Goal: Task Accomplishment & Management: Complete application form

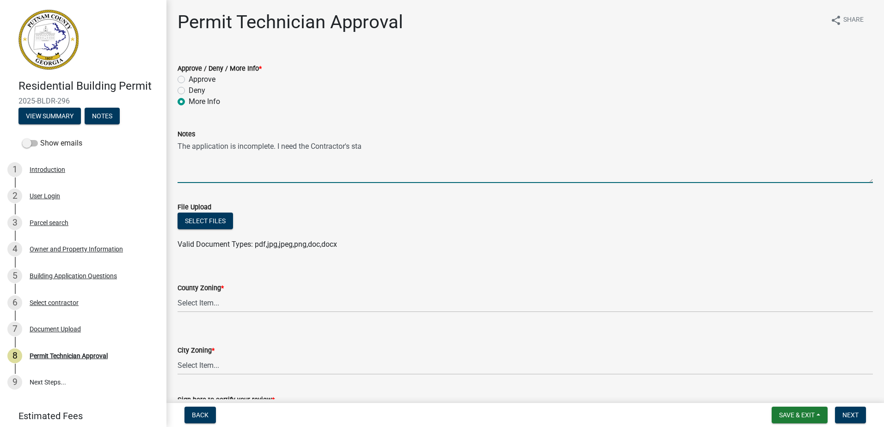
scroll to position [34, 0]
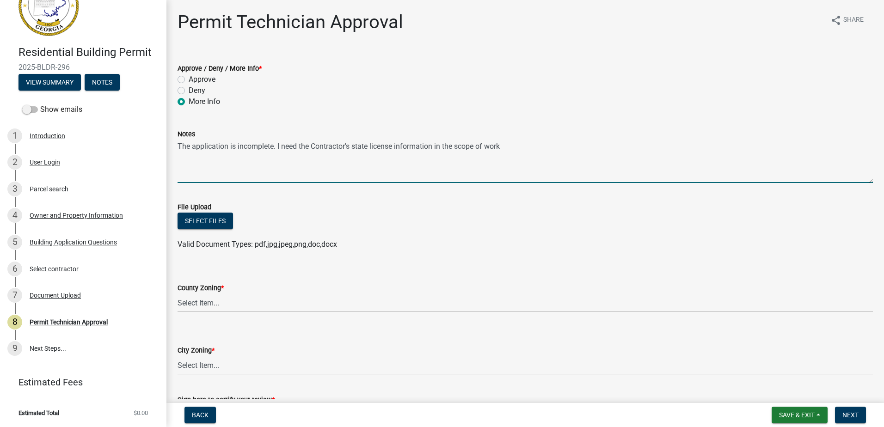
click at [435, 147] on textarea "The application is incomplete. I need the Contractor's state license informatio…" at bounding box center [525, 161] width 695 height 43
click at [439, 148] on textarea "The application is incomplete. I need the Contractor's state license informatio…" at bounding box center [525, 161] width 695 height 43
click at [516, 148] on textarea "The application is incomplete. I need the Contractor's state license informatio…" at bounding box center [525, 161] width 695 height 43
click at [352, 146] on textarea "The application is incomplete. I need the Contractor's state license informatio…" at bounding box center [525, 161] width 695 height 43
click at [358, 141] on textarea "The application is incomplete. I need the Contractor's state license informatio…" at bounding box center [525, 161] width 695 height 43
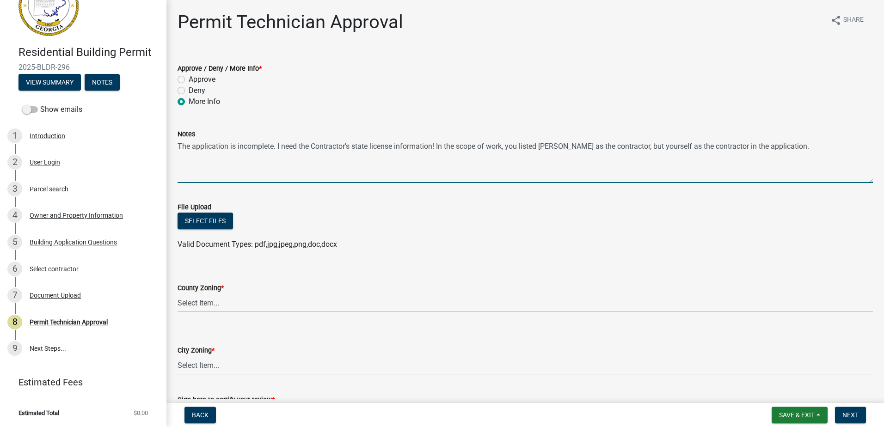
click at [357, 149] on textarea "The application is incomplete. I need the Contractor's state license informatio…" at bounding box center [525, 161] width 695 height 43
click at [373, 142] on textarea "The application is incomplete. I need the Contractor's State license informatio…" at bounding box center [525, 161] width 695 height 43
click at [806, 150] on textarea "The application is incomplete. I need the Contractor's State License informatio…" at bounding box center [525, 161] width 695 height 43
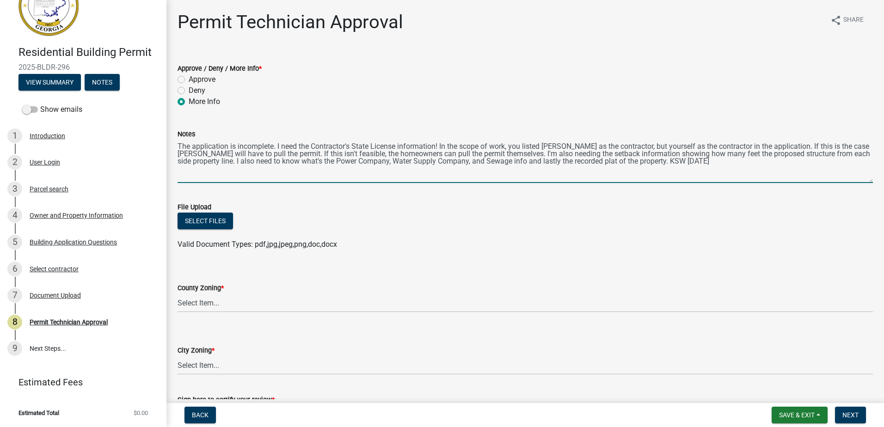
click at [836, 155] on textarea "The application is incomplete. I need the Contractor's State License informatio…" at bounding box center [525, 161] width 695 height 43
drag, startPoint x: 523, startPoint y: 163, endPoint x: 510, endPoint y: 164, distance: 12.5
click at [510, 164] on textarea "The application is incomplete. I need the Contractor's State License informatio…" at bounding box center [525, 161] width 695 height 43
click at [505, 170] on textarea "The application is incomplete. I need the Contractor's State License informatio…" at bounding box center [525, 161] width 695 height 43
click at [563, 163] on textarea "The application is incomplete. I need the Contractor's State License informatio…" at bounding box center [525, 161] width 695 height 43
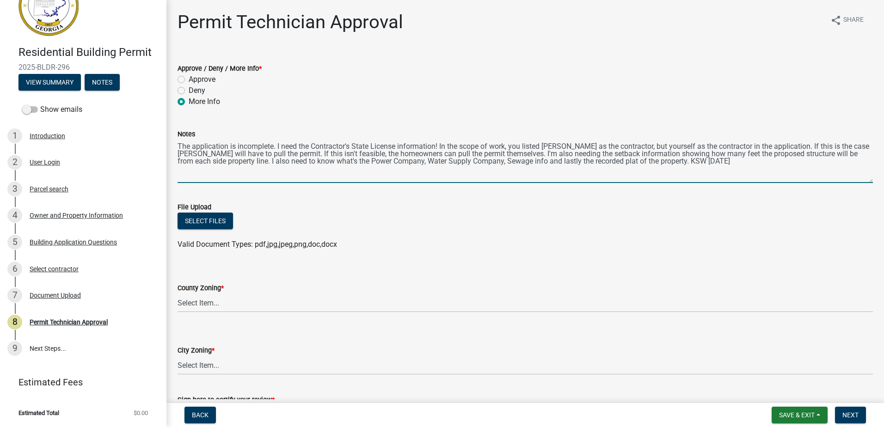
click at [551, 163] on textarea "The application is incomplete. I need the Contractor's State License informatio…" at bounding box center [525, 161] width 695 height 43
type textarea "The application is incomplete. I need the Contractor's State License informatio…"
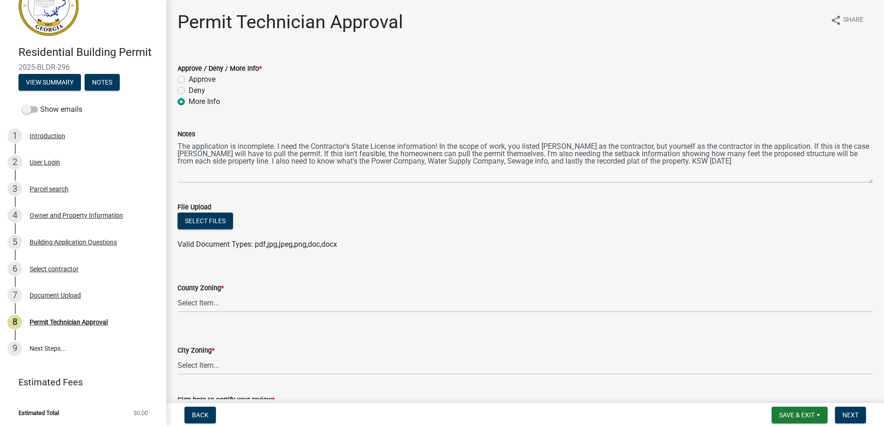
drag, startPoint x: 563, startPoint y: 265, endPoint x: 553, endPoint y: 243, distance: 23.4
click at [562, 264] on div "County Zoning * Select Item... AG-1 R-1R R-1 R-2 MHP RM-1 RM-3 C-1 C-2 I-M PUD …" at bounding box center [525, 285] width 695 height 54
click at [220, 304] on select "Select Item... AG-1 R-1R R-1 R-2 MHP RM-1 RM-3 C-1 C-2 I-M PUD N/A" at bounding box center [525, 303] width 695 height 19
click at [178, 294] on select "Select Item... AG-1 R-1R R-1 R-2 MHP RM-1 RM-3 C-1 C-2 I-M PUD N/A" at bounding box center [525, 303] width 695 height 19
select select "34fe85c2-5f76-4343-b6bb-8ca387e0bed7"
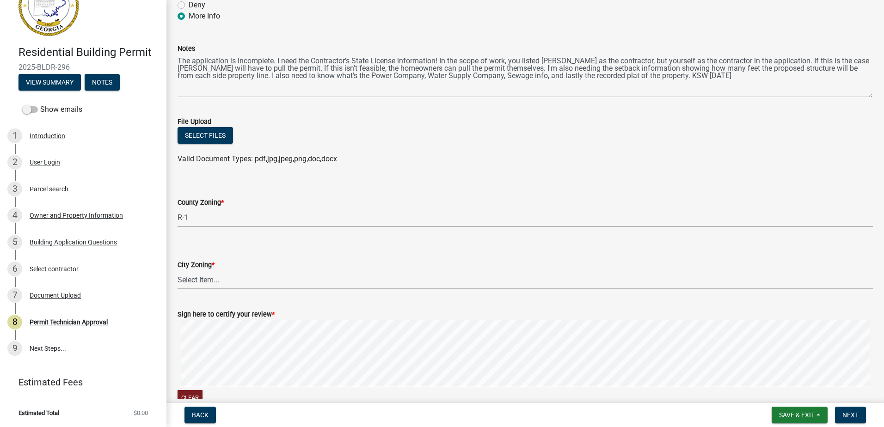
scroll to position [92, 0]
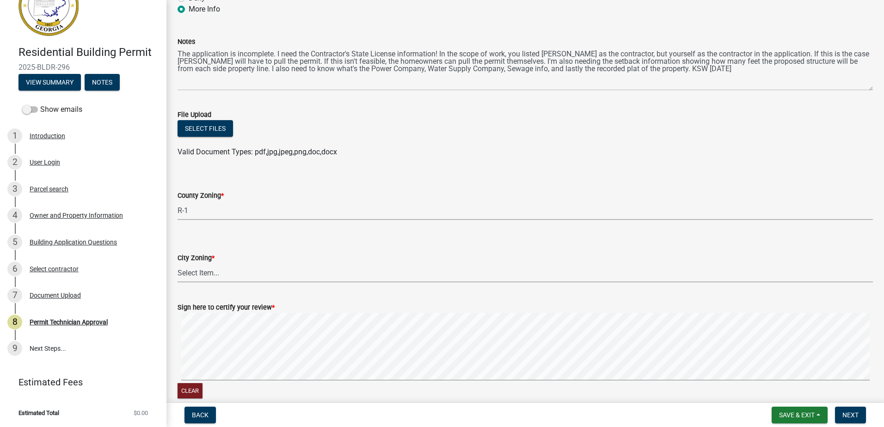
click at [205, 274] on select "Select Item... A-1 A-2 R-1 R-2 R-3 R-4 MHP C-1 C-2 I-1 I-2 DB FH H-P N/A" at bounding box center [525, 273] width 695 height 19
click at [178, 264] on select "Select Item... A-1 A-2 R-1 R-2 R-3 R-4 MHP C-1 C-2 I-1 I-2 DB FH H-P N/A" at bounding box center [525, 273] width 695 height 19
select select "83394b22-4a11-496c-8e5c-75ade2e72faf"
click at [857, 419] on span "Next" at bounding box center [851, 415] width 16 height 7
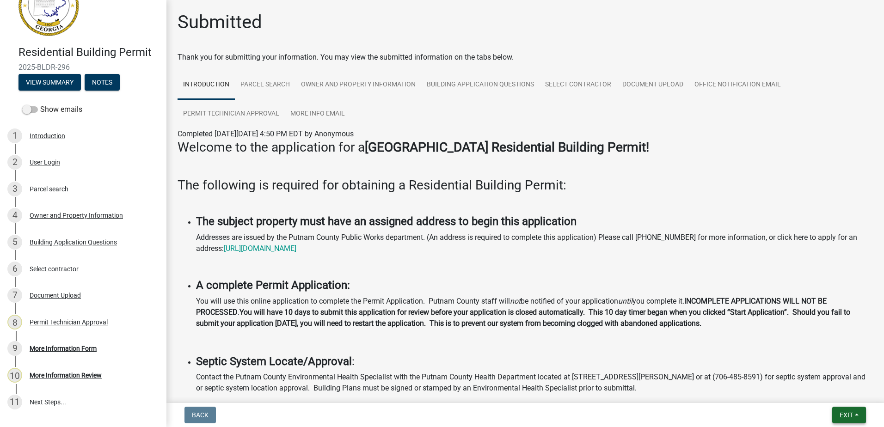
click at [846, 412] on span "Exit" at bounding box center [846, 415] width 13 height 7
click at [830, 391] on button "Save & Exit" at bounding box center [829, 391] width 74 height 22
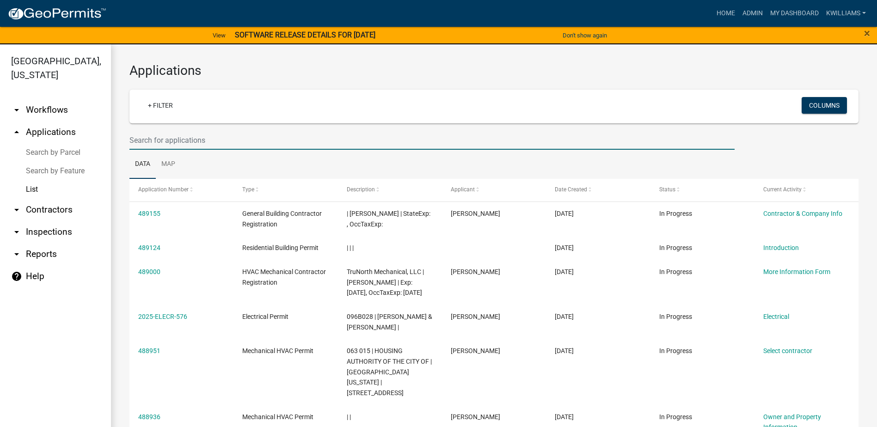
click at [171, 135] on input "text" at bounding box center [431, 140] width 605 height 19
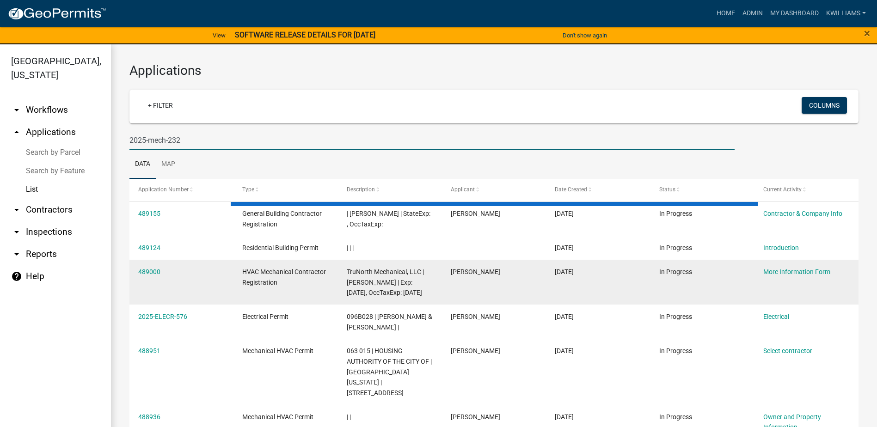
type input "2025-mech-232"
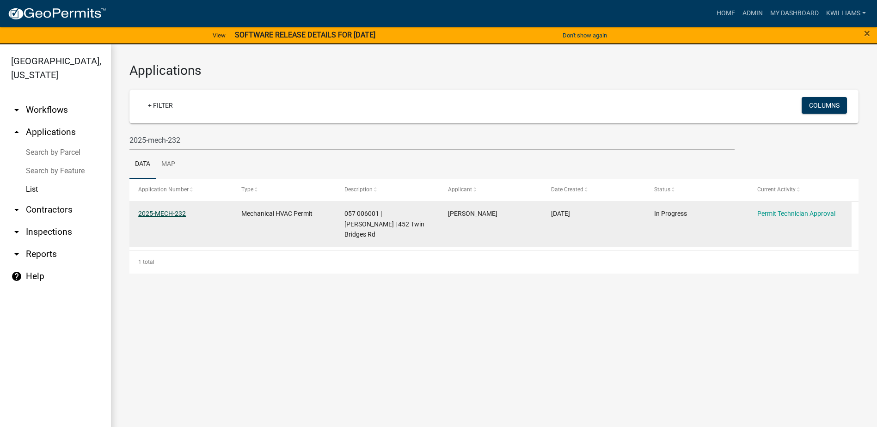
click at [162, 213] on link "2025-MECH-232" at bounding box center [162, 213] width 48 height 7
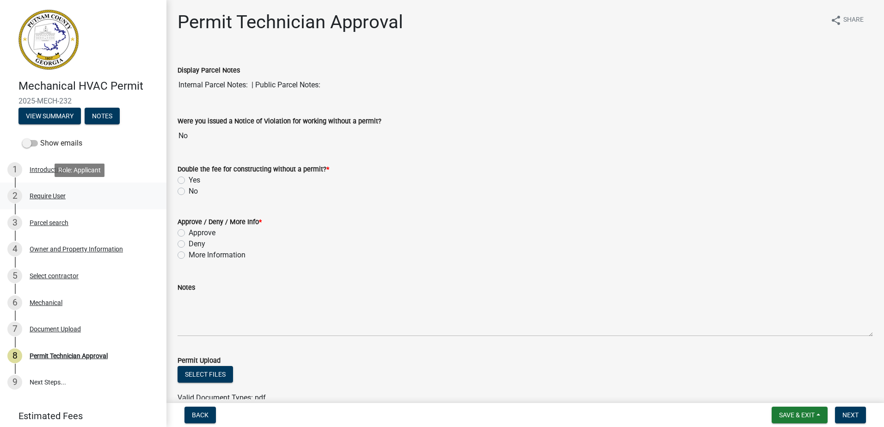
click at [57, 194] on div "Require User" at bounding box center [48, 196] width 36 height 6
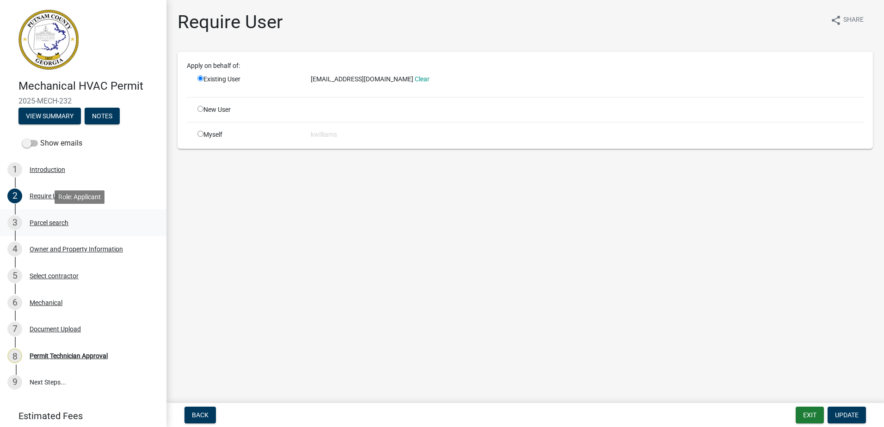
click at [43, 227] on div "3 Parcel search" at bounding box center [79, 222] width 144 height 15
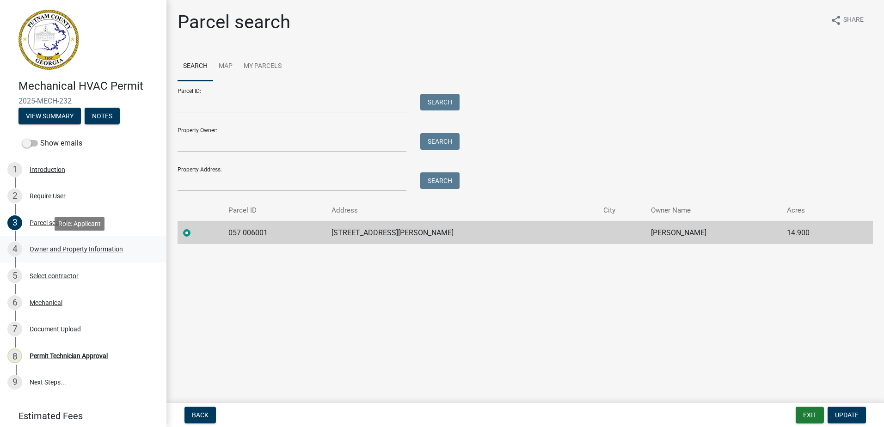
click at [44, 247] on div "Owner and Property Information" at bounding box center [76, 249] width 93 height 6
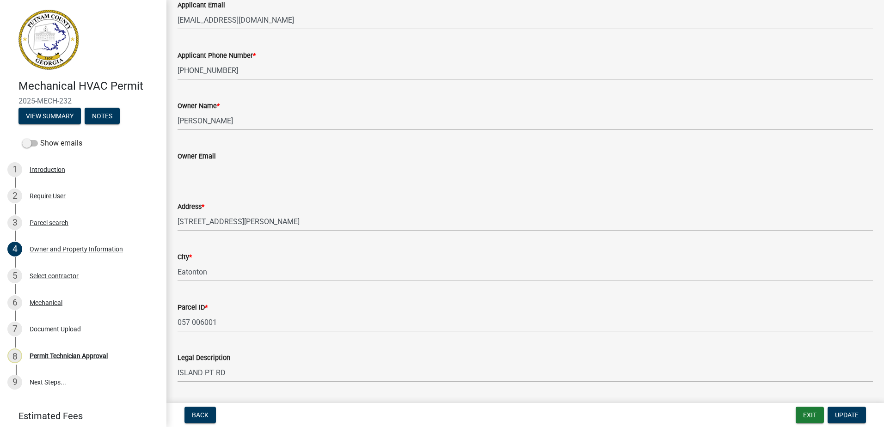
scroll to position [185, 0]
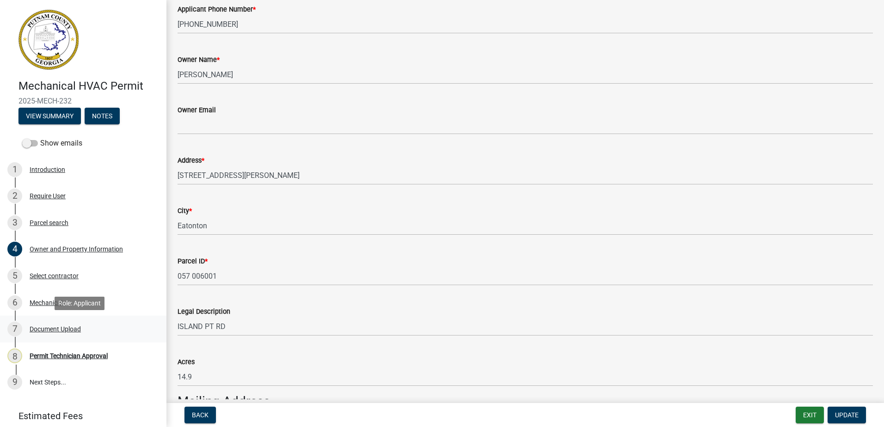
click at [44, 332] on div "Document Upload" at bounding box center [55, 329] width 51 height 6
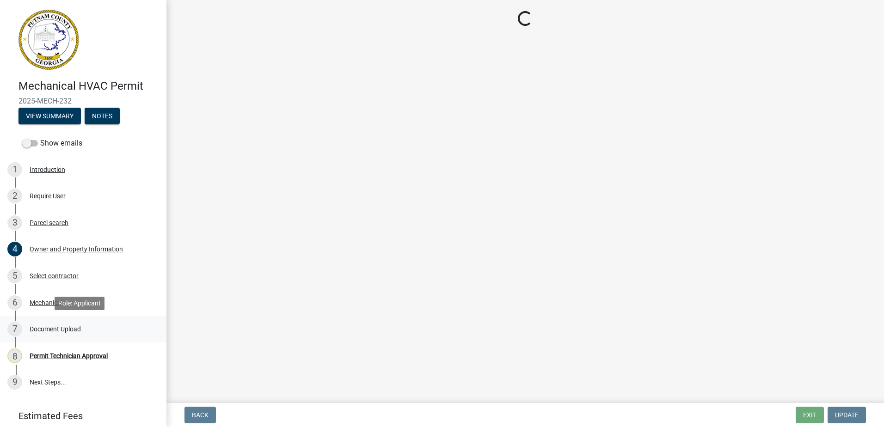
scroll to position [0, 0]
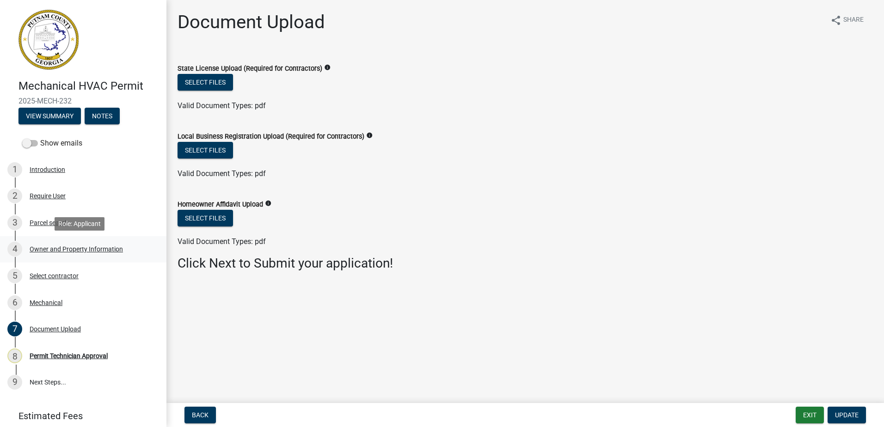
click at [43, 251] on div "Owner and Property Information" at bounding box center [76, 249] width 93 height 6
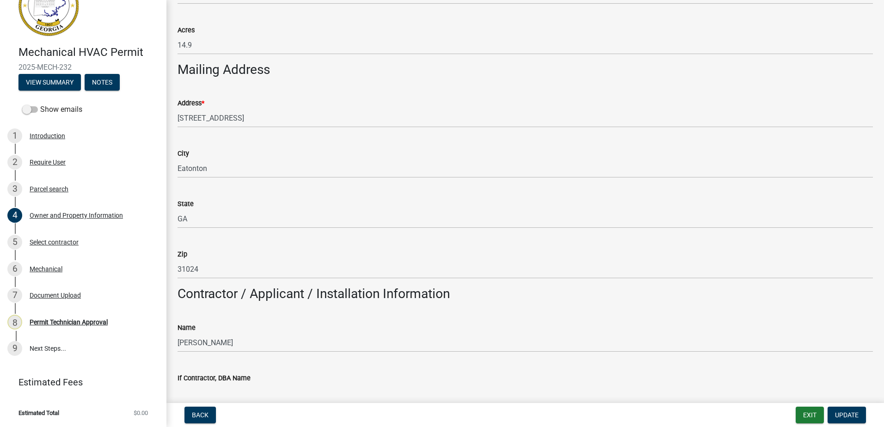
scroll to position [555, 0]
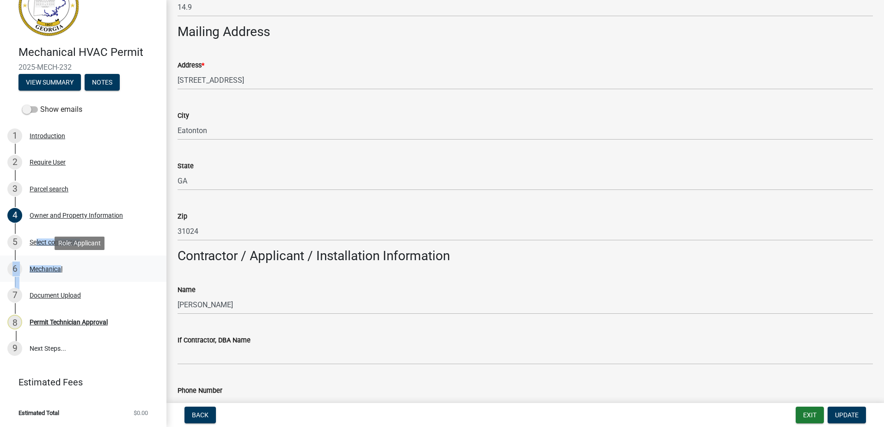
drag, startPoint x: 32, startPoint y: 240, endPoint x: 59, endPoint y: 279, distance: 48.0
click at [59, 279] on ul "1 Introduction 2 Require User 3 Parcel search 4 Owner and Property Information …" at bounding box center [83, 242] width 166 height 247
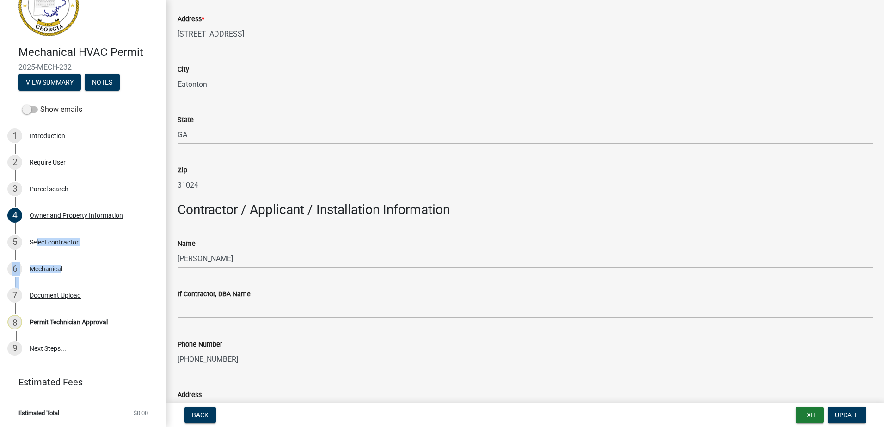
scroll to position [370, 0]
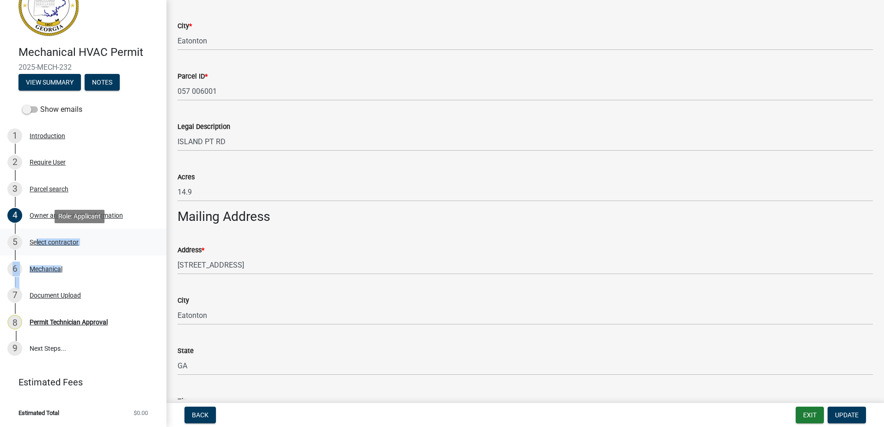
click at [48, 240] on div "Select contractor" at bounding box center [54, 242] width 49 height 6
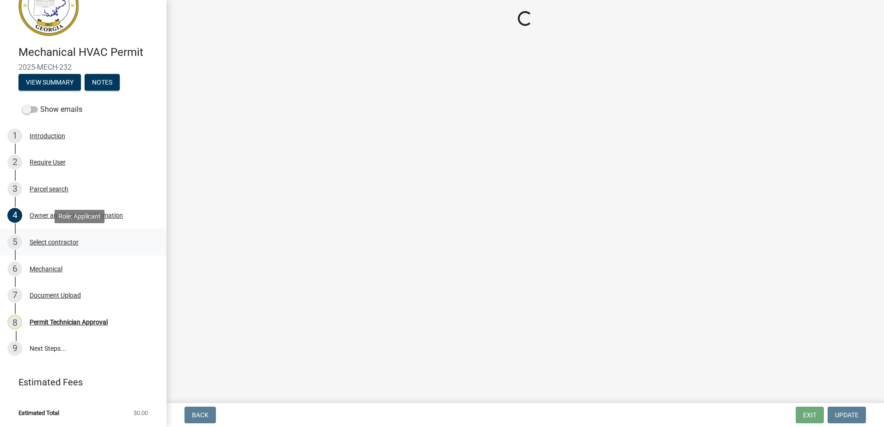
scroll to position [0, 0]
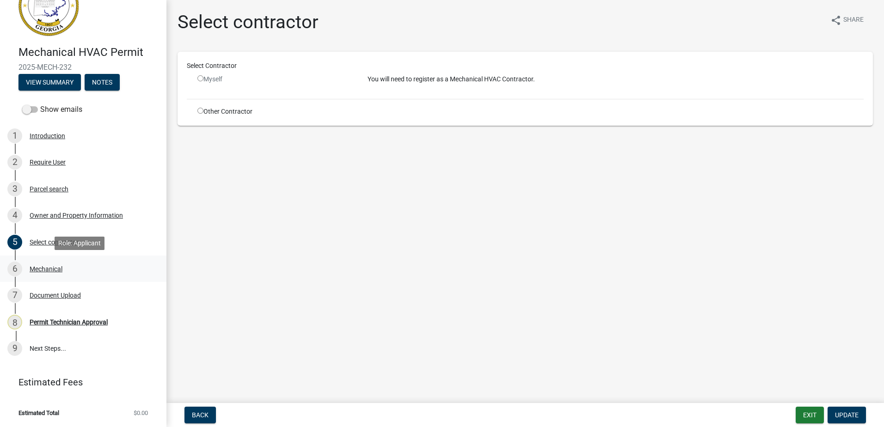
click at [49, 262] on div "6 Mechanical" at bounding box center [79, 269] width 144 height 15
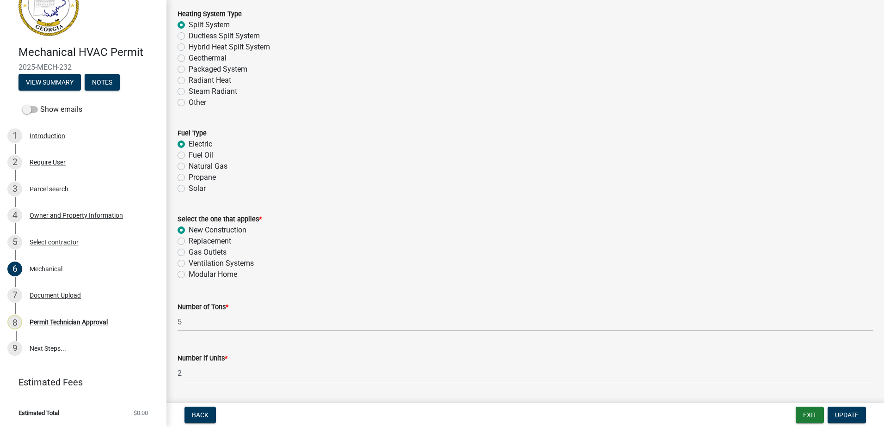
scroll to position [416, 0]
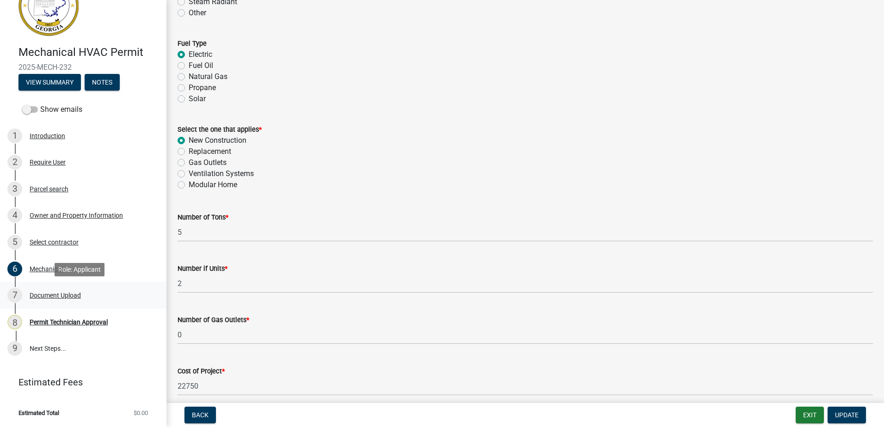
click at [62, 296] on div "Document Upload" at bounding box center [55, 295] width 51 height 6
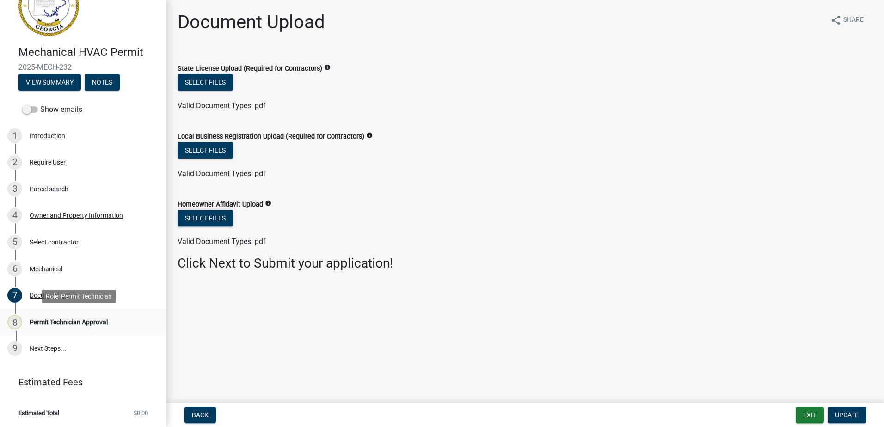
click at [60, 325] on div "Permit Technician Approval" at bounding box center [69, 322] width 78 height 6
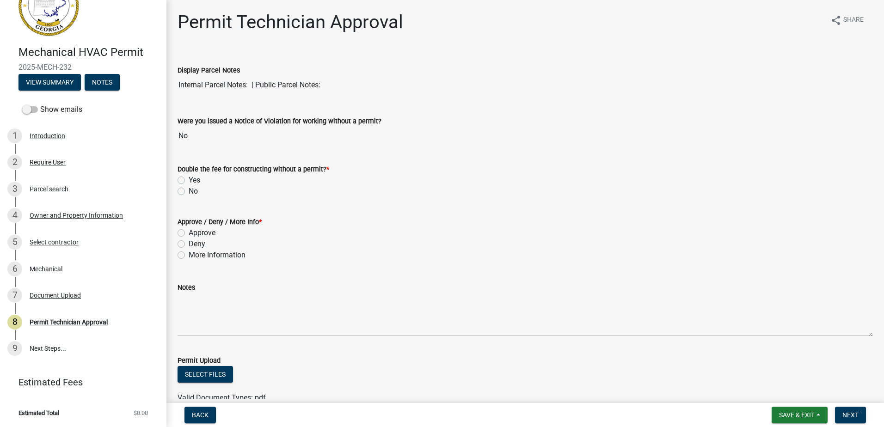
click at [189, 193] on label "No" at bounding box center [193, 191] width 9 height 11
click at [189, 192] on input "No" at bounding box center [192, 189] width 6 height 6
radio input "true"
click at [189, 256] on label "More Information" at bounding box center [217, 255] width 57 height 11
click at [189, 256] on input "More Information" at bounding box center [192, 253] width 6 height 6
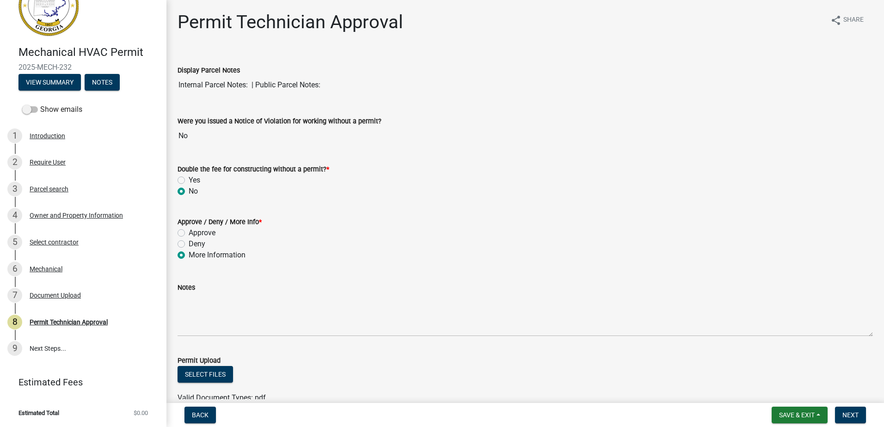
radio input "true"
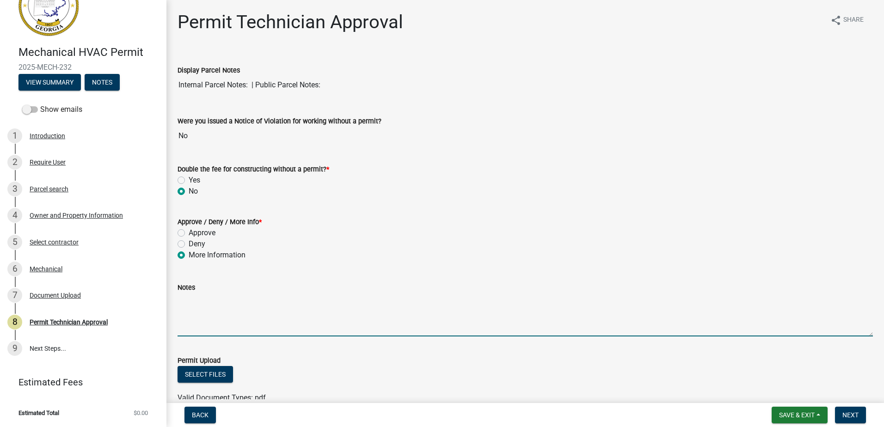
click at [207, 307] on textarea "Notes" at bounding box center [525, 314] width 695 height 43
type textarea "a"
click at [591, 310] on textarea "The application is incomplete. Please upload the Contractor's State License and…" at bounding box center [525, 314] width 695 height 43
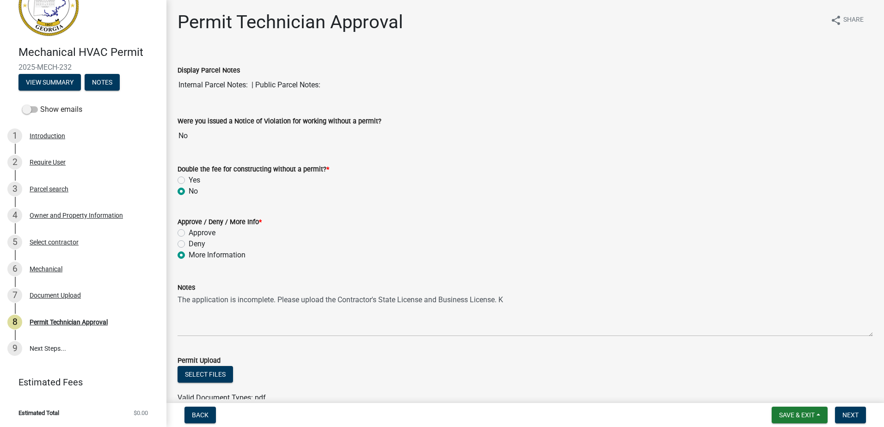
click at [556, 279] on div "Notes The application is incomplete. Please upload the Contractor's State Licen…" at bounding box center [525, 303] width 695 height 68
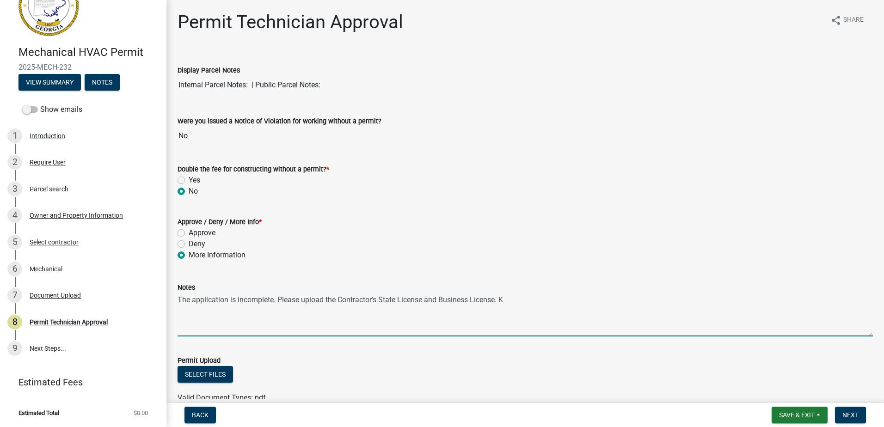
click at [548, 298] on textarea "The application is incomplete. Please upload the Contractor's State License and…" at bounding box center [525, 314] width 695 height 43
click at [496, 303] on textarea "The application is incomplete. Please upload the Contractor's State License and…" at bounding box center [525, 314] width 695 height 43
click at [555, 302] on textarea "The application is incomplete. Please upload the Contractor's State License and…" at bounding box center [525, 314] width 695 height 43
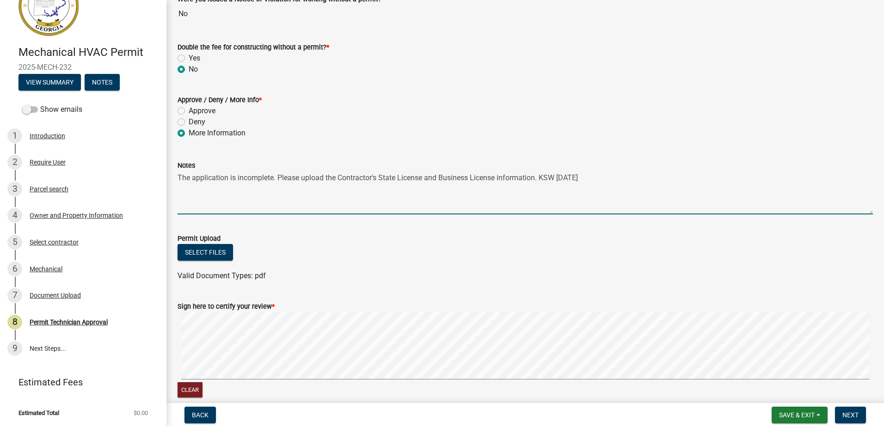
scroll to position [167, 0]
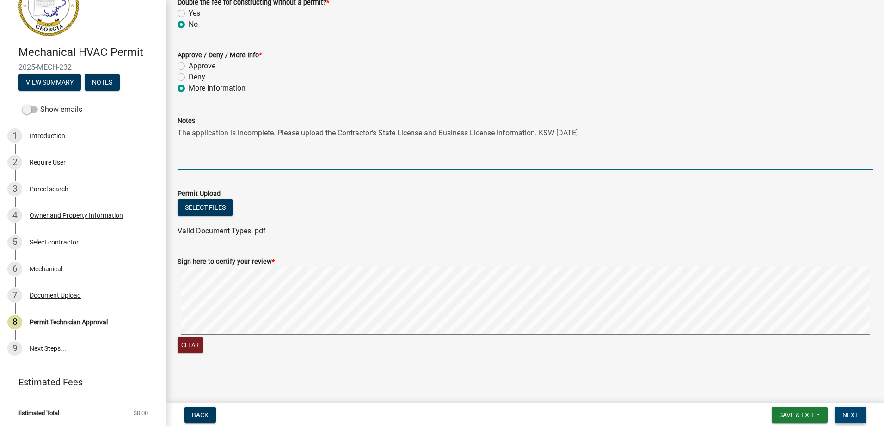
type textarea "The application is incomplete. Please upload the Contractor's State License and…"
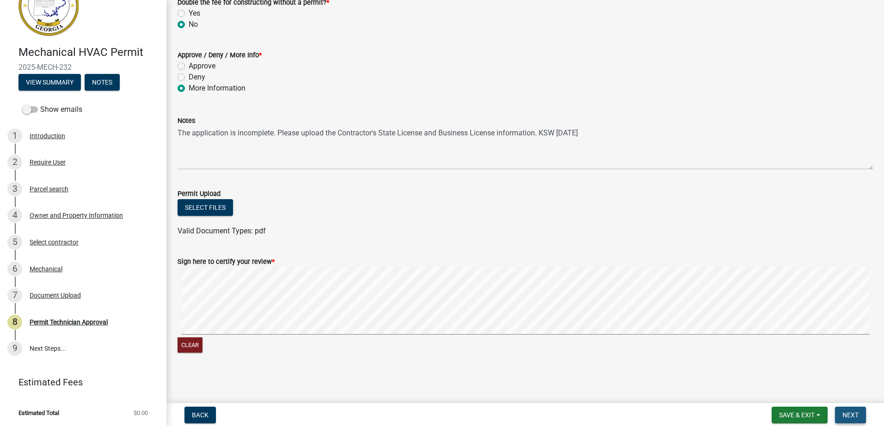
click at [852, 412] on span "Next" at bounding box center [851, 415] width 16 height 7
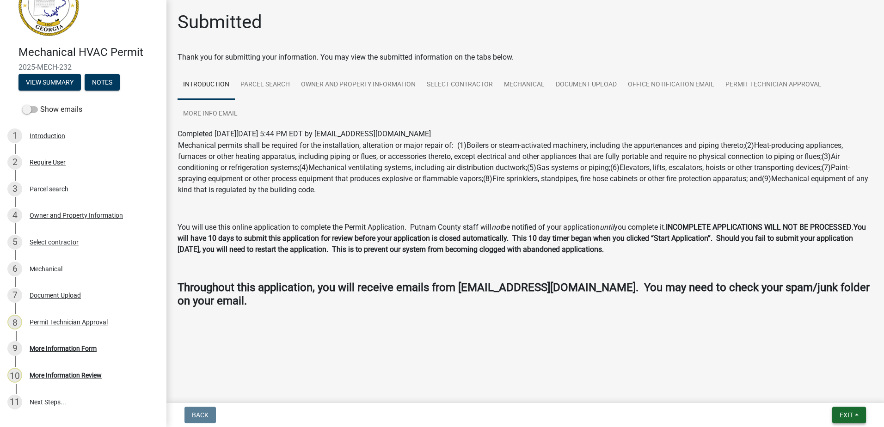
click at [855, 419] on button "Exit" at bounding box center [849, 415] width 34 height 17
click at [822, 398] on button "Save & Exit" at bounding box center [829, 391] width 74 height 22
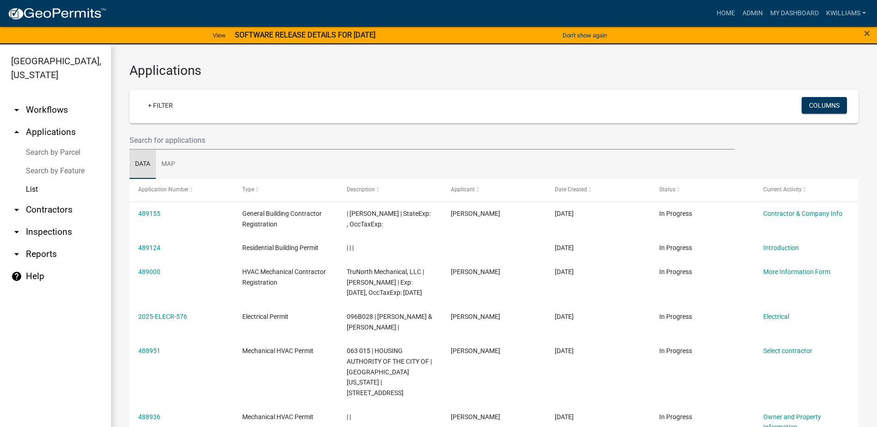
click at [140, 150] on link "Data" at bounding box center [142, 165] width 26 height 30
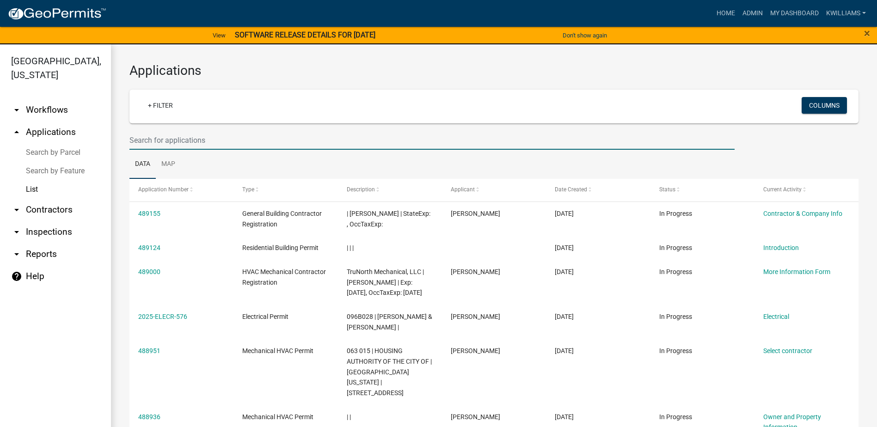
click at [138, 144] on input "text" at bounding box center [431, 140] width 605 height 19
click at [171, 136] on input "text" at bounding box center [431, 140] width 605 height 19
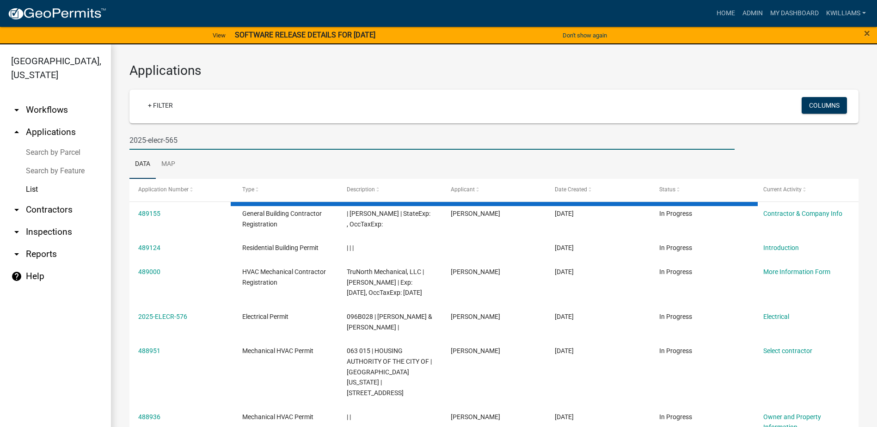
type input "2025-elecr-565"
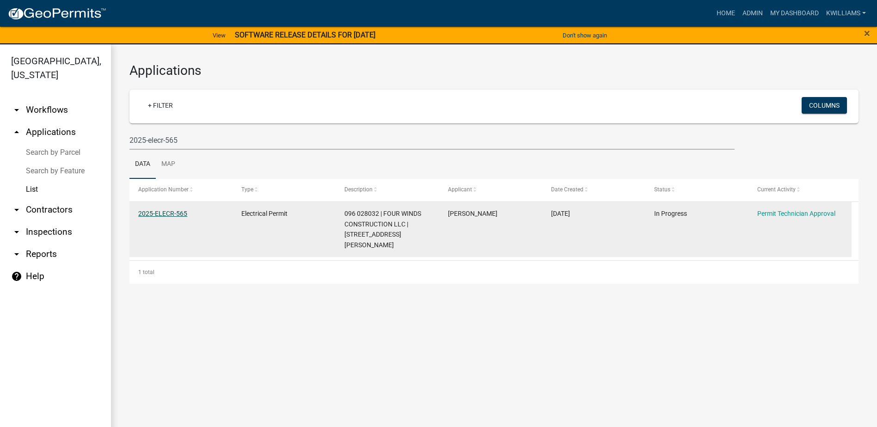
click at [167, 212] on link "2025-ELECR-565" at bounding box center [162, 213] width 49 height 7
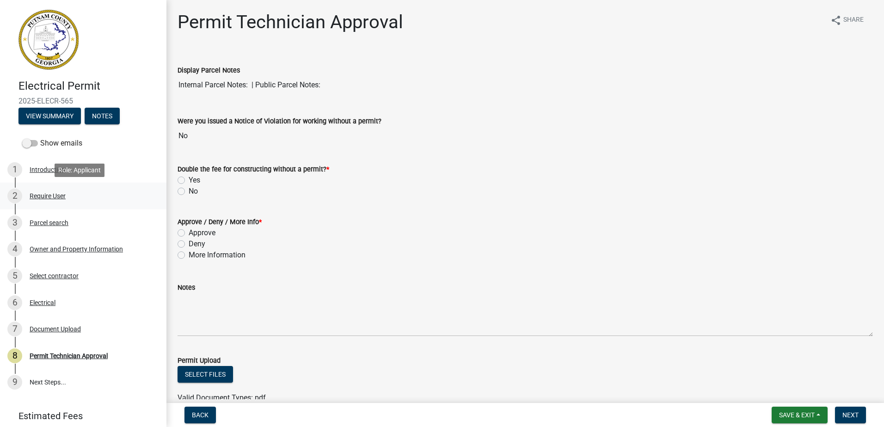
click at [35, 202] on div "2 Require User" at bounding box center [79, 196] width 144 height 15
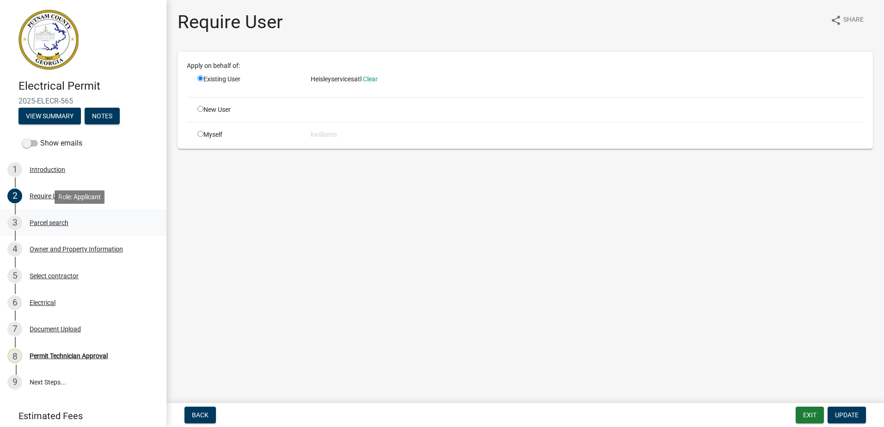
click at [41, 222] on div "Parcel search" at bounding box center [49, 223] width 39 height 6
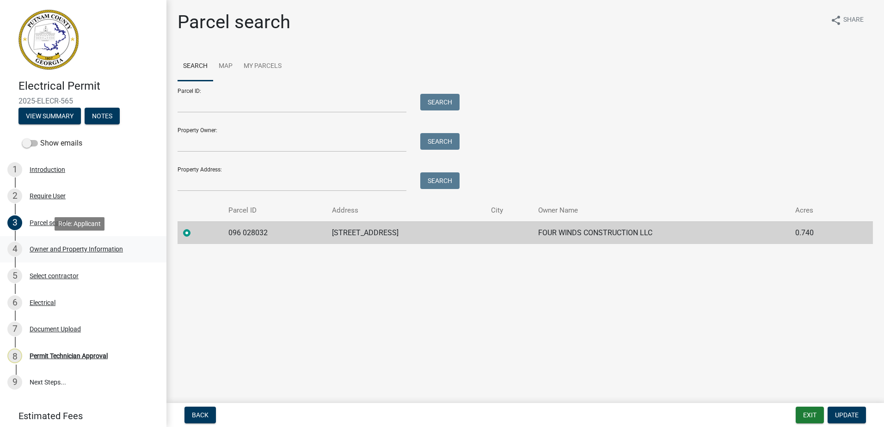
click at [56, 246] on div "Owner and Property Information" at bounding box center [76, 249] width 93 height 6
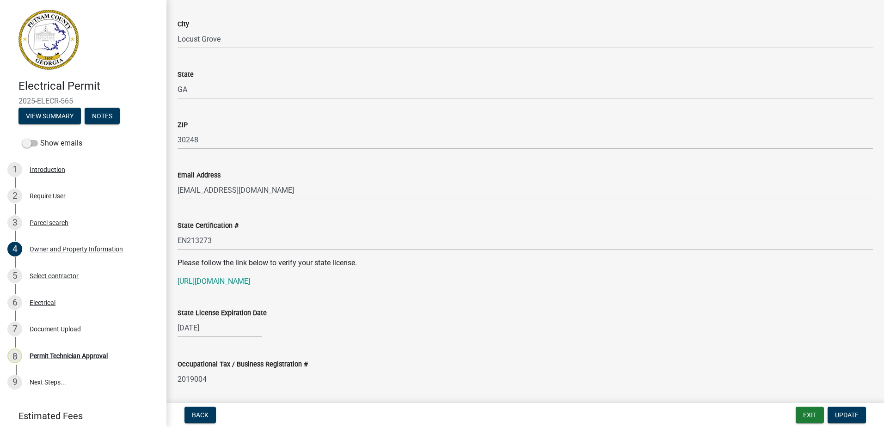
scroll to position [1017, 0]
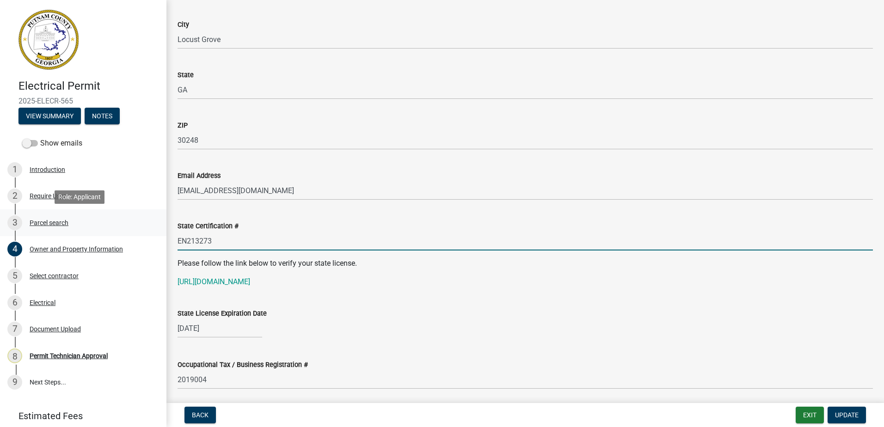
drag, startPoint x: 219, startPoint y: 238, endPoint x: 151, endPoint y: 232, distance: 68.7
click at [151, 232] on div "Electrical Permit 2025-ELECR-565 View Summary Notes Show emails 1 Introduction …" at bounding box center [442, 213] width 884 height 427
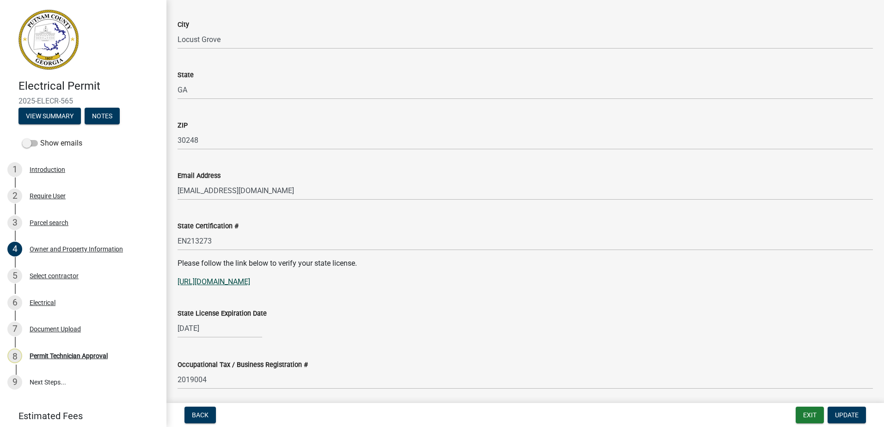
click at [210, 280] on link "https://goals.sos.ga.gov/GASOSOneStop/s/licensee-search" at bounding box center [214, 281] width 73 height 9
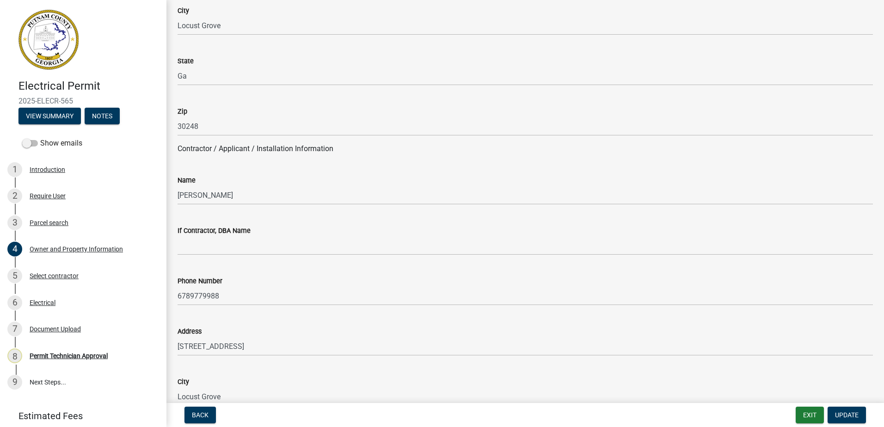
scroll to position [647, 0]
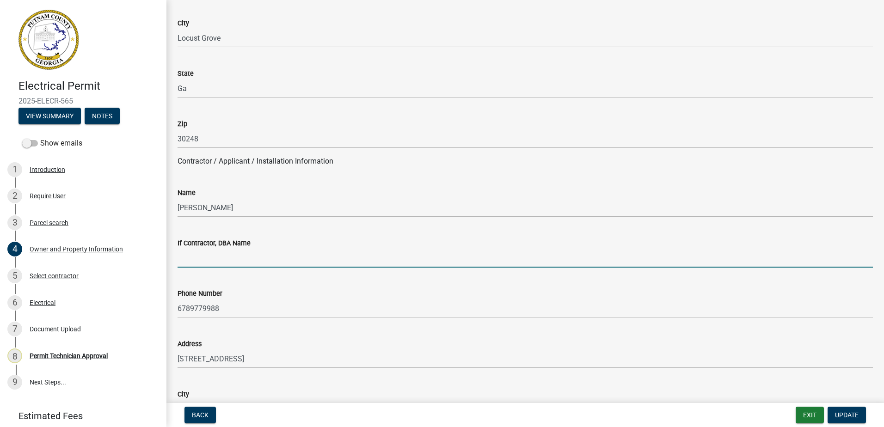
click at [208, 249] on input "If Contractor, DBA Name" at bounding box center [525, 258] width 695 height 19
type input "Heisley Services LLC"
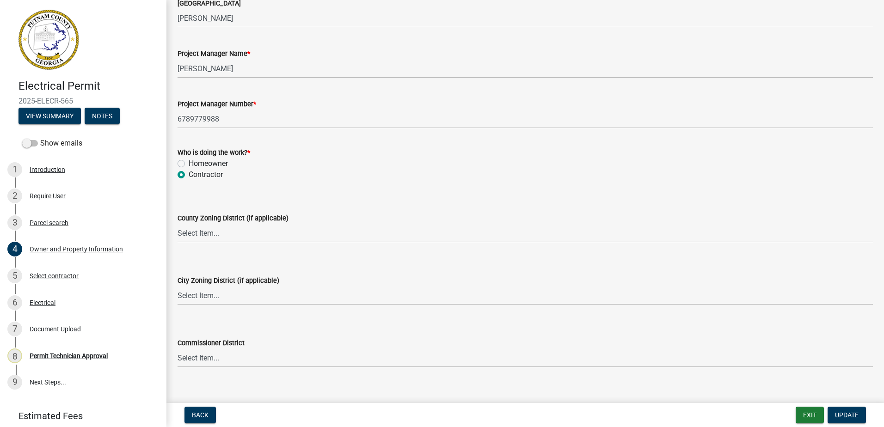
scroll to position [1480, 0]
click at [225, 230] on select "Select Item... AG-1 R-1R R-1 R-2 MHP RM-1 RM-3 C-1 C-2 I-M PUD N/A" at bounding box center [525, 234] width 695 height 19
click at [178, 225] on select "Select Item... AG-1 R-1R R-1 R-2 MHP RM-1 RM-3 C-1 C-2 I-M PUD N/A" at bounding box center [525, 234] width 695 height 19
select select "34fe85c2-5f76-4343-b6bb-8ca387e0bed7"
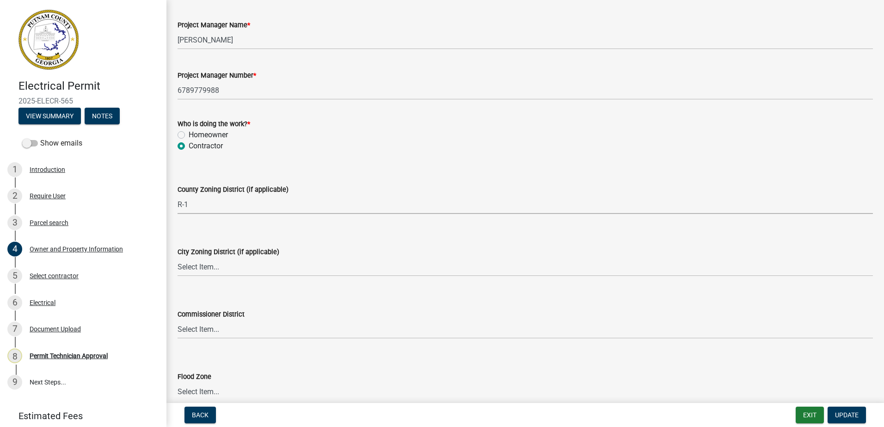
scroll to position [1526, 0]
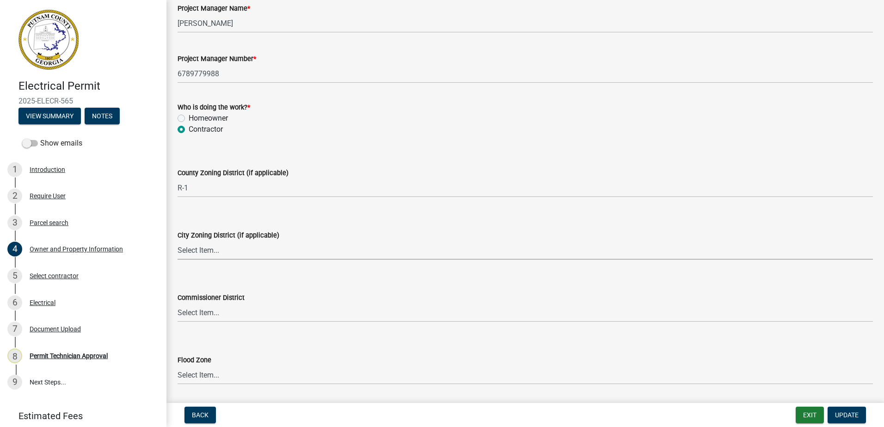
click at [211, 248] on select "Select Item... A-1 A-2 R-1 R-2 R-3 R-4 MHP C-1 C-2 I-1 I-2 DB FH H-P N/A" at bounding box center [525, 250] width 695 height 19
click at [178, 241] on select "Select Item... A-1 A-2 R-1 R-2 R-3 R-4 MHP C-1 C-2 I-1 I-2 DB FH H-P N/A" at bounding box center [525, 250] width 695 height 19
select select "83394b22-4a11-496c-8e5c-75ade2e72faf"
click at [237, 310] on select "Select Item... District 1 District 2 District 3 District 4" at bounding box center [525, 312] width 695 height 19
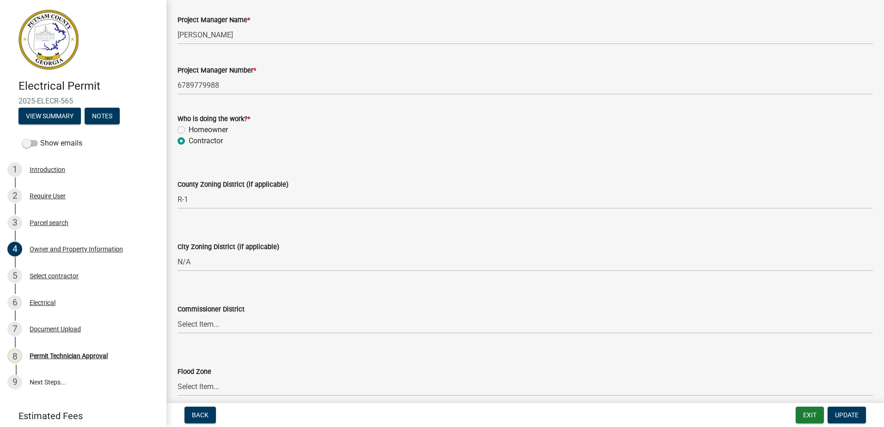
scroll to position [1516, 0]
click at [208, 320] on select "Select Item... District 1 District 2 District 3 District 4" at bounding box center [525, 323] width 695 height 19
click at [178, 314] on select "Select Item... District 1 District 2 District 3 District 4" at bounding box center [525, 323] width 695 height 19
select select "ece5c1a9-df30-4702-9587-5deee23533b7"
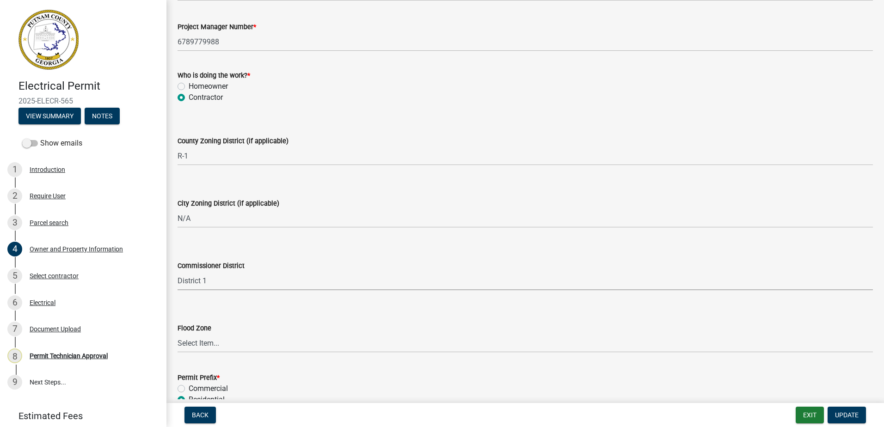
scroll to position [1608, 0]
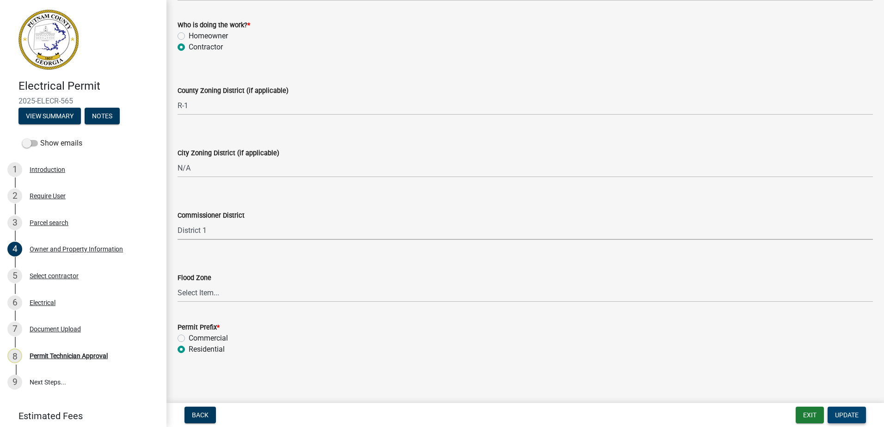
click at [848, 412] on span "Update" at bounding box center [847, 415] width 24 height 7
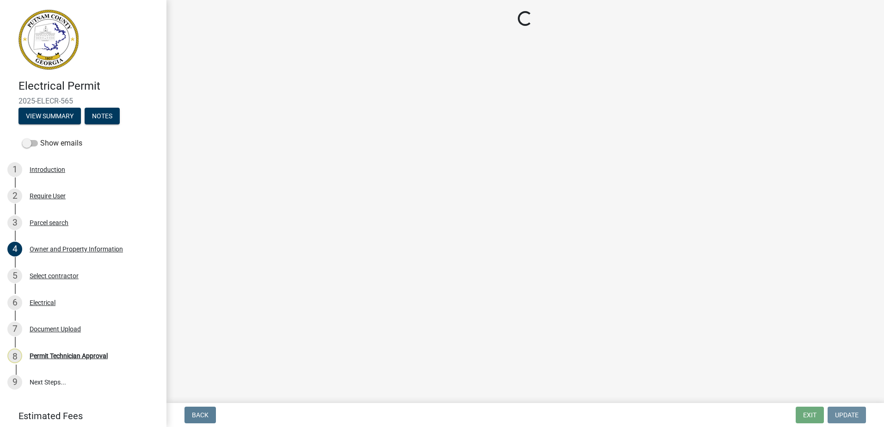
scroll to position [0, 0]
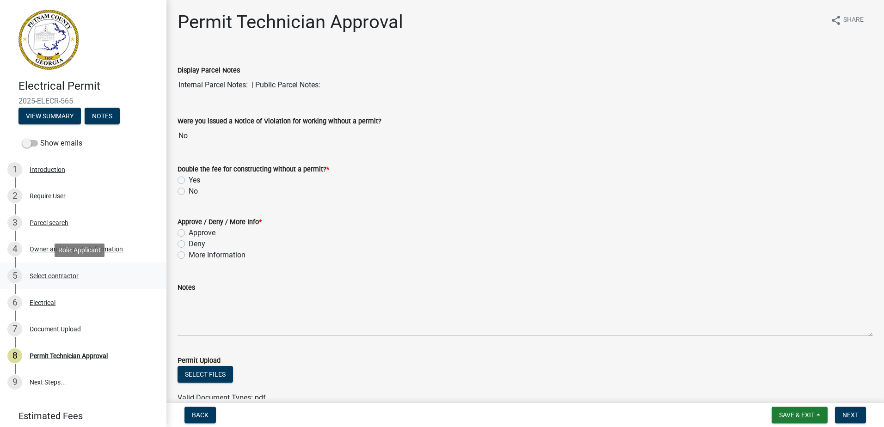
click at [48, 274] on div "Select contractor" at bounding box center [54, 276] width 49 height 6
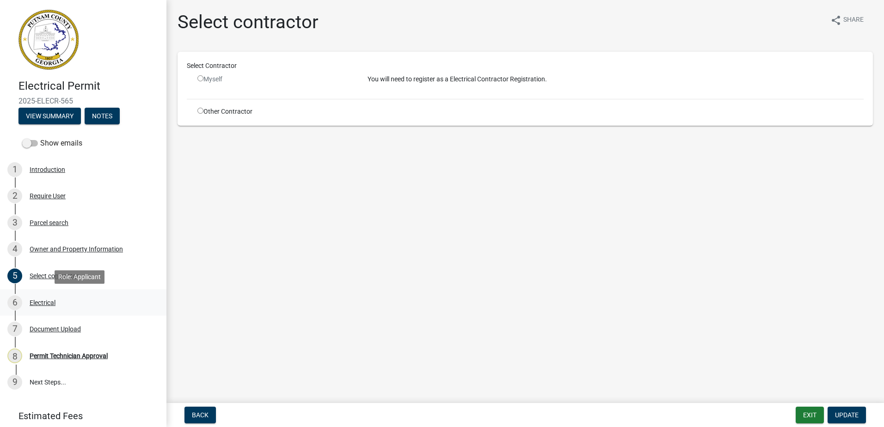
click at [32, 301] on div "Electrical" at bounding box center [43, 303] width 26 height 6
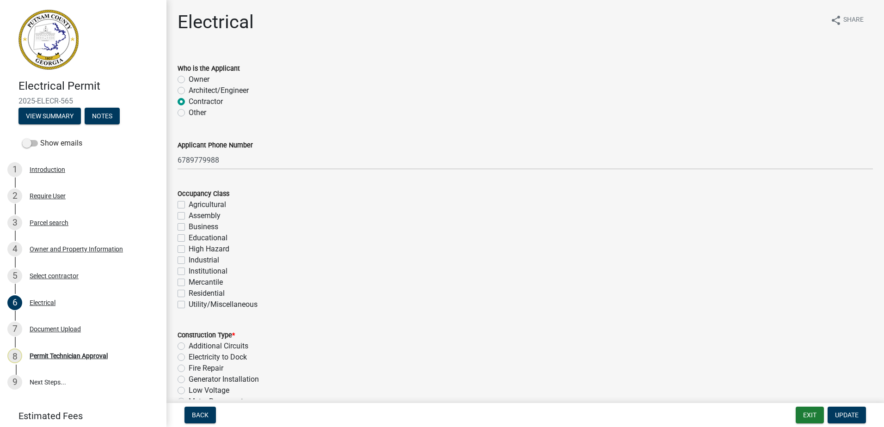
click at [189, 292] on label "Residential" at bounding box center [207, 293] width 36 height 11
click at [189, 292] on input "Residential" at bounding box center [192, 291] width 6 height 6
checkbox input "true"
checkbox input "false"
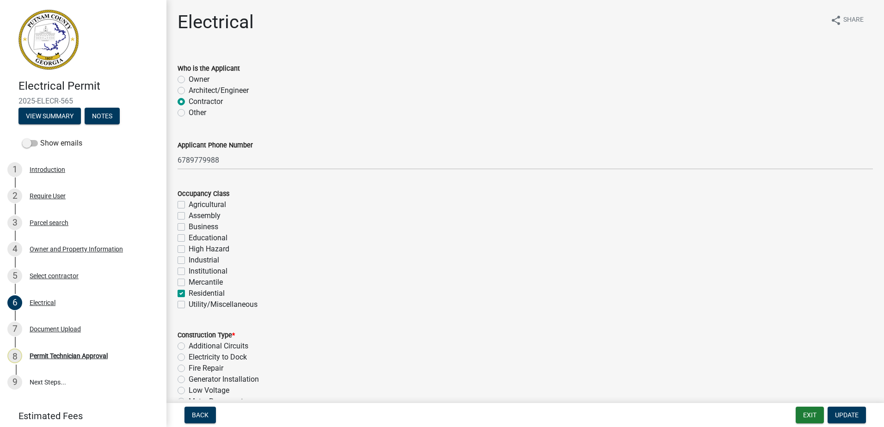
checkbox input "false"
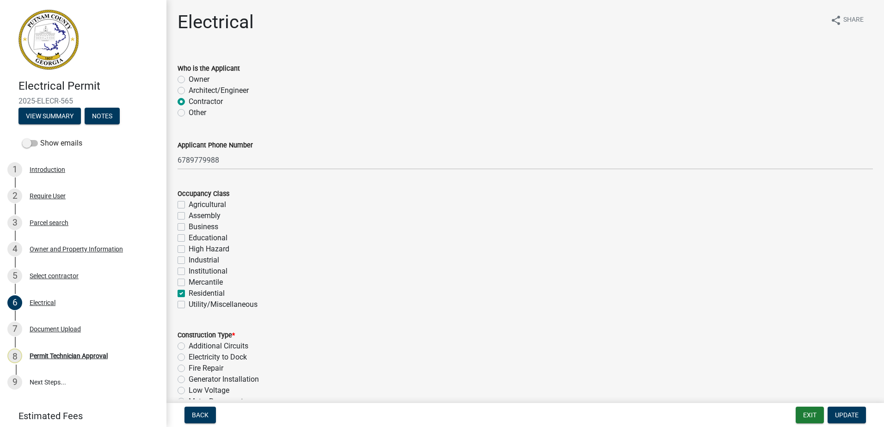
checkbox input "false"
checkbox input "true"
checkbox input "false"
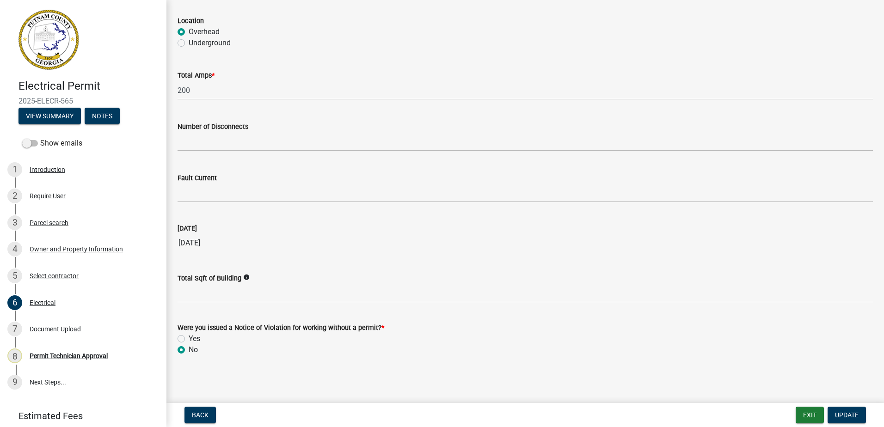
scroll to position [874, 0]
click at [850, 414] on span "Update" at bounding box center [847, 415] width 24 height 7
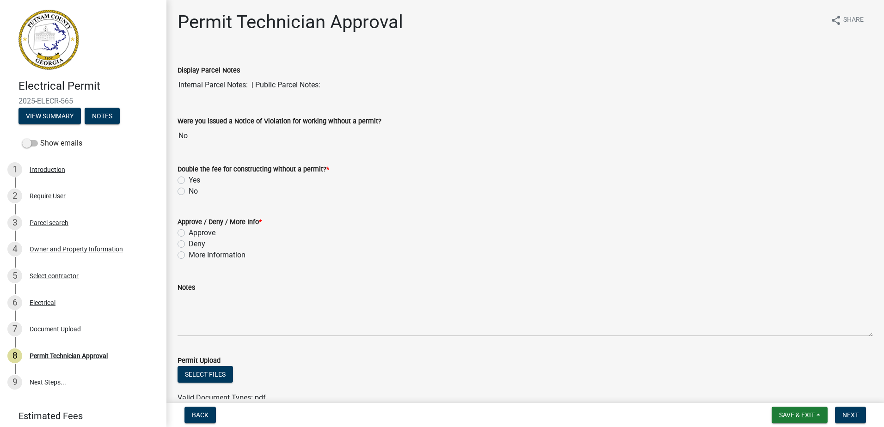
click at [186, 234] on div "Approve" at bounding box center [525, 233] width 695 height 11
click at [189, 234] on label "Approve" at bounding box center [202, 233] width 27 height 11
click at [189, 234] on input "Approve" at bounding box center [192, 231] width 6 height 6
radio input "true"
click at [189, 189] on label "No" at bounding box center [193, 191] width 9 height 11
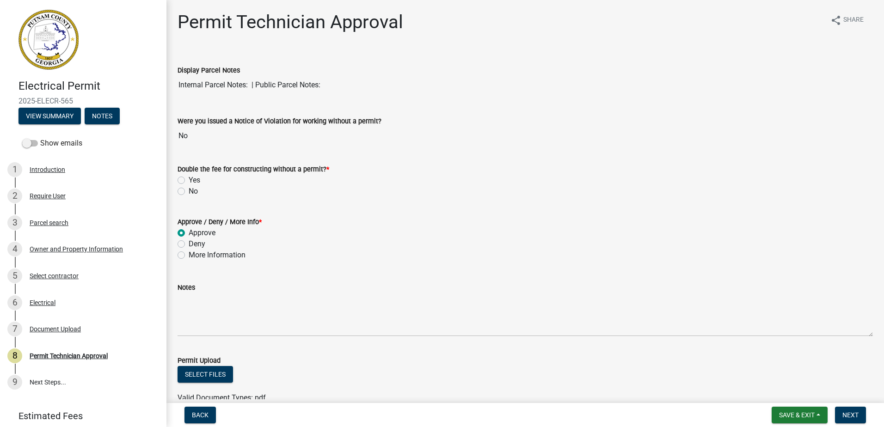
click at [189, 189] on input "No" at bounding box center [192, 189] width 6 height 6
radio input "true"
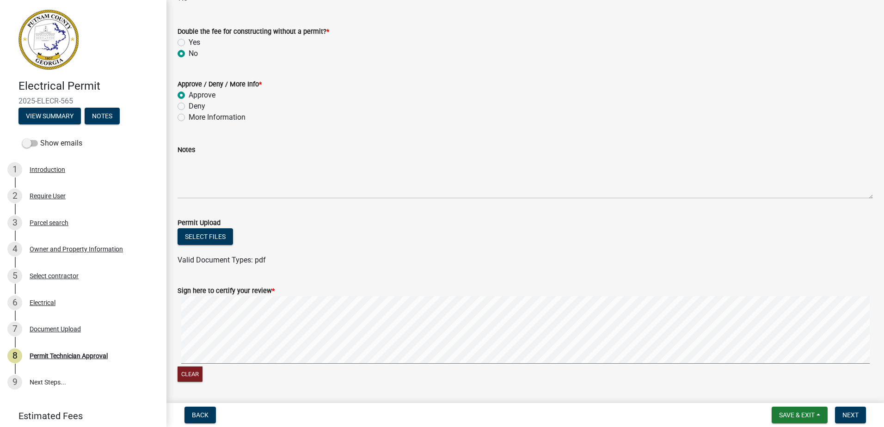
scroll to position [139, 0]
click at [215, 338] on div "Sign here to certify your review * Clear" at bounding box center [525, 328] width 709 height 110
click at [236, 365] on signature-pad at bounding box center [525, 330] width 695 height 70
click at [847, 420] on button "Next" at bounding box center [850, 415] width 31 height 17
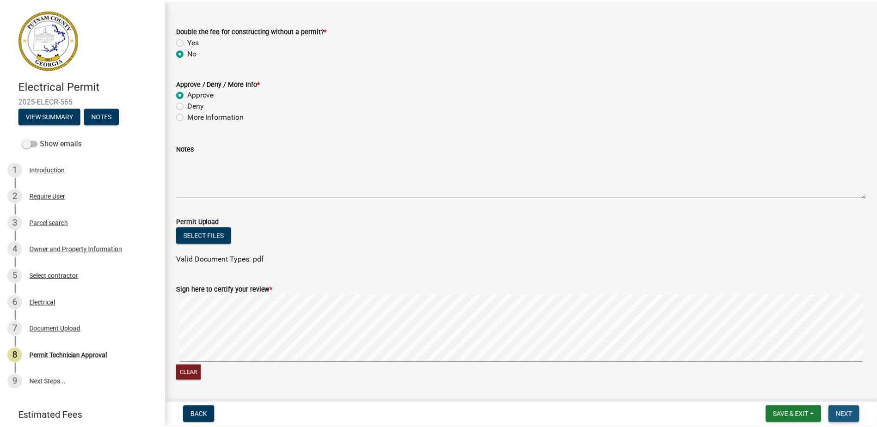
scroll to position [0, 0]
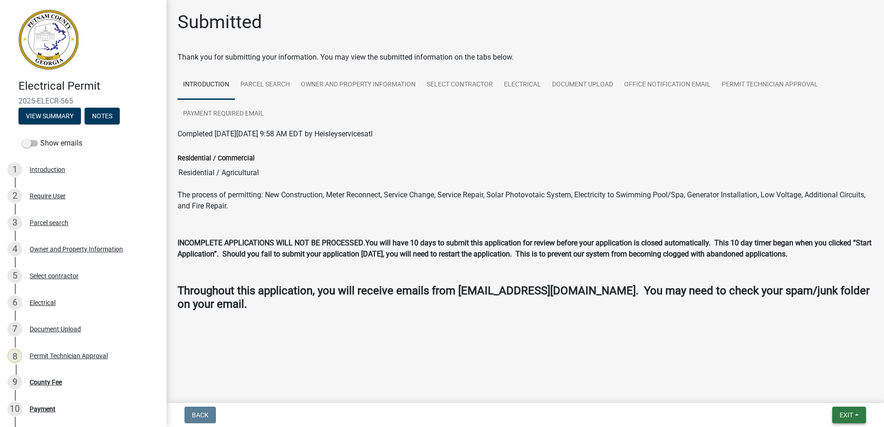
click at [843, 416] on span "Exit" at bounding box center [846, 415] width 13 height 7
click at [833, 393] on button "Save & Exit" at bounding box center [829, 391] width 74 height 22
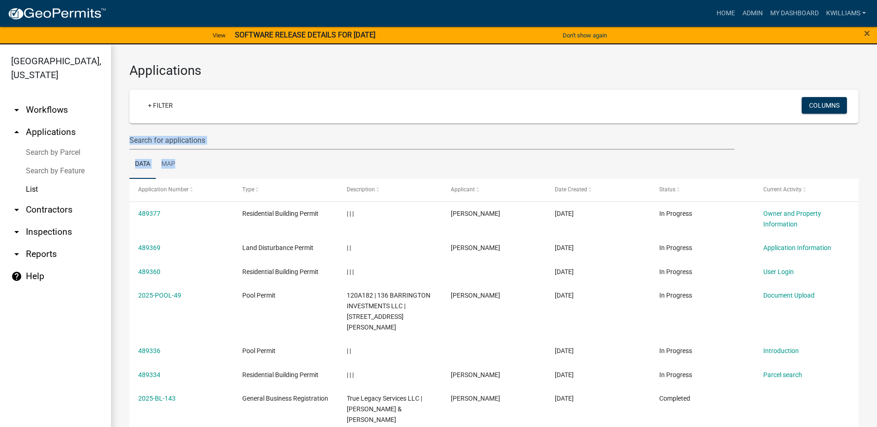
click at [209, 143] on wm-datatable "+ Filter Columns Data Map Application Number Type Description Applicant Date Cr…" at bounding box center [493, 335] width 729 height 491
click at [205, 133] on input "text" at bounding box center [431, 140] width 605 height 19
click at [149, 135] on input "text" at bounding box center [431, 140] width 605 height 19
click at [246, 135] on input "text" at bounding box center [431, 140] width 605 height 19
click at [221, 139] on input "text" at bounding box center [431, 140] width 605 height 19
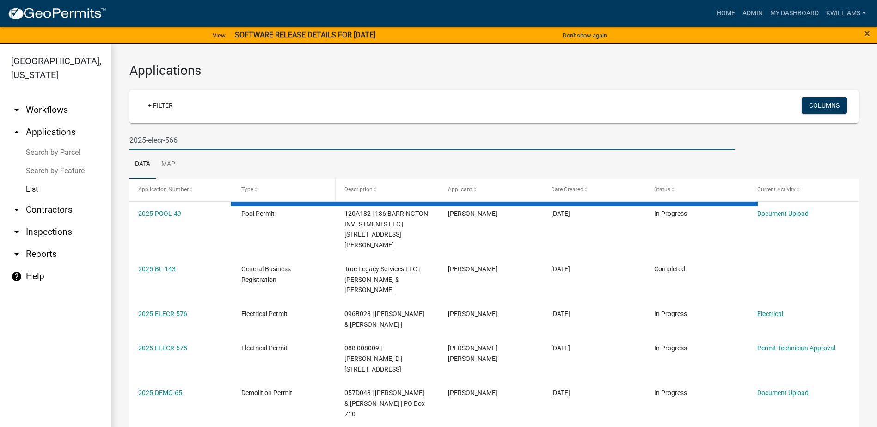
type input "2025-elecr-566"
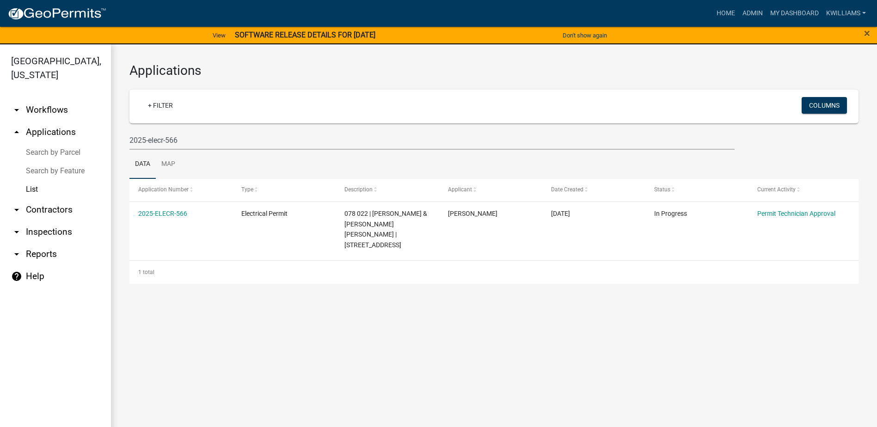
click at [55, 223] on link "arrow_drop_down Inspections" at bounding box center [55, 232] width 111 height 22
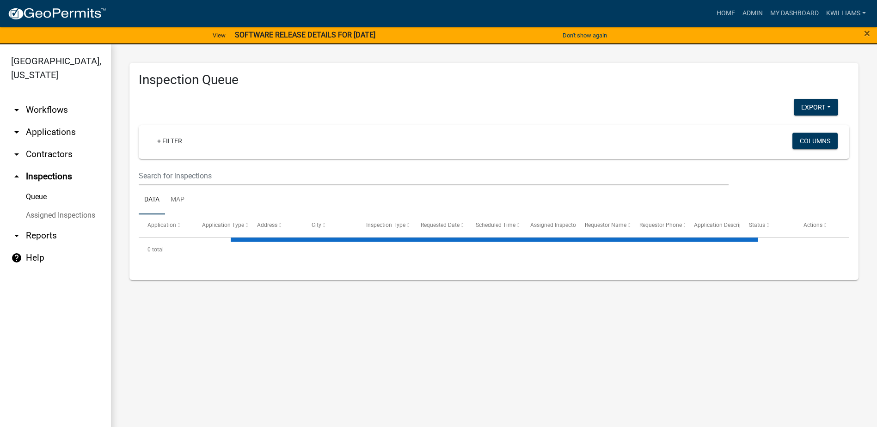
click at [187, 160] on wm-filter-builder "+ Filter Columns" at bounding box center [494, 155] width 711 height 60
click at [168, 176] on input "text" at bounding box center [434, 175] width 590 height 19
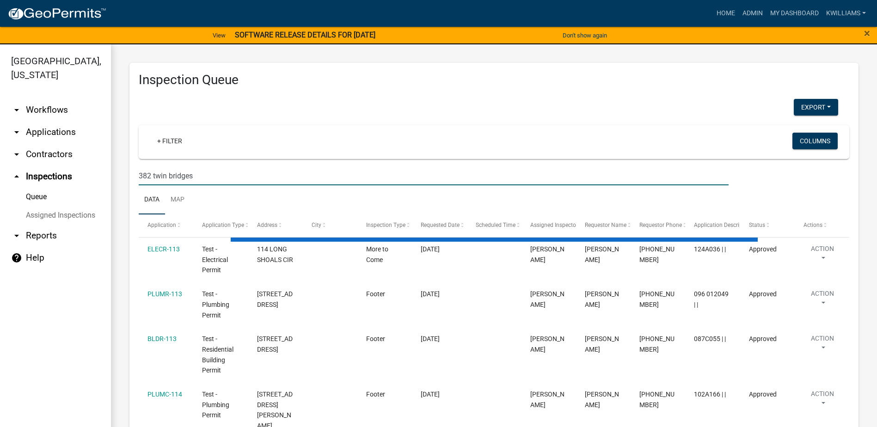
type input "382 twin bridges"
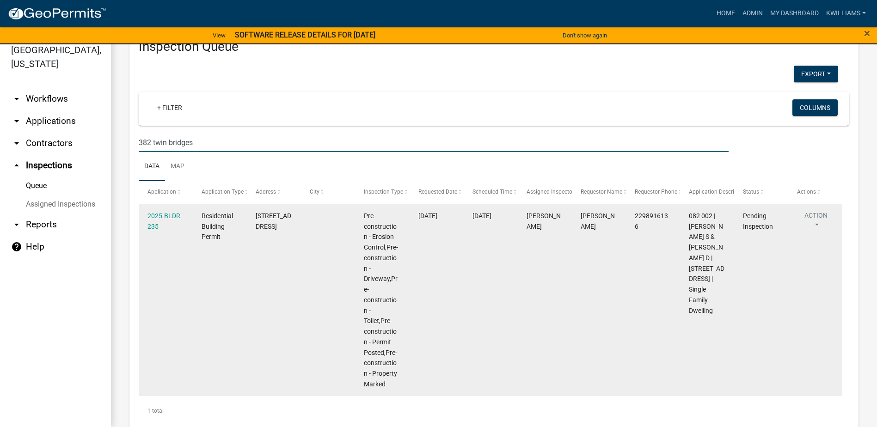
scroll to position [44, 0]
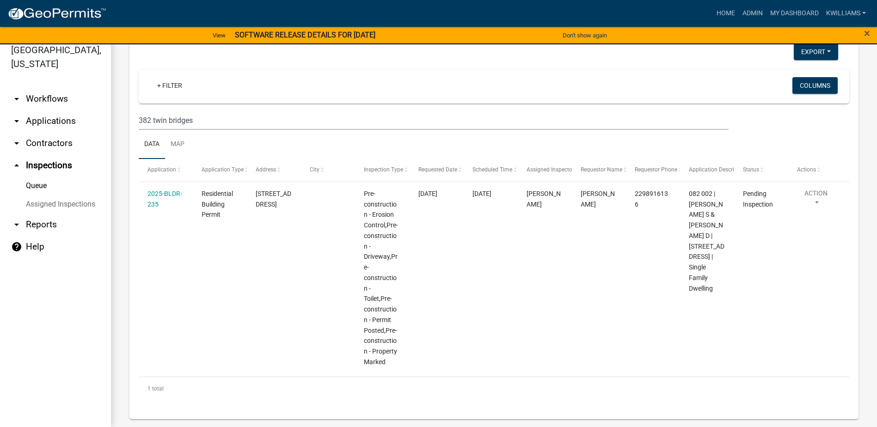
click at [37, 119] on link "arrow_drop_down Applications" at bounding box center [55, 121] width 111 height 22
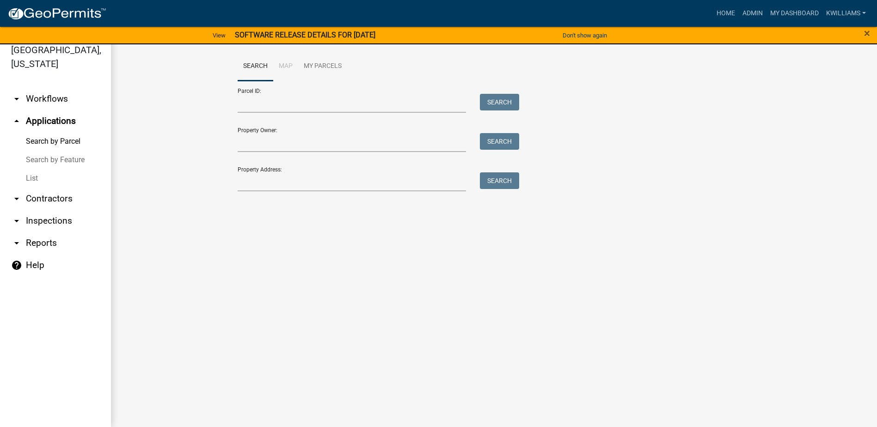
click at [36, 182] on link "List" at bounding box center [55, 178] width 111 height 18
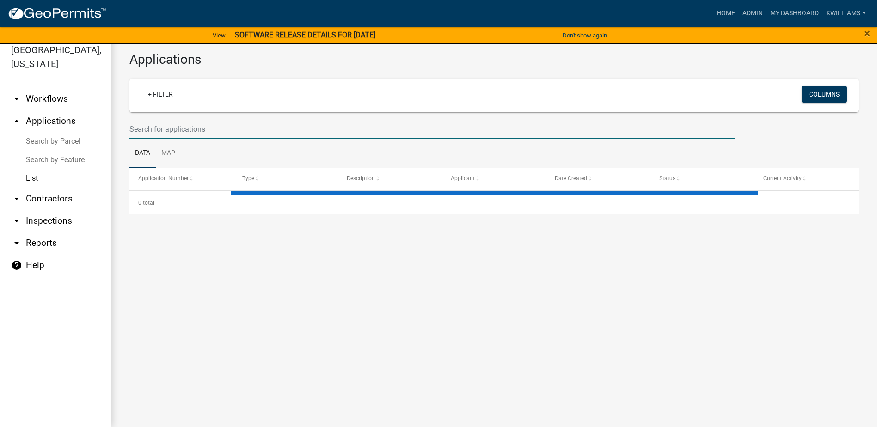
click at [172, 121] on input "text" at bounding box center [431, 129] width 605 height 19
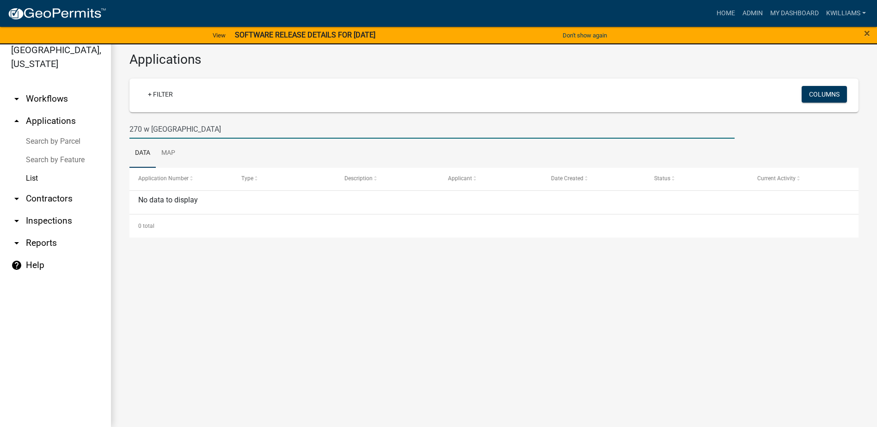
click at [151, 129] on input "270 w river bend" at bounding box center [431, 129] width 605 height 19
click at [160, 125] on input "270 river bend" at bounding box center [431, 129] width 605 height 19
type input "270 riverbend"
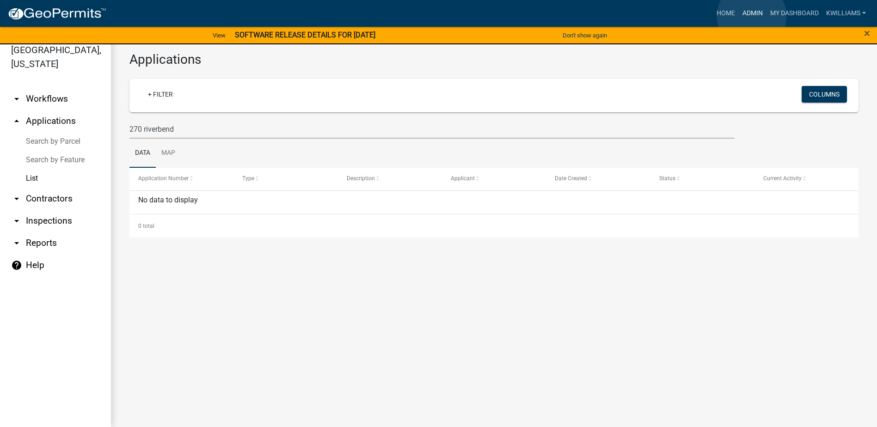
click at [752, 16] on link "Admin" at bounding box center [753, 14] width 28 height 18
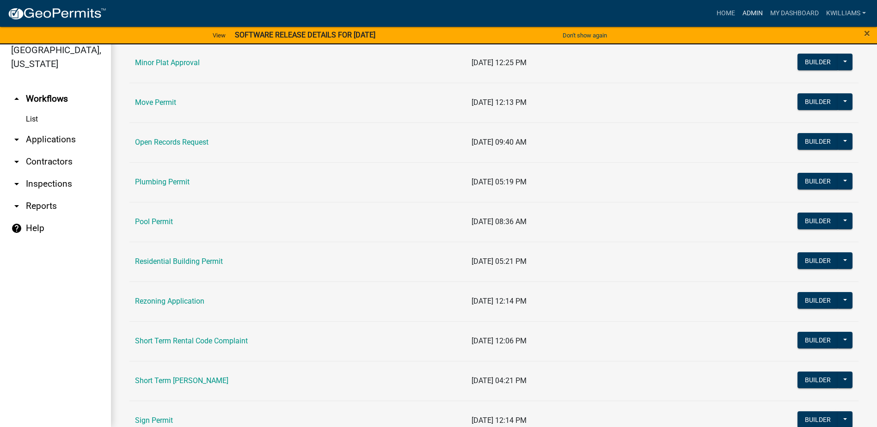
scroll to position [925, 0]
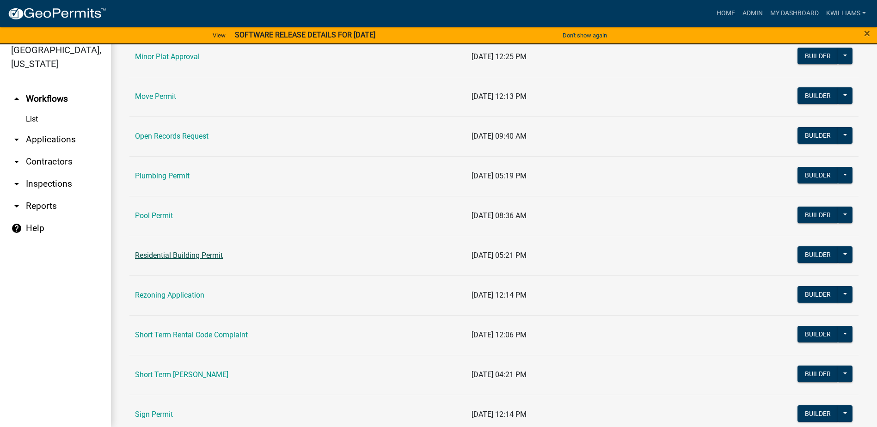
click at [173, 252] on link "Residential Building Permit" at bounding box center [179, 255] width 88 height 9
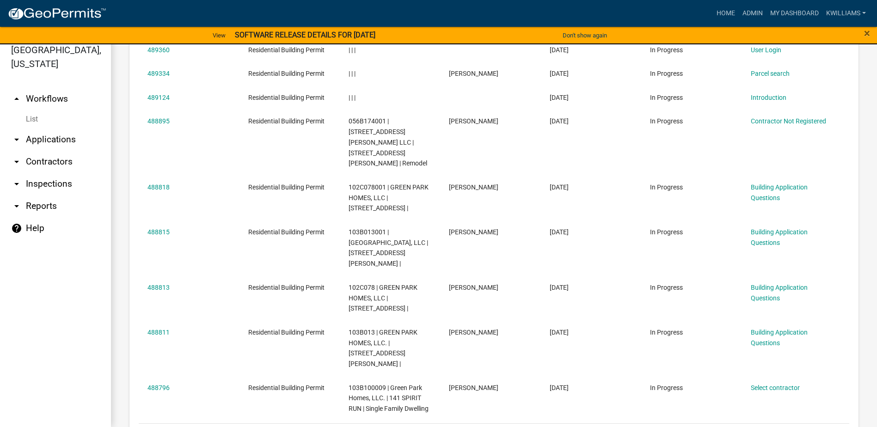
scroll to position [1048, 0]
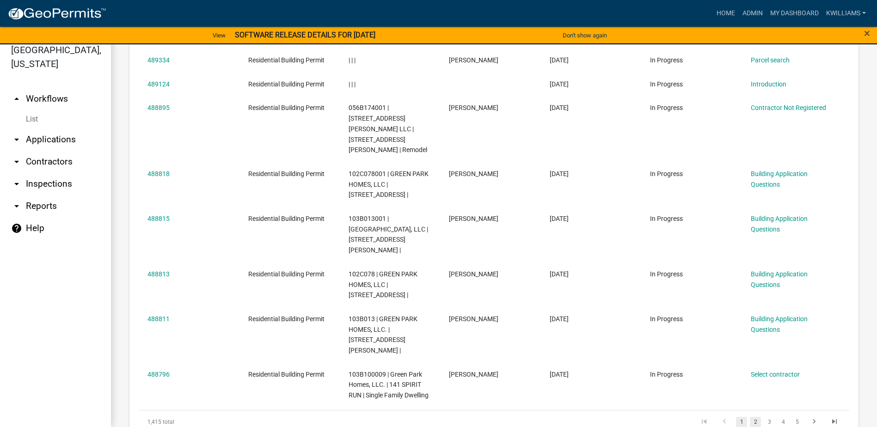
click at [750, 417] on link "2" at bounding box center [755, 422] width 11 height 10
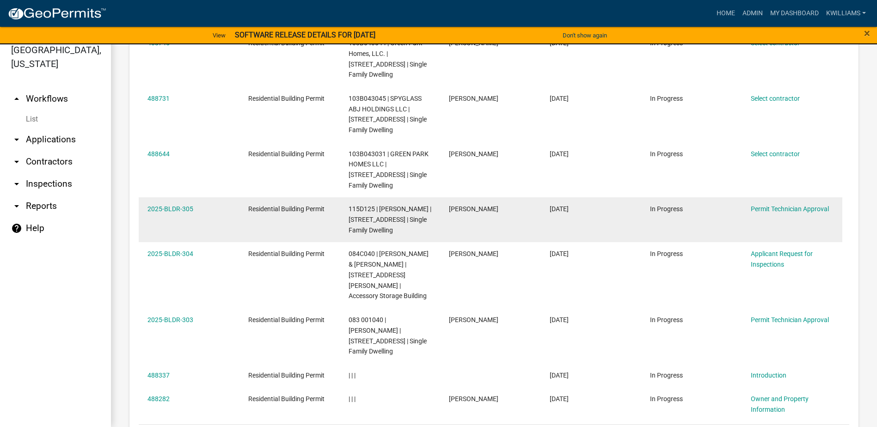
scroll to position [1174, 0]
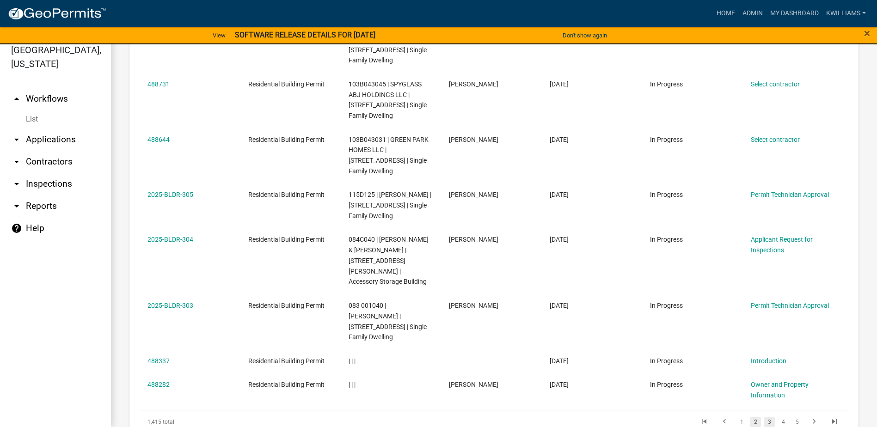
click at [764, 417] on link "3" at bounding box center [769, 422] width 11 height 10
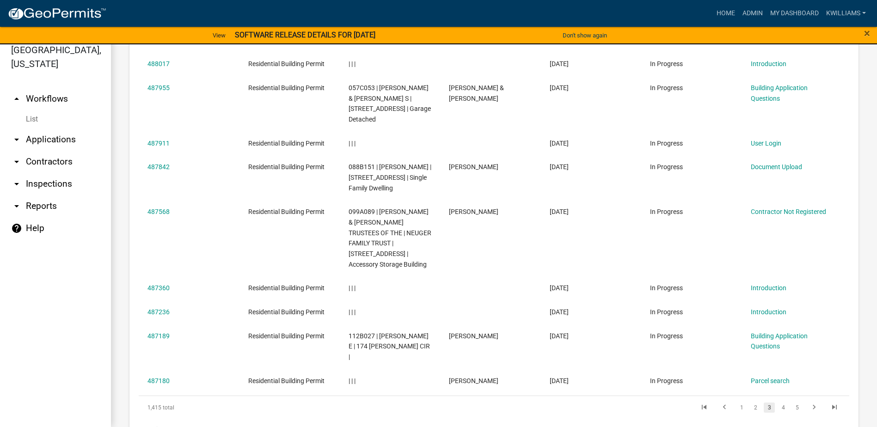
scroll to position [1069, 0]
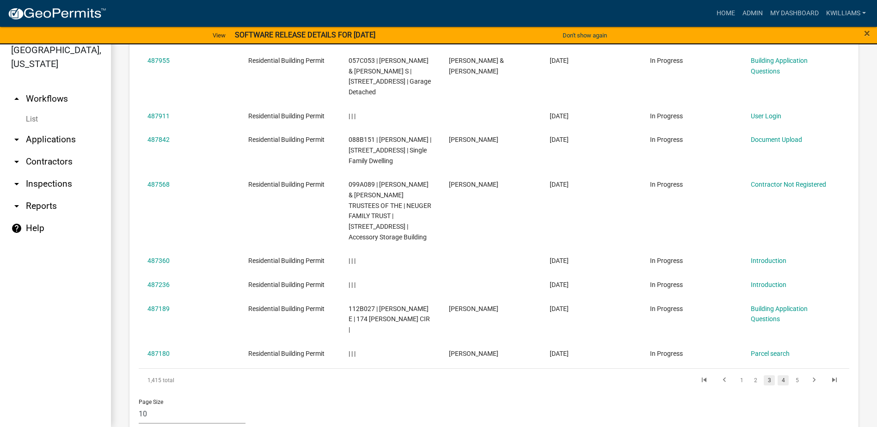
click at [778, 375] on link "4" at bounding box center [783, 380] width 11 height 10
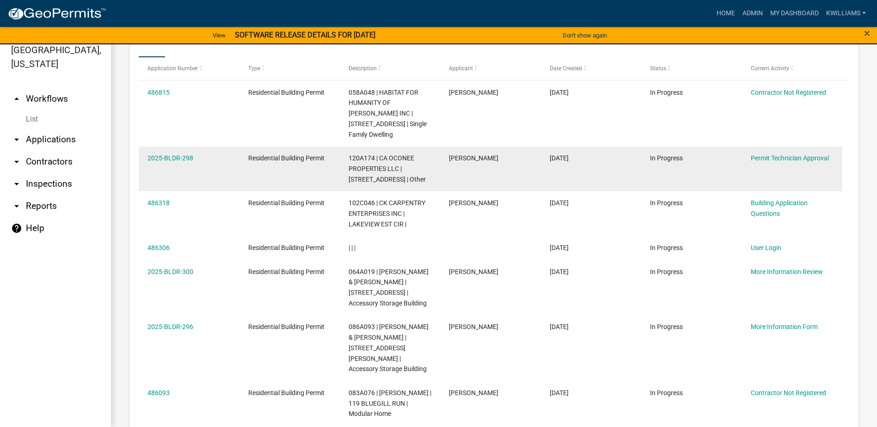
scroll to position [951, 0]
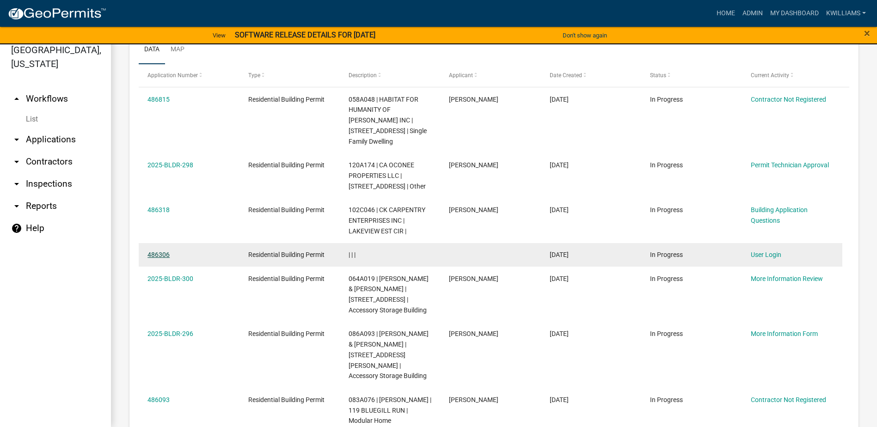
click at [158, 251] on link "486306" at bounding box center [159, 254] width 22 height 7
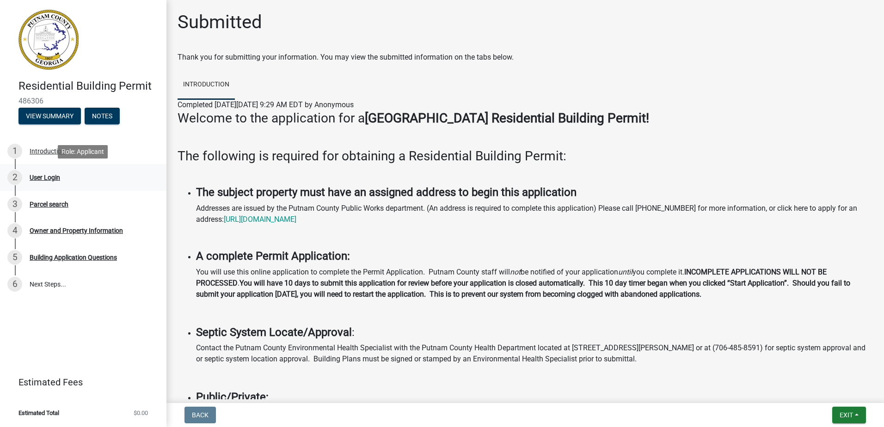
click at [43, 174] on div "User Login" at bounding box center [45, 177] width 31 height 6
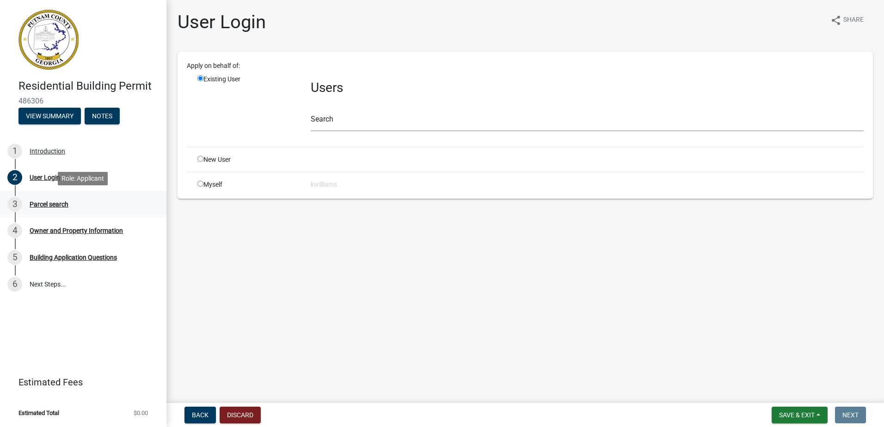
click at [45, 215] on link "3 Parcel search" at bounding box center [83, 204] width 166 height 27
click at [52, 241] on link "4 Owner and Property Information" at bounding box center [83, 231] width 166 height 27
click at [63, 111] on button "View Summary" at bounding box center [49, 116] width 62 height 17
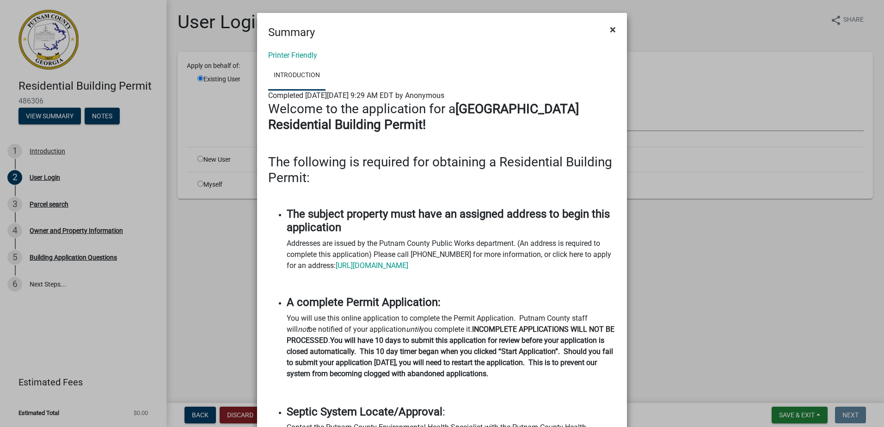
click at [610, 25] on span "×" at bounding box center [613, 29] width 6 height 13
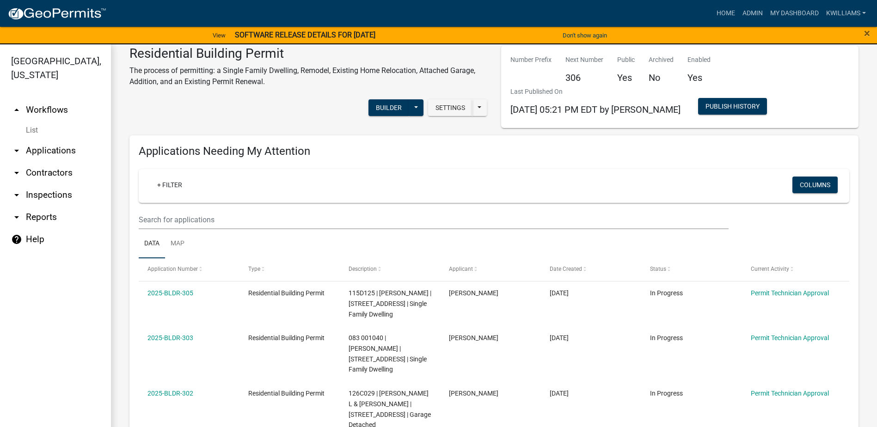
scroll to position [46, 0]
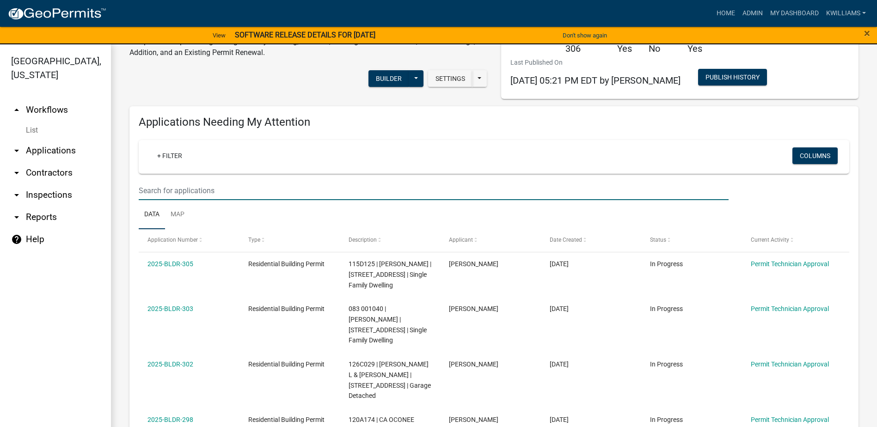
click at [179, 187] on input "text" at bounding box center [434, 190] width 590 height 19
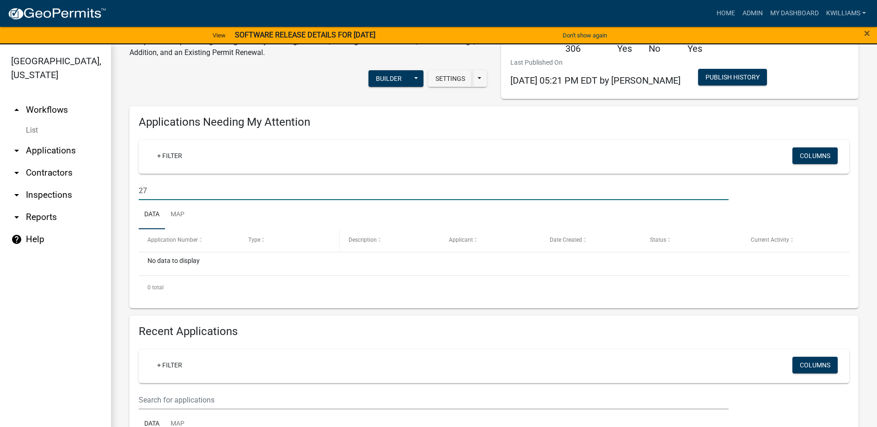
type input "2"
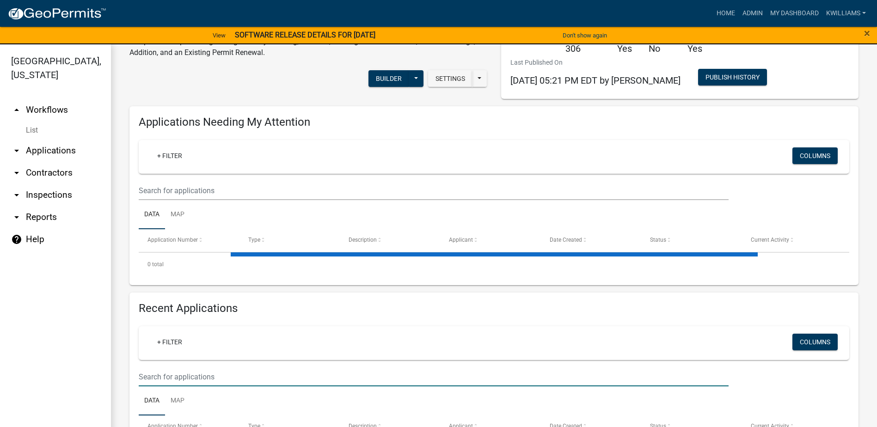
click at [202, 378] on input "text" at bounding box center [434, 377] width 590 height 19
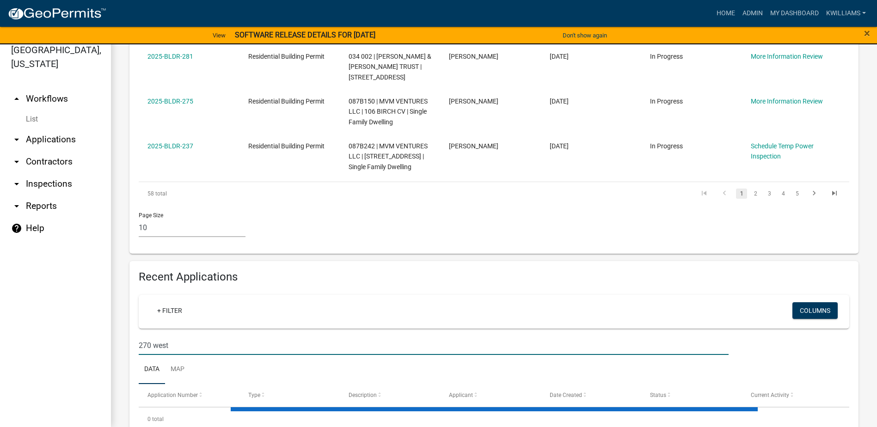
scroll to position [661, 0]
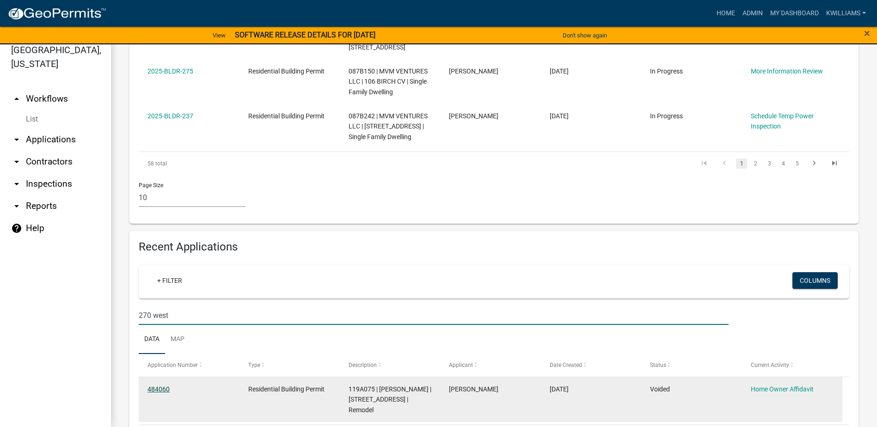
type input "270 west"
click at [157, 386] on link "484060" at bounding box center [159, 389] width 22 height 7
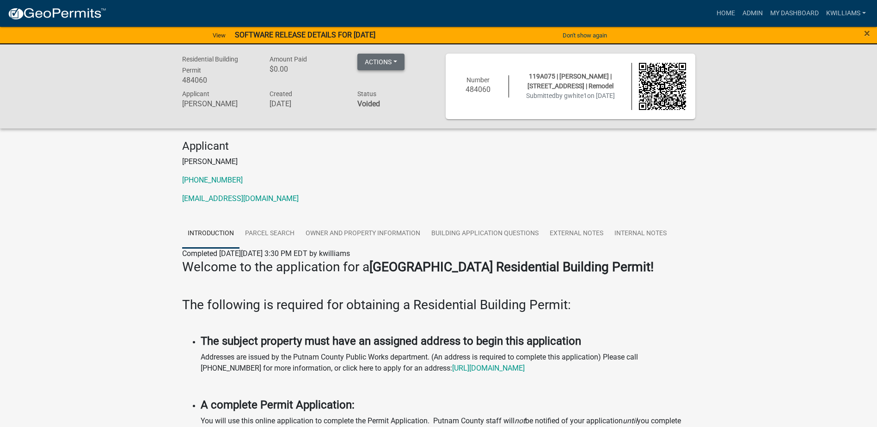
drag, startPoint x: 398, startPoint y: 49, endPoint x: 396, endPoint y: 59, distance: 9.9
click at [398, 53] on div "Residential Building Permit 484060 Amount Paid $0.00 Actions Unvoid Printer Fri…" at bounding box center [438, 86] width 877 height 84
click at [395, 63] on button "Actions" at bounding box center [380, 62] width 47 height 17
click at [403, 85] on link "Unvoid" at bounding box center [394, 86] width 74 height 22
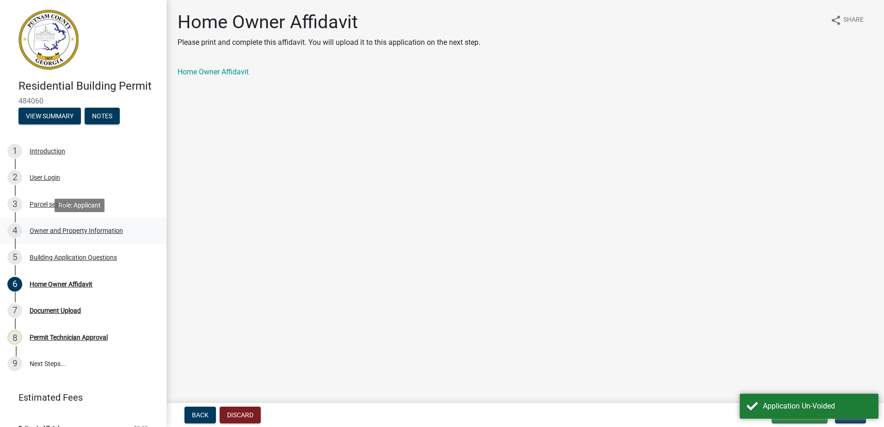
click at [68, 228] on div "Owner and Property Information" at bounding box center [76, 231] width 93 height 6
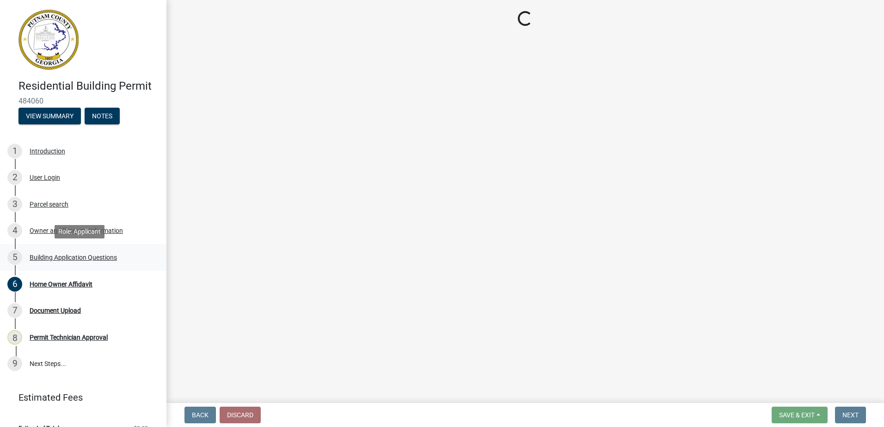
select select "a6b90f04-145f-43dc-a4e6-6d5ec8e28ec9"
select select "83394b22-4a11-496c-8e5c-75ade2e72faf"
select select "469c5908-2854-42d5-89ed-bee7fc26529e"
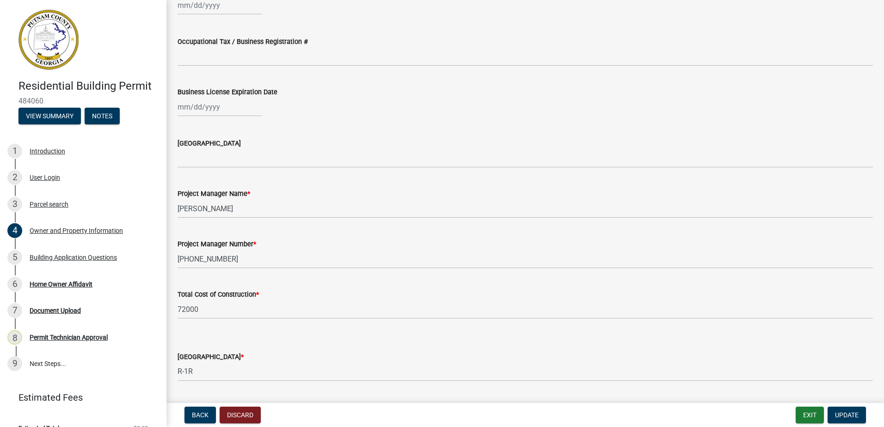
scroll to position [1508, 0]
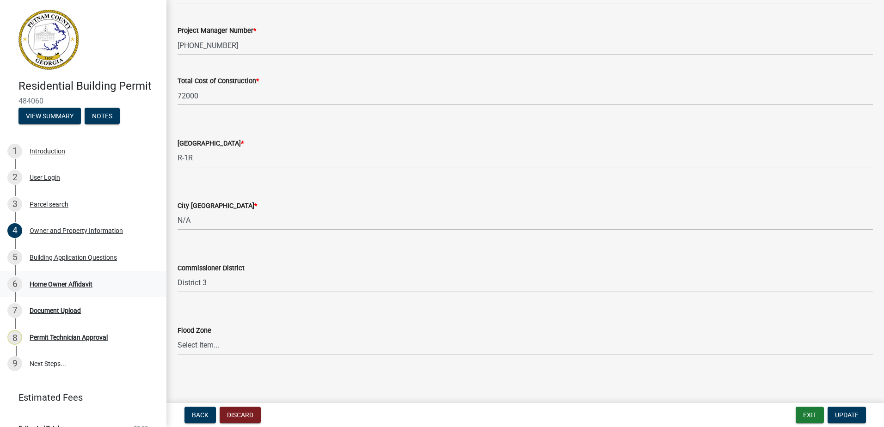
click at [56, 285] on div "Home Owner Affidavit" at bounding box center [61, 284] width 63 height 6
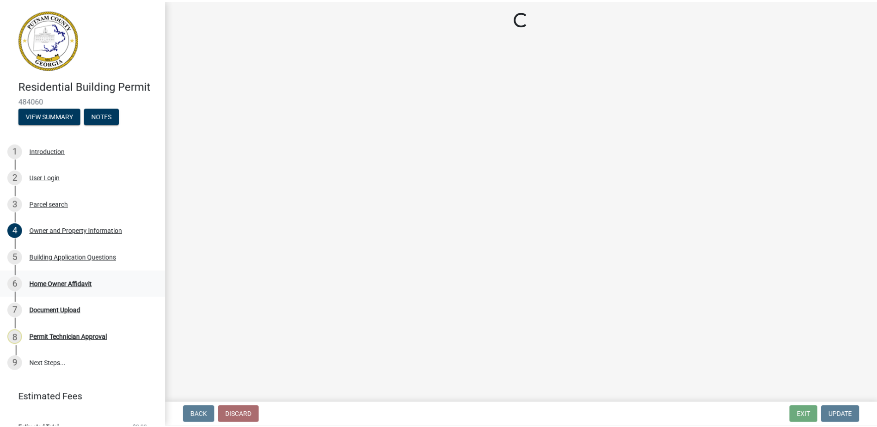
scroll to position [0, 0]
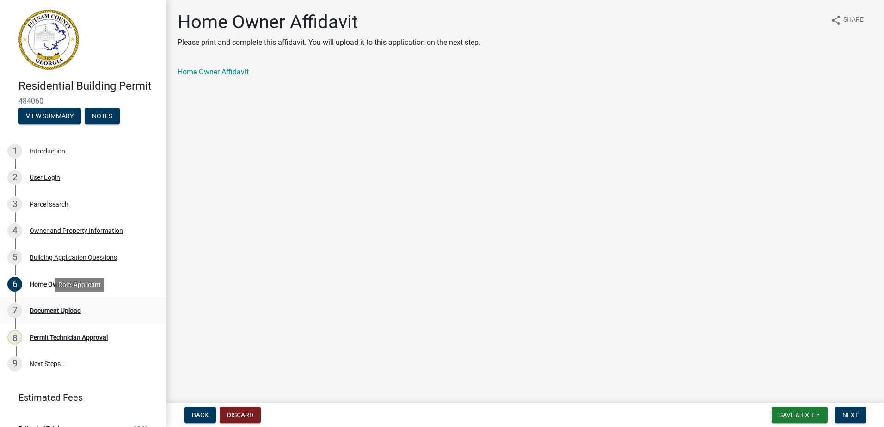
click at [49, 310] on div "Document Upload" at bounding box center [55, 311] width 51 height 6
drag, startPoint x: 56, startPoint y: 337, endPoint x: 59, endPoint y: 330, distance: 7.3
click at [57, 335] on div "Permit Technician Approval" at bounding box center [69, 337] width 78 height 6
click at [60, 312] on div "Document Upload" at bounding box center [55, 311] width 51 height 6
click at [783, 407] on button "Save & Exit" at bounding box center [800, 415] width 56 height 17
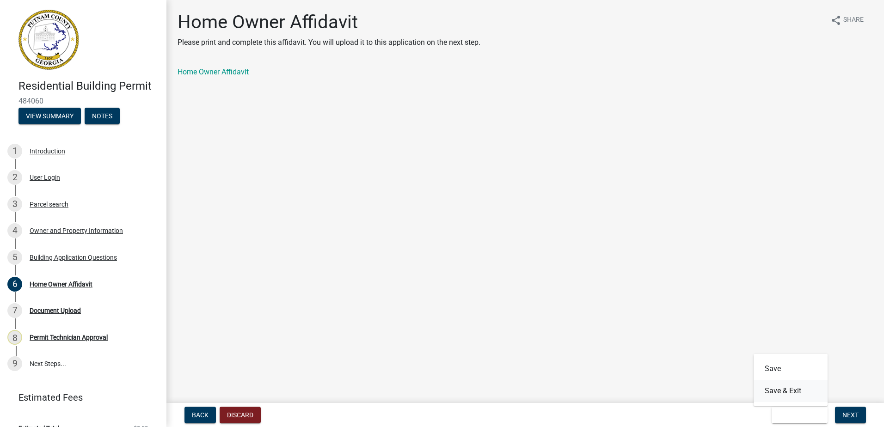
click at [776, 383] on button "Save & Exit" at bounding box center [791, 391] width 74 height 22
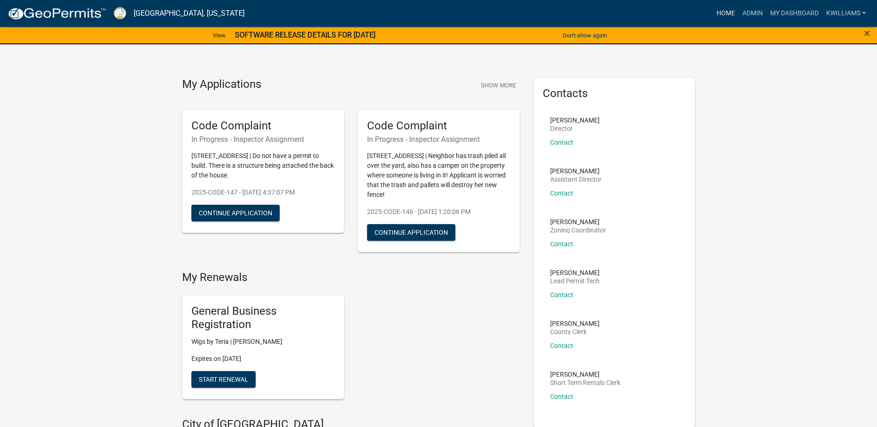
drag, startPoint x: 728, startPoint y: 13, endPoint x: 716, endPoint y: 19, distance: 13.9
click at [727, 13] on link "Home" at bounding box center [726, 14] width 26 height 18
click at [724, 10] on link "Home" at bounding box center [726, 14] width 26 height 18
click at [749, 14] on link "Admin" at bounding box center [753, 14] width 28 height 18
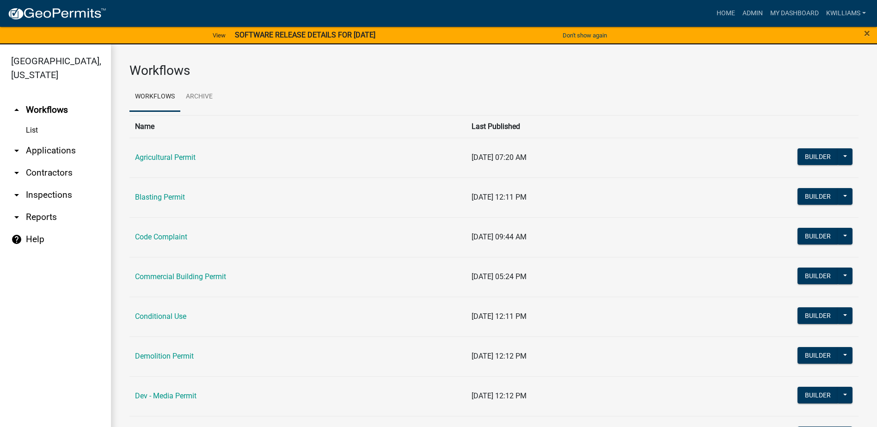
click at [58, 152] on link "arrow_drop_down Applications" at bounding box center [55, 151] width 111 height 22
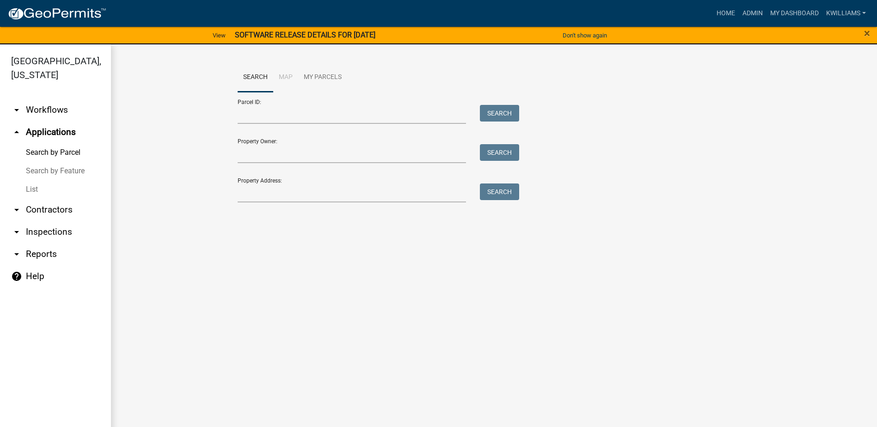
click at [31, 189] on link "List" at bounding box center [55, 189] width 111 height 18
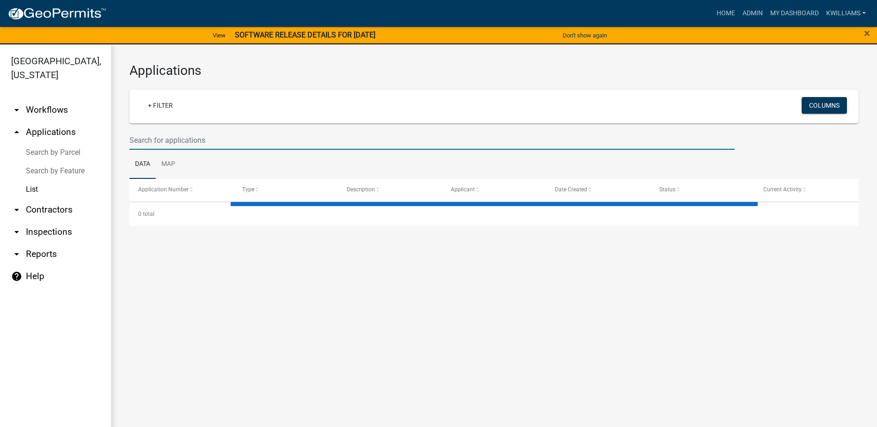
drag, startPoint x: 177, startPoint y: 141, endPoint x: 169, endPoint y: 133, distance: 11.1
click at [177, 141] on input "text" at bounding box center [431, 140] width 605 height 19
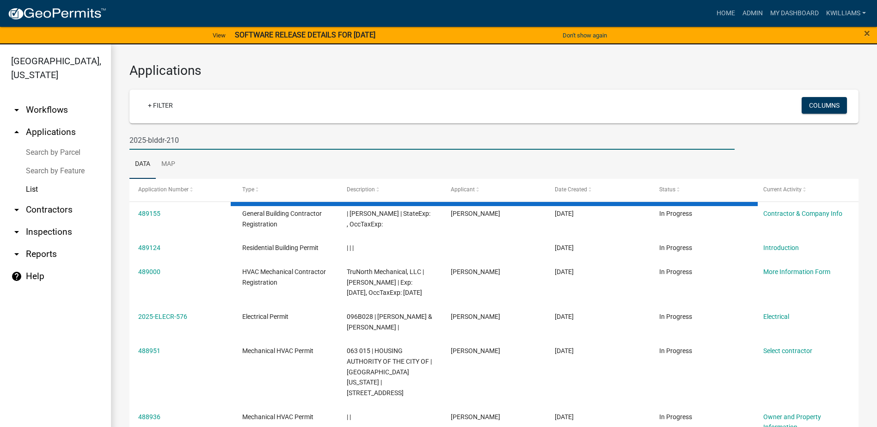
click at [165, 141] on input "2025-blddr-210" at bounding box center [431, 140] width 605 height 19
click at [158, 137] on input "2025-blddr-210" at bounding box center [431, 140] width 605 height 19
type input "2025-bldr-210"
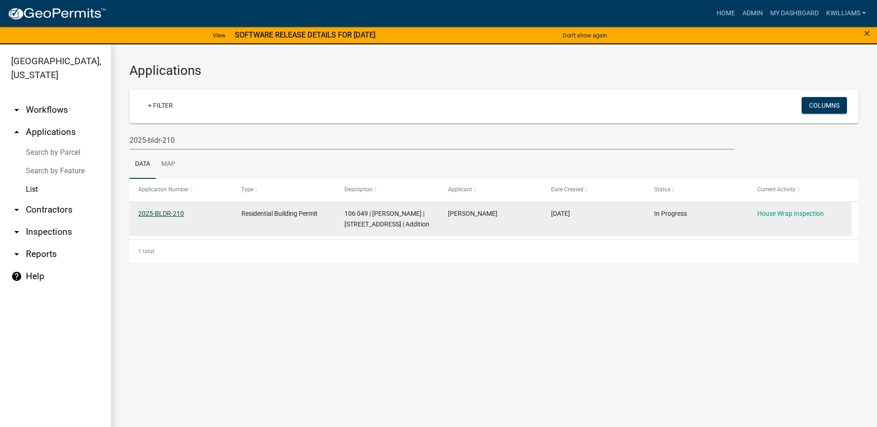
click at [156, 210] on link "2025-BLDR-210" at bounding box center [161, 213] width 46 height 7
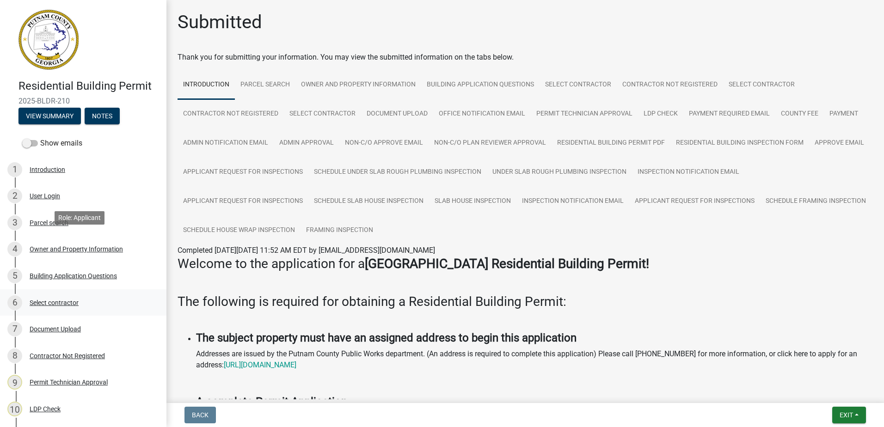
scroll to position [46, 0]
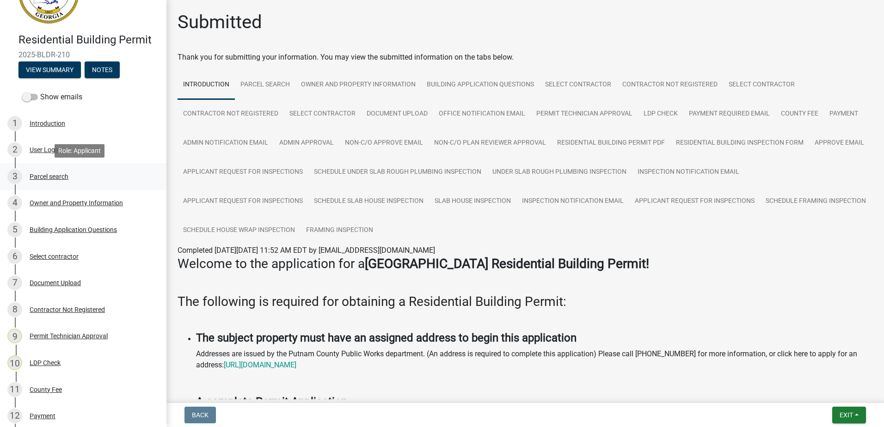
click at [45, 184] on link "3 Parcel search" at bounding box center [83, 176] width 166 height 27
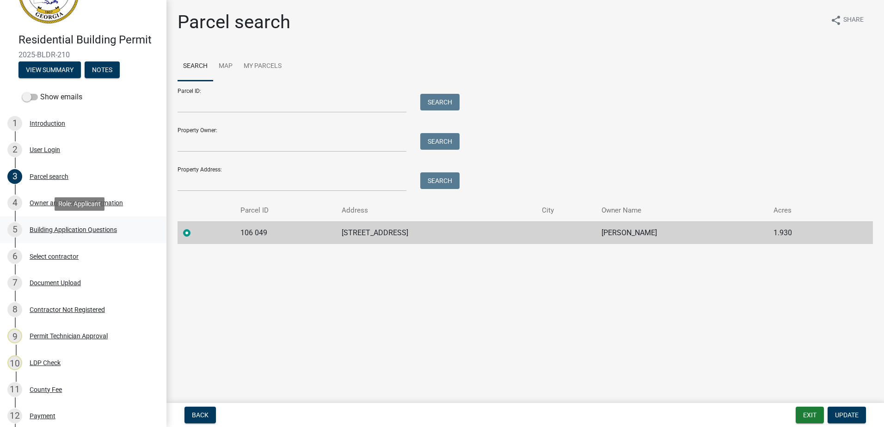
click at [55, 234] on div "5 Building Application Questions" at bounding box center [79, 229] width 144 height 15
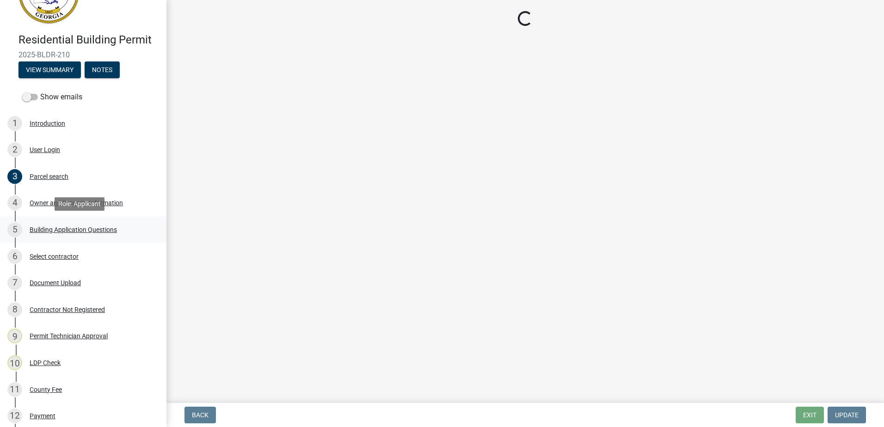
select select "ebf62bd9-0e77-42f1-a2f1-6aca02a789de"
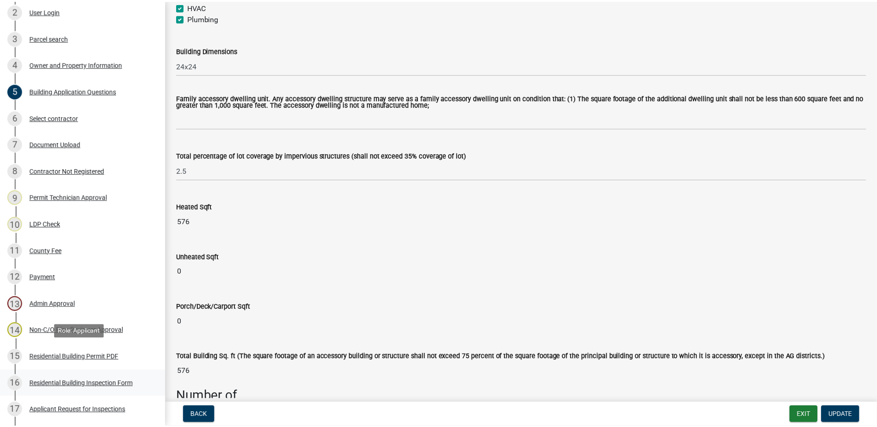
scroll to position [277, 0]
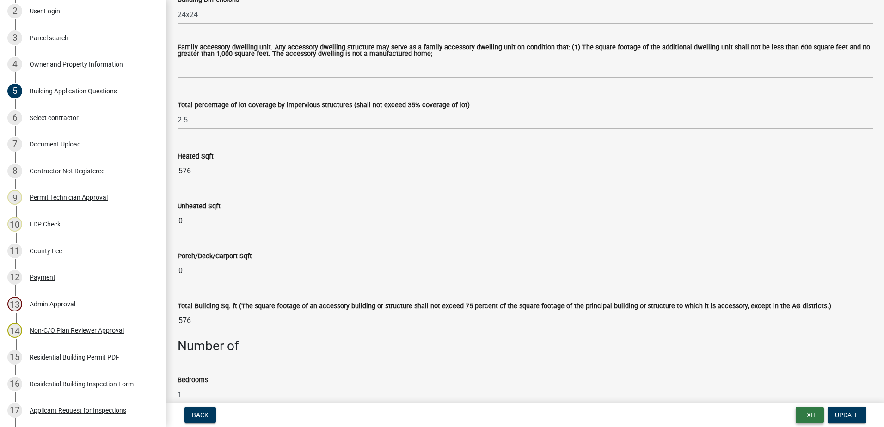
click at [814, 417] on button "Exit" at bounding box center [810, 415] width 28 height 17
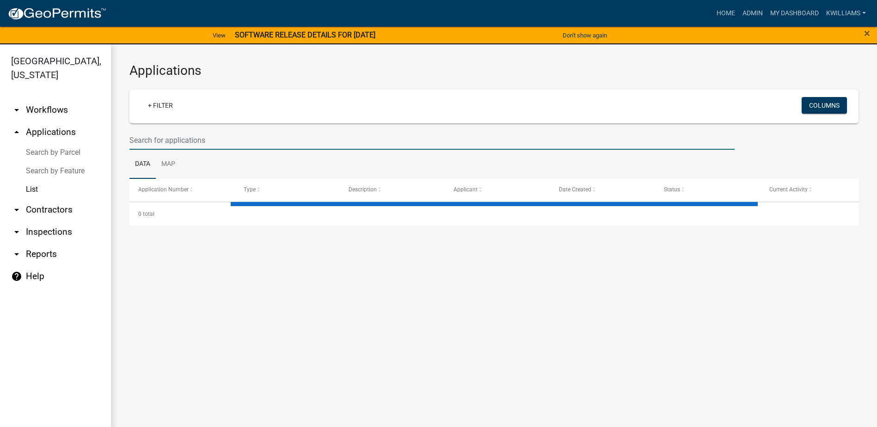
click at [141, 138] on input "text" at bounding box center [431, 140] width 605 height 19
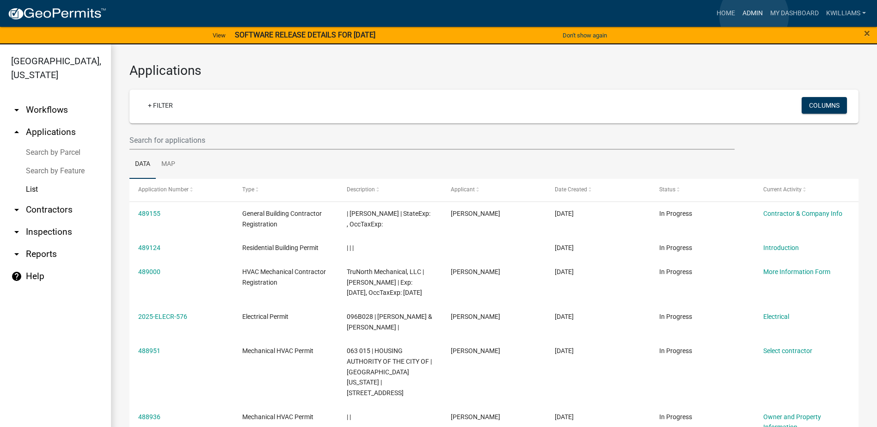
click at [754, 16] on link "Admin" at bounding box center [753, 14] width 28 height 18
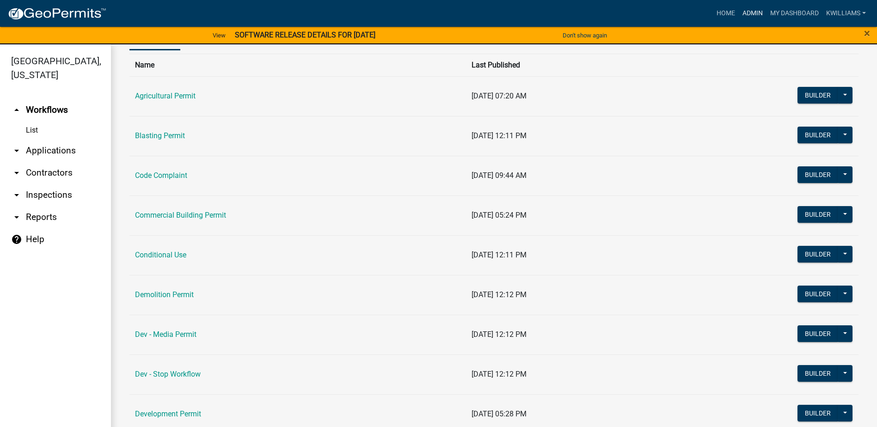
scroll to position [185, 0]
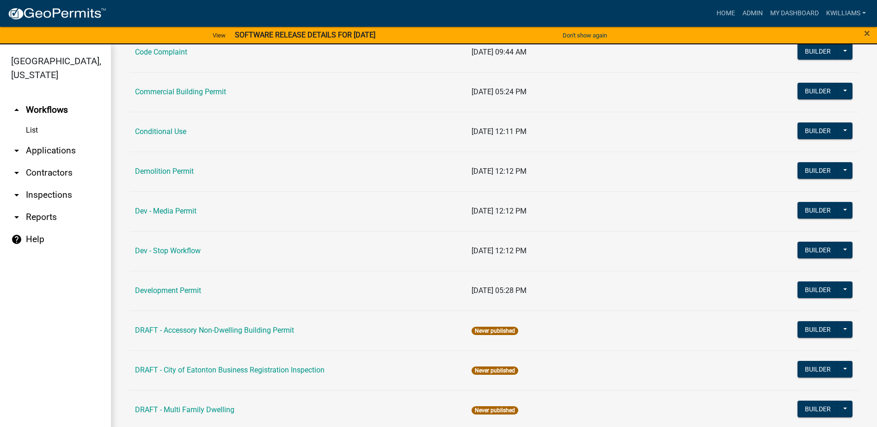
click at [79, 144] on link "arrow_drop_down Applications" at bounding box center [55, 151] width 111 height 22
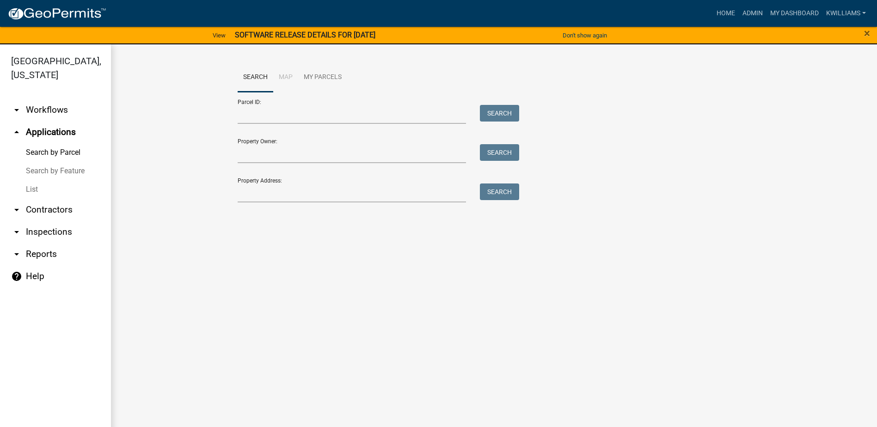
click at [25, 184] on link "List" at bounding box center [55, 189] width 111 height 18
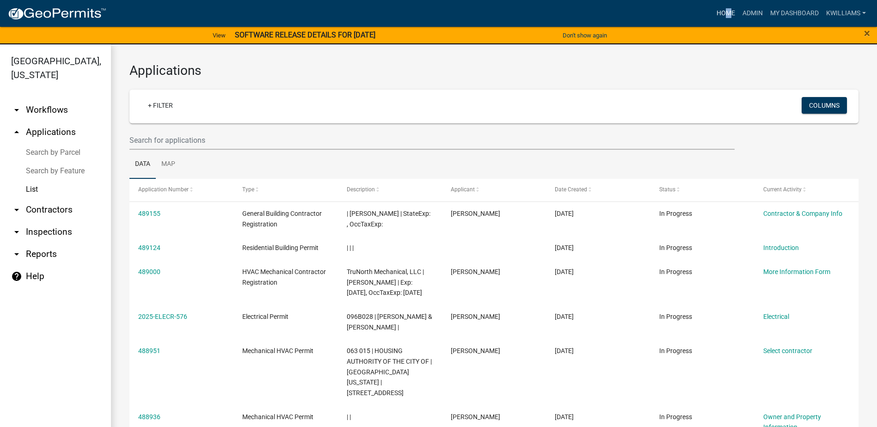
click at [723, 6] on nav "Toggle drawer menu more_horiz Home Admin My Dashboard kwilliams Admin Account C…" at bounding box center [438, 13] width 877 height 27
drag, startPoint x: 723, startPoint y: 6, endPoint x: 755, endPoint y: 11, distance: 31.8
click at [755, 11] on link "Admin" at bounding box center [753, 14] width 28 height 18
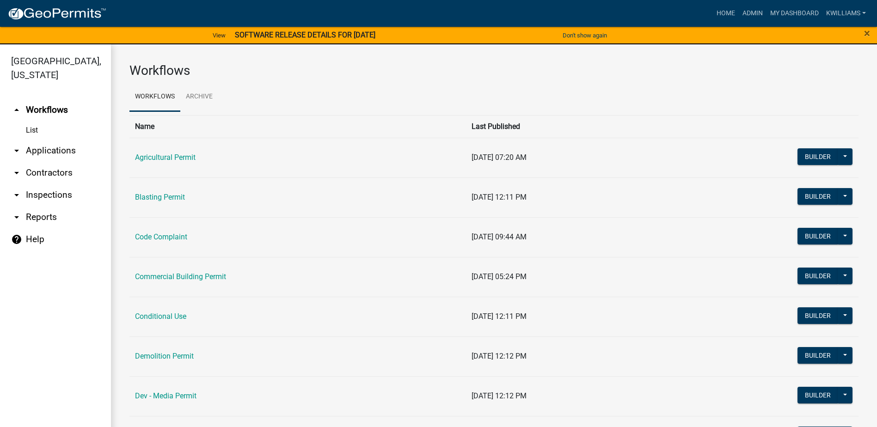
click at [708, 15] on div "Home Admin My Dashboard kwilliams Admin Account Contractor Profile Logout" at bounding box center [492, 14] width 756 height 18
click at [723, 7] on link "Home" at bounding box center [726, 14] width 26 height 18
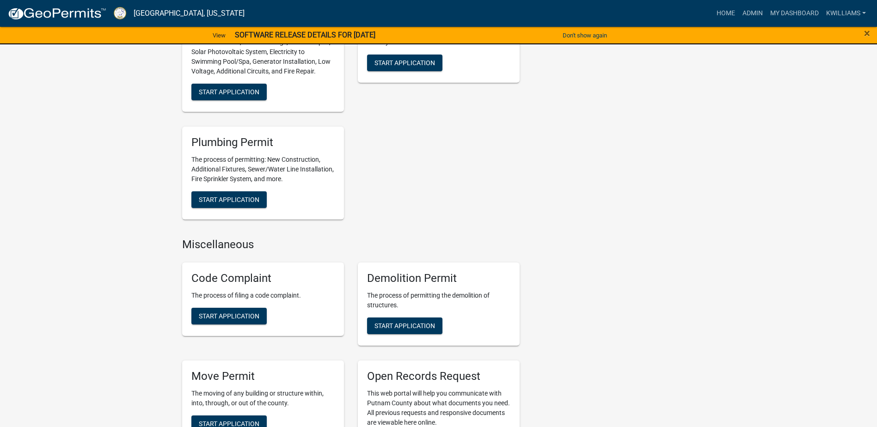
scroll to position [879, 0]
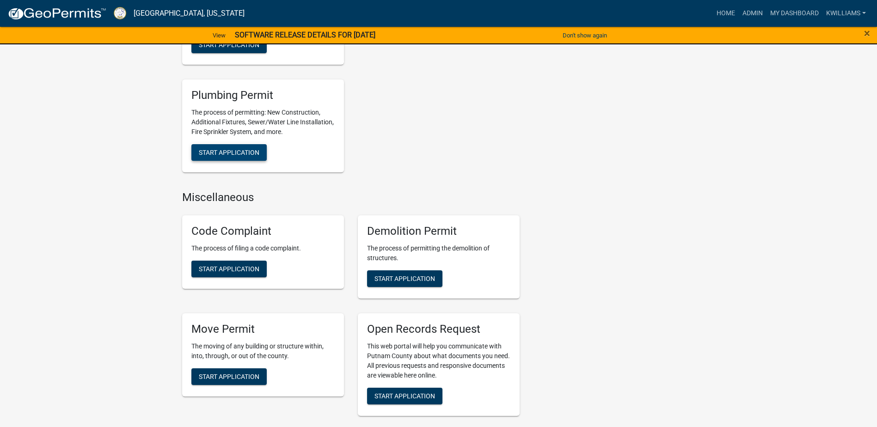
click at [221, 154] on span "Start Application" at bounding box center [229, 152] width 61 height 7
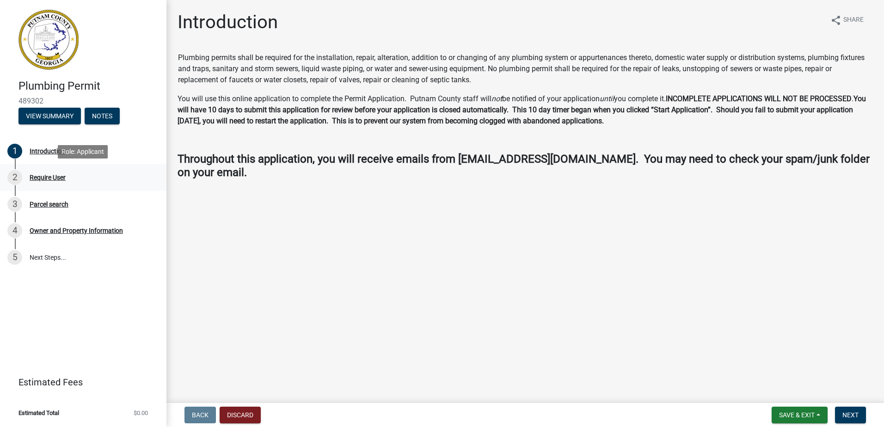
click at [59, 184] on div "2 Require User" at bounding box center [79, 177] width 144 height 15
click at [55, 176] on div "Require User" at bounding box center [48, 177] width 36 height 6
click at [849, 420] on button "Next" at bounding box center [850, 415] width 31 height 17
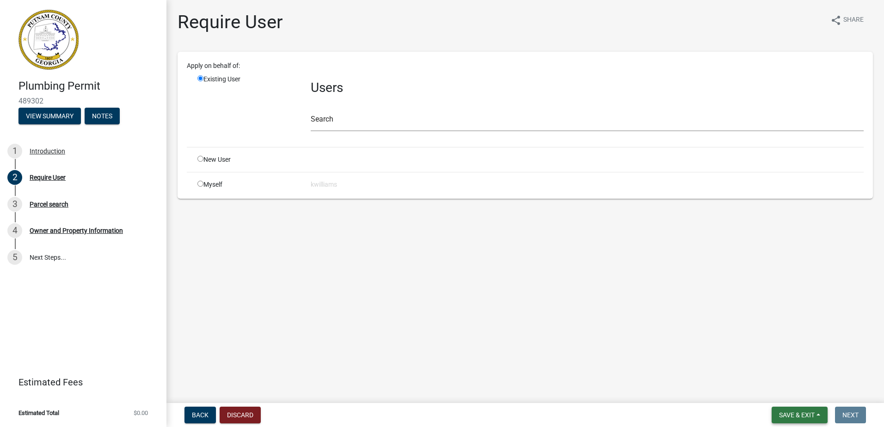
click at [784, 414] on span "Save & Exit" at bounding box center [797, 415] width 36 height 7
click at [783, 401] on button "Save & Exit" at bounding box center [791, 391] width 74 height 22
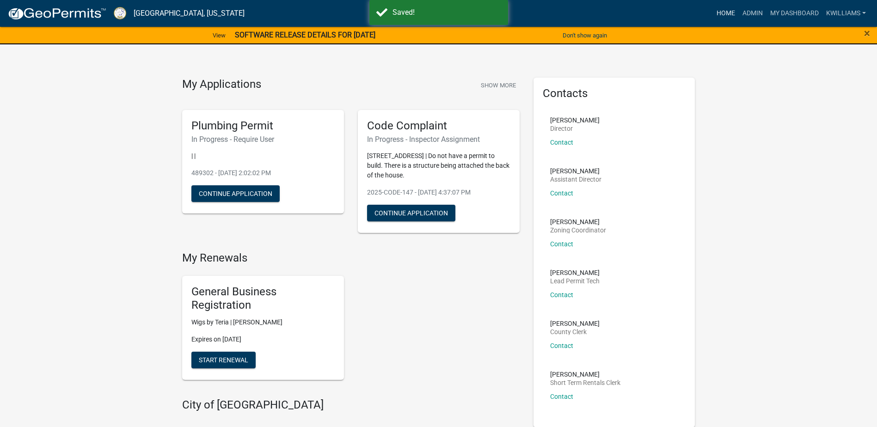
click at [719, 14] on link "Home" at bounding box center [726, 14] width 26 height 18
click at [758, 12] on link "Admin" at bounding box center [753, 14] width 28 height 18
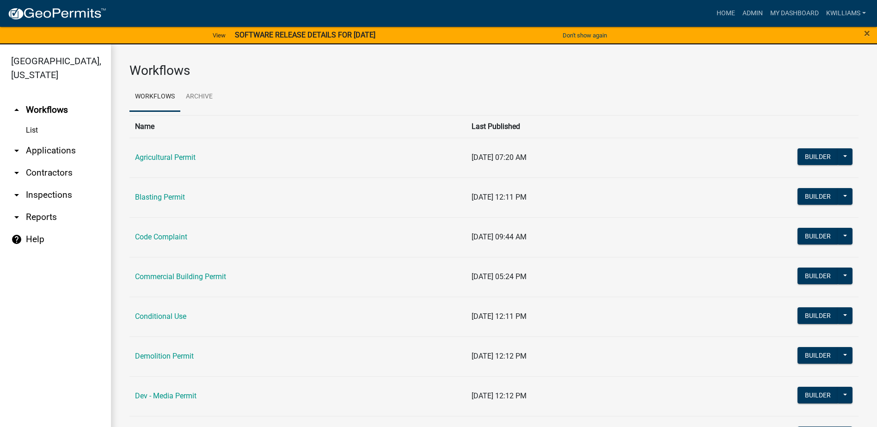
click at [60, 193] on link "arrow_drop_down Inspections" at bounding box center [55, 195] width 111 height 22
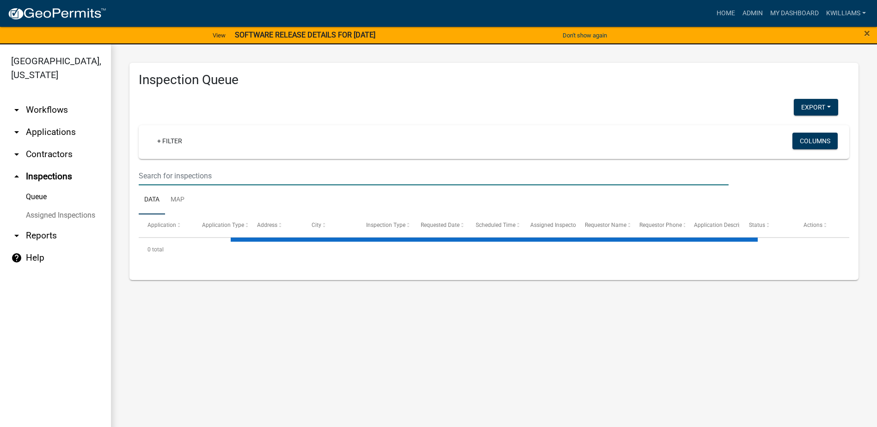
click at [179, 178] on input "text" at bounding box center [434, 175] width 590 height 19
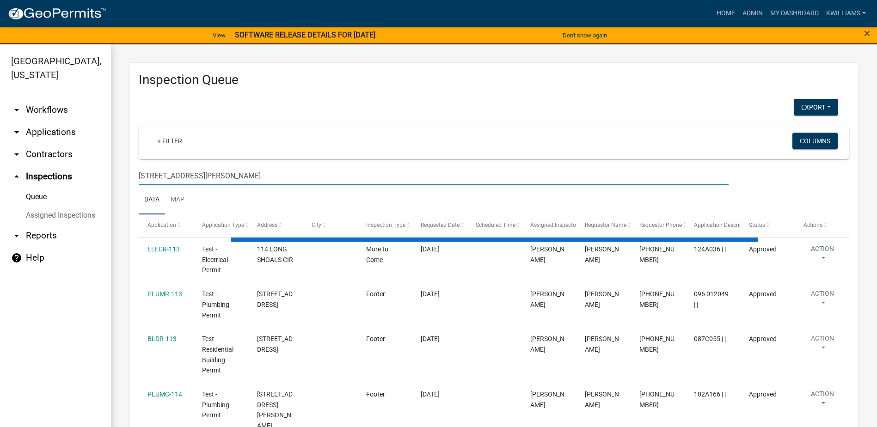
type input "345 napier rd"
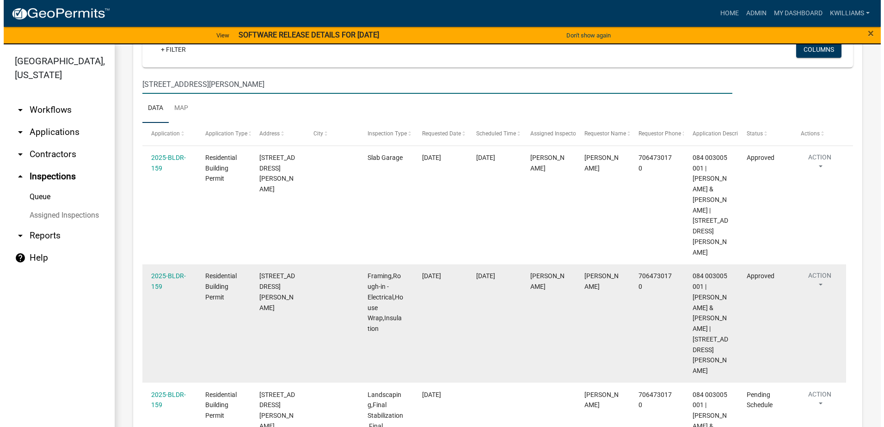
scroll to position [92, 0]
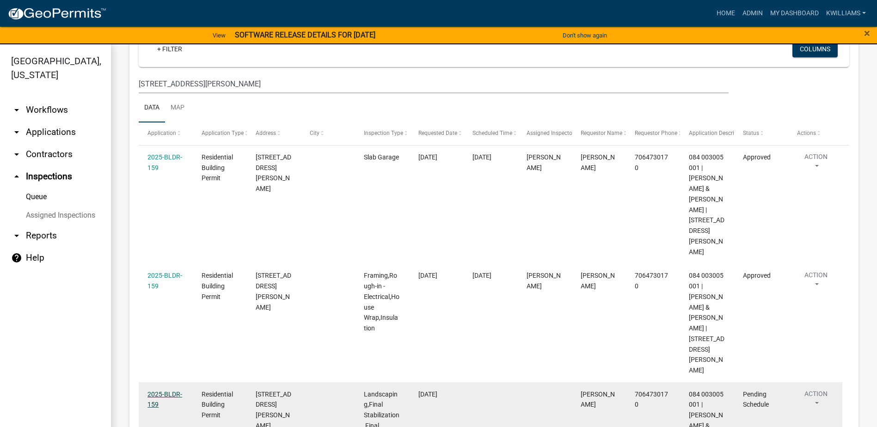
click at [154, 391] on link "2025-BLDR-159" at bounding box center [165, 400] width 35 height 18
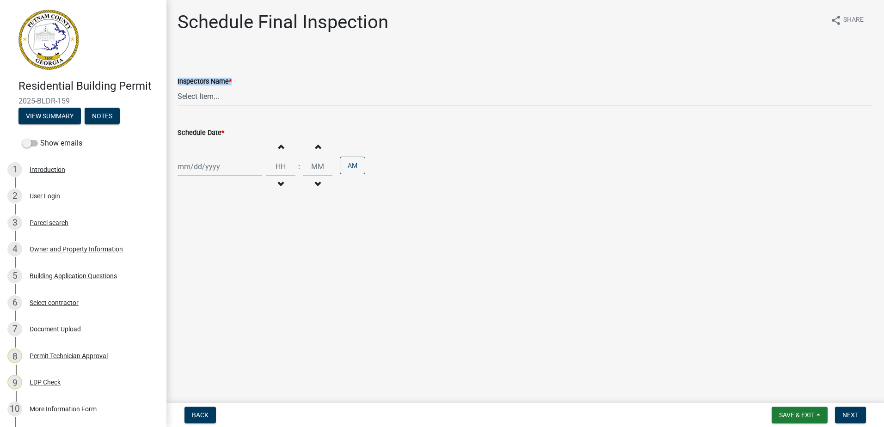
click at [215, 87] on div "Inspectors Name * Select Item... mrivera (Michele Rivera) StephanieM (Stephanie…" at bounding box center [525, 91] width 695 height 30
click at [213, 99] on select "Select Item... mrivera (Michele Rivera) StephanieM (Stephanie Morris ) QGrissom…" at bounding box center [525, 96] width 695 height 19
select select "07642ab0-564c-47bb-824b-0ccf2da83593"
click at [178, 87] on select "Select Item... mrivera (Michele Rivera) StephanieM (Stephanie Morris ) QGrissom…" at bounding box center [525, 96] width 695 height 19
select select "10"
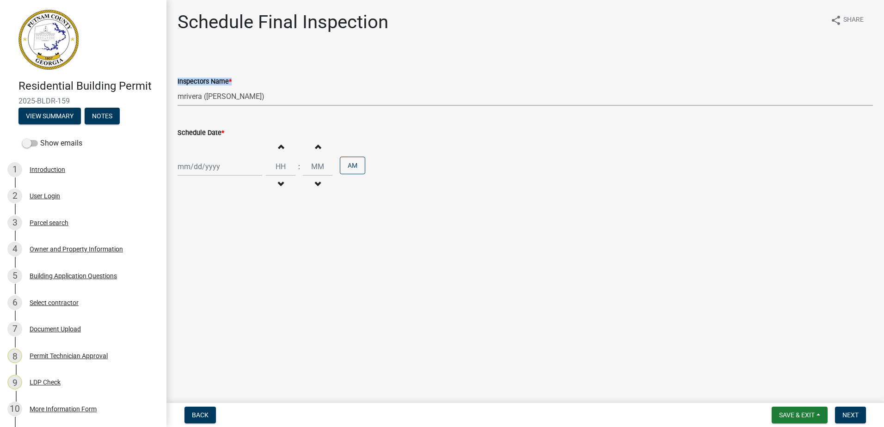
select select "2025"
click at [188, 164] on div "Jan Feb Mar Apr May Jun Jul Aug Sep Oct Nov Dec 1525 1526 1527 1528 1529 1530 1…" at bounding box center [220, 166] width 85 height 19
click at [217, 226] on div "8" at bounding box center [216, 230] width 15 height 15
type input "10/08/2025"
click at [846, 415] on span "Next" at bounding box center [851, 415] width 16 height 7
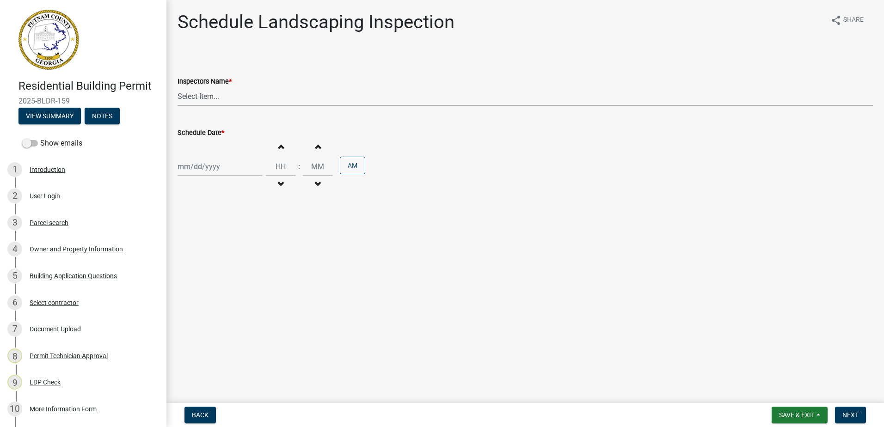
click at [215, 98] on select "Select Item... mrivera (Michele Rivera) StephanieM (Stephanie Morris ) QGrissom…" at bounding box center [525, 96] width 695 height 19
select select "07642ab0-564c-47bb-824b-0ccf2da83593"
click at [178, 87] on select "Select Item... mrivera (Michele Rivera) StephanieM (Stephanie Morris ) QGrissom…" at bounding box center [525, 96] width 695 height 19
click at [196, 170] on div at bounding box center [220, 166] width 85 height 19
select select "10"
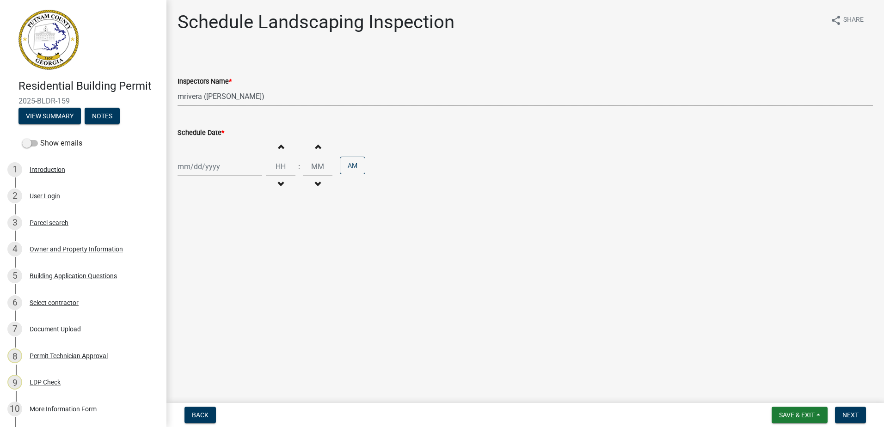
select select "2025"
click at [215, 231] on div "8" at bounding box center [216, 230] width 15 height 15
type input "10/08/2025"
click at [853, 415] on span "Next" at bounding box center [851, 415] width 16 height 7
click at [193, 102] on select "Select Item... mrivera (Michele Rivera) StephanieM (Stephanie Morris ) QGrissom…" at bounding box center [525, 96] width 695 height 19
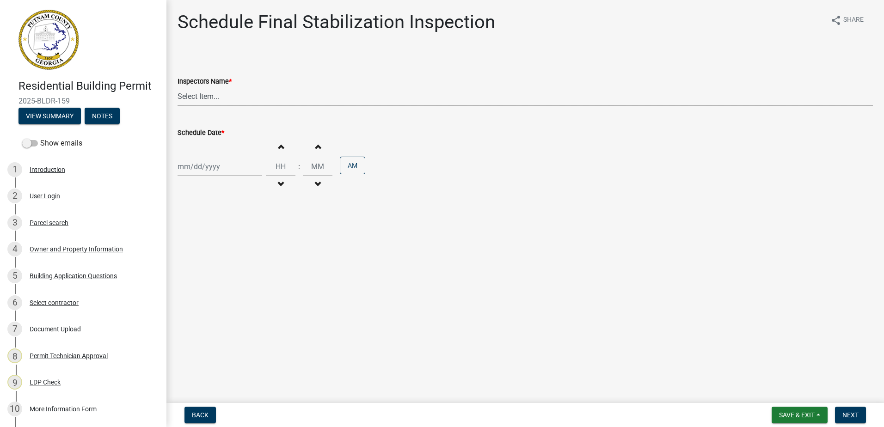
select select "07642ab0-564c-47bb-824b-0ccf2da83593"
click at [178, 87] on select "Select Item... mrivera (Michele Rivera) StephanieM (Stephanie Morris ) QGrissom…" at bounding box center [525, 96] width 695 height 19
select select "10"
select select "2025"
drag, startPoint x: 191, startPoint y: 174, endPoint x: 191, endPoint y: 167, distance: 6.9
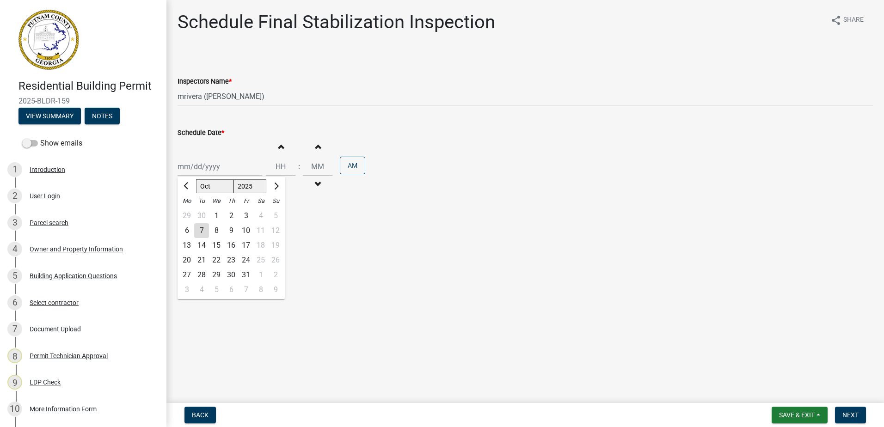
click at [191, 172] on div "Jan Feb Mar Apr May Jun Jul Aug Sep Oct Nov Dec 1525 1526 1527 1528 1529 1530 1…" at bounding box center [220, 166] width 85 height 19
drag, startPoint x: 218, startPoint y: 231, endPoint x: 220, endPoint y: 227, distance: 4.8
click at [218, 230] on div "8" at bounding box center [216, 230] width 15 height 15
type input "10/08/2025"
click at [848, 419] on button "Next" at bounding box center [850, 415] width 31 height 17
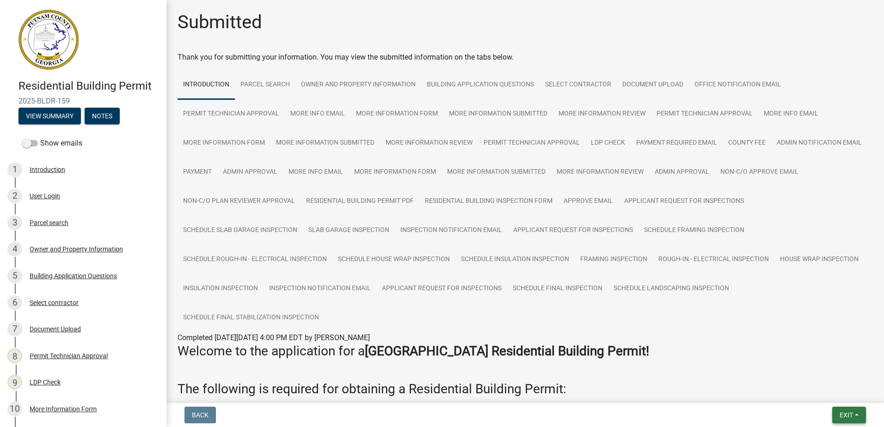
click at [841, 417] on span "Exit" at bounding box center [846, 415] width 13 height 7
click at [830, 397] on button "Save & Exit" at bounding box center [829, 391] width 74 height 22
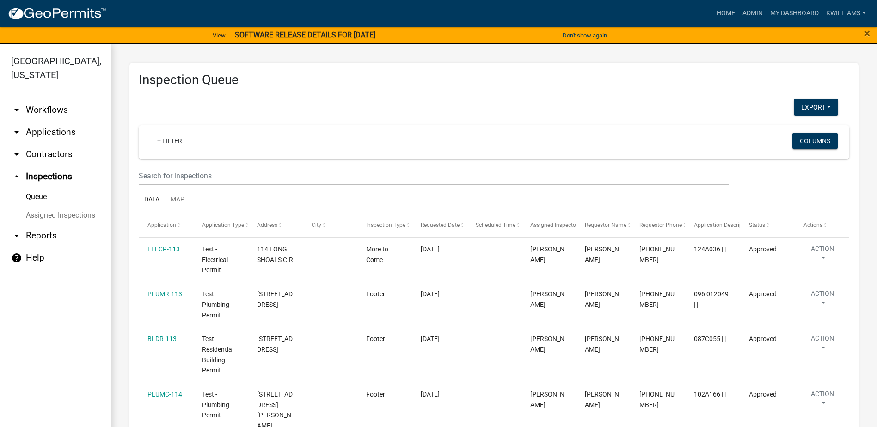
click at [39, 135] on link "arrow_drop_down Applications" at bounding box center [55, 132] width 111 height 22
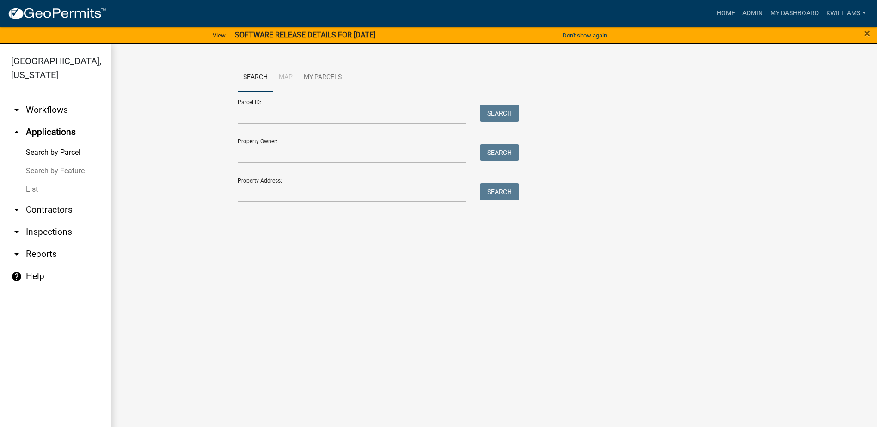
click at [35, 195] on link "List" at bounding box center [55, 189] width 111 height 18
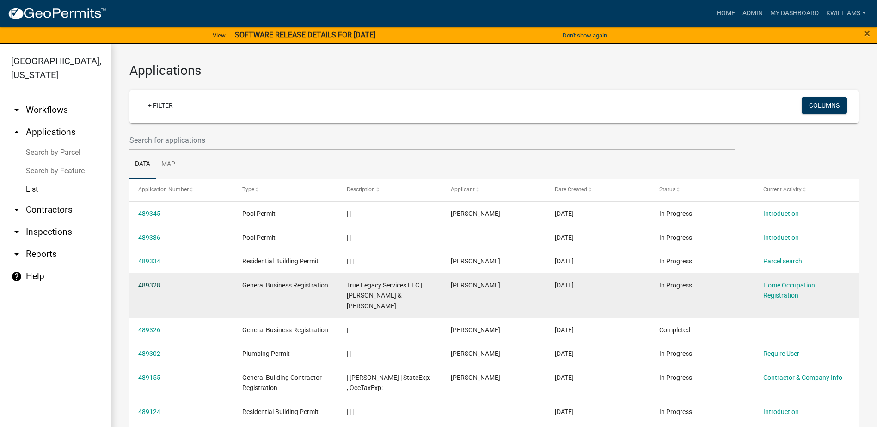
click at [139, 285] on link "489328" at bounding box center [149, 285] width 22 height 7
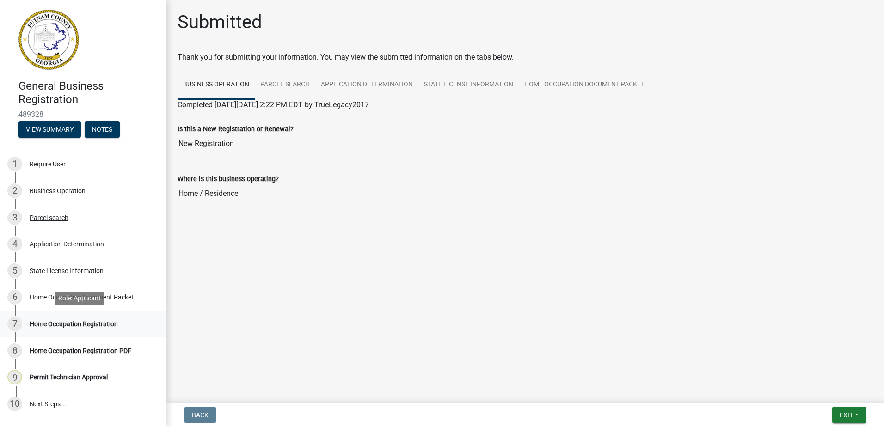
click at [60, 324] on div "Home Occupation Registration" at bounding box center [74, 324] width 88 height 6
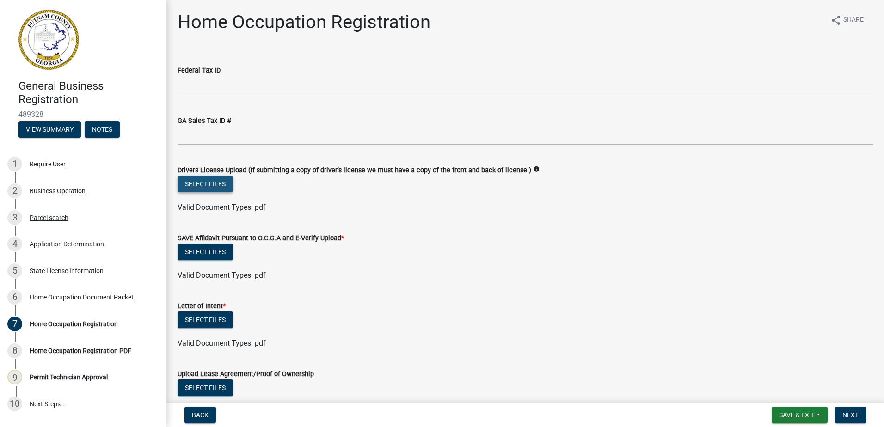
click at [214, 186] on button "Select files" at bounding box center [205, 184] width 55 height 17
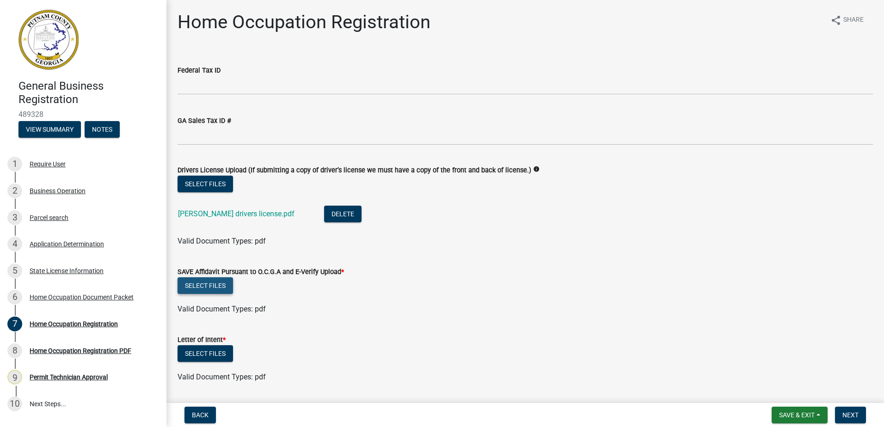
click at [200, 288] on button "Select files" at bounding box center [205, 285] width 55 height 17
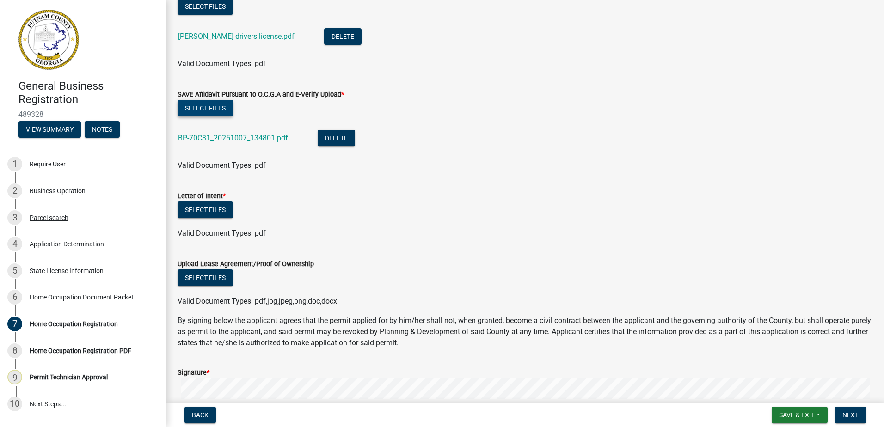
scroll to position [185, 0]
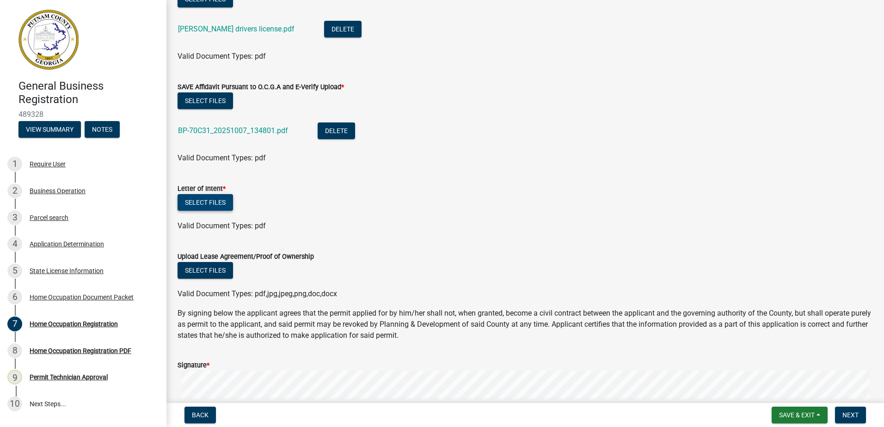
click at [181, 203] on button "Select files" at bounding box center [205, 202] width 55 height 17
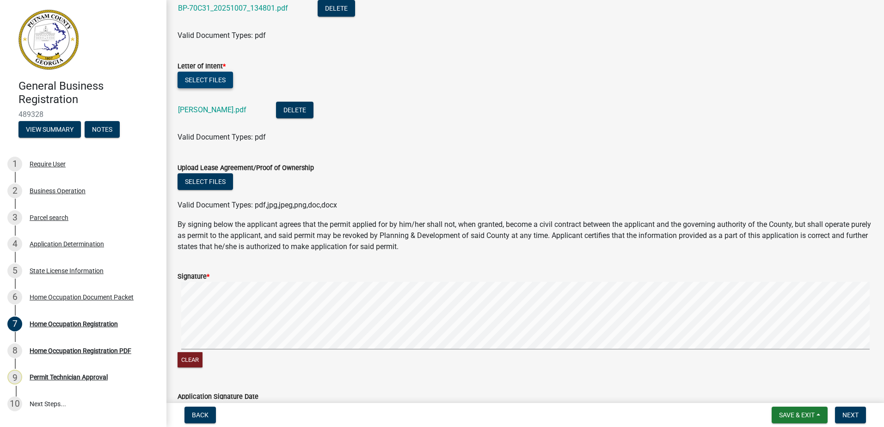
scroll to position [324, 0]
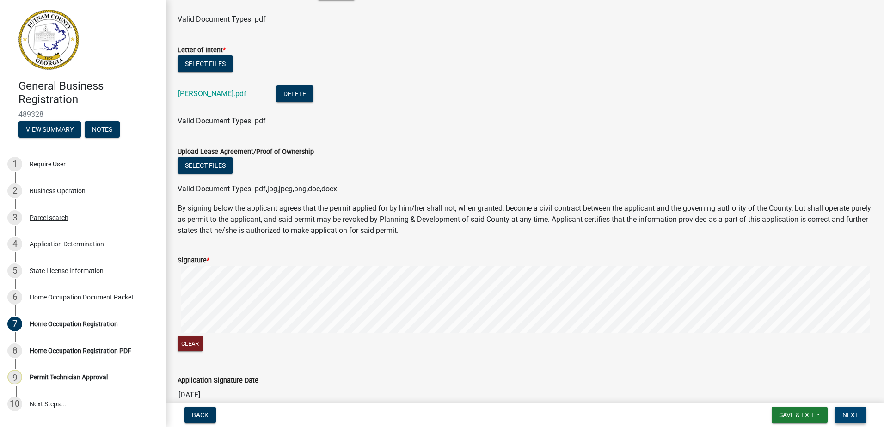
click at [844, 411] on button "Next" at bounding box center [850, 415] width 31 height 17
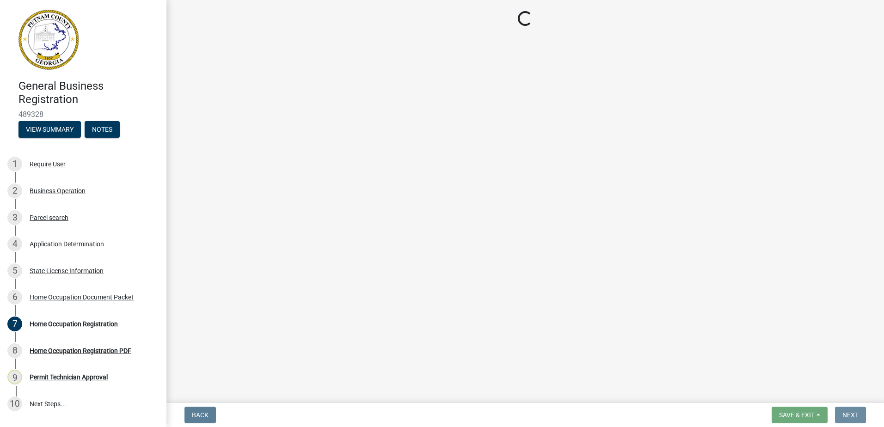
scroll to position [0, 0]
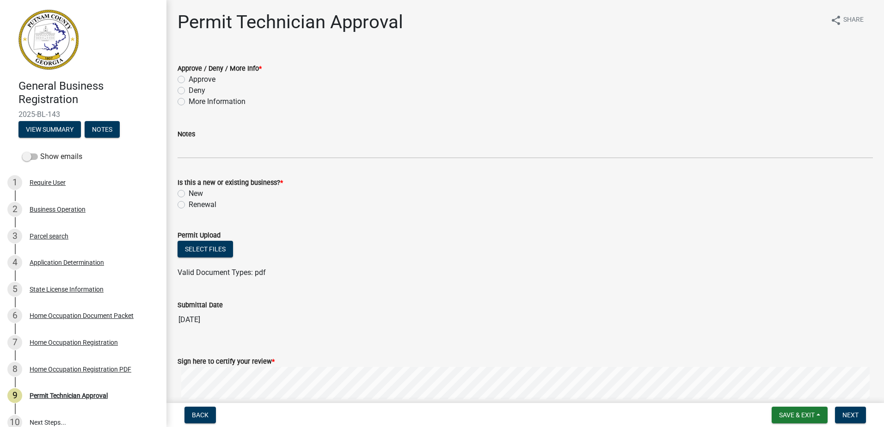
click at [189, 80] on label "Approve" at bounding box center [202, 79] width 27 height 11
click at [189, 80] on input "Approve" at bounding box center [192, 77] width 6 height 6
radio input "true"
click at [177, 191] on div "Is this a new or existing business? * New Renewal" at bounding box center [525, 188] width 709 height 44
click at [189, 193] on label "New" at bounding box center [196, 193] width 14 height 11
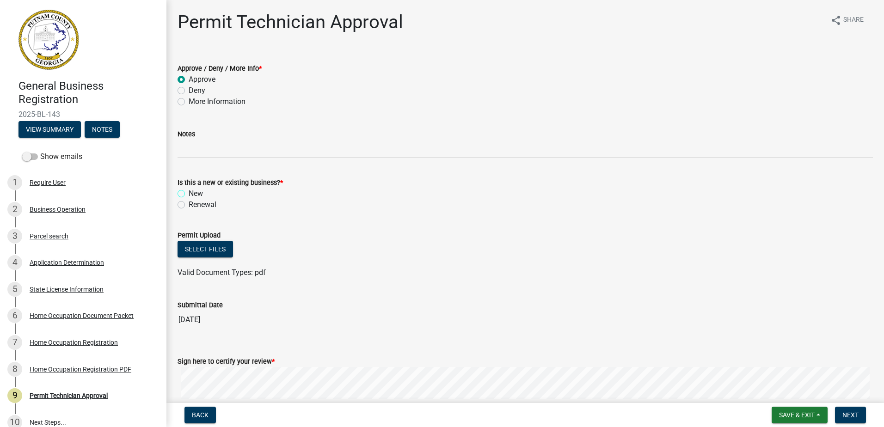
click at [189, 193] on input "New" at bounding box center [192, 191] width 6 height 6
radio input "true"
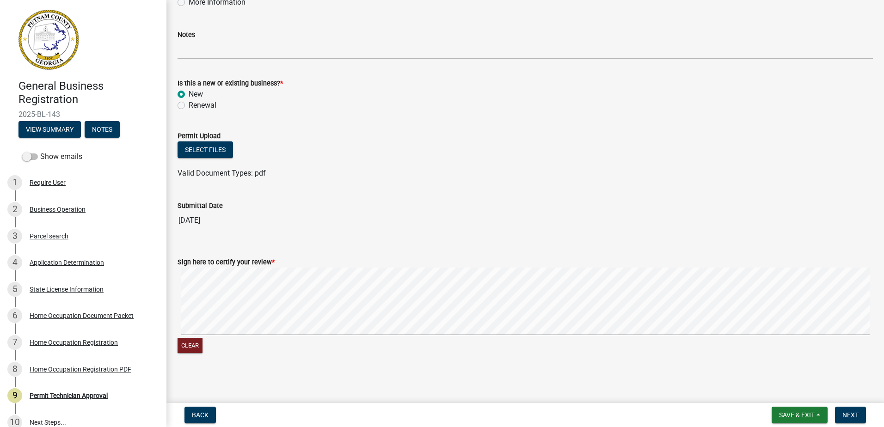
scroll to position [100, 0]
click at [396, 264] on form "Sign here to certify your review * Clear" at bounding box center [525, 300] width 695 height 110
click at [851, 415] on span "Next" at bounding box center [851, 415] width 16 height 7
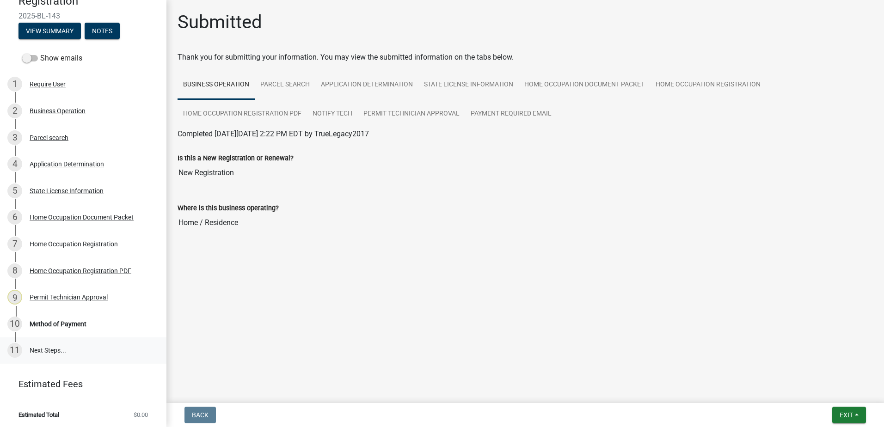
scroll to position [100, 0]
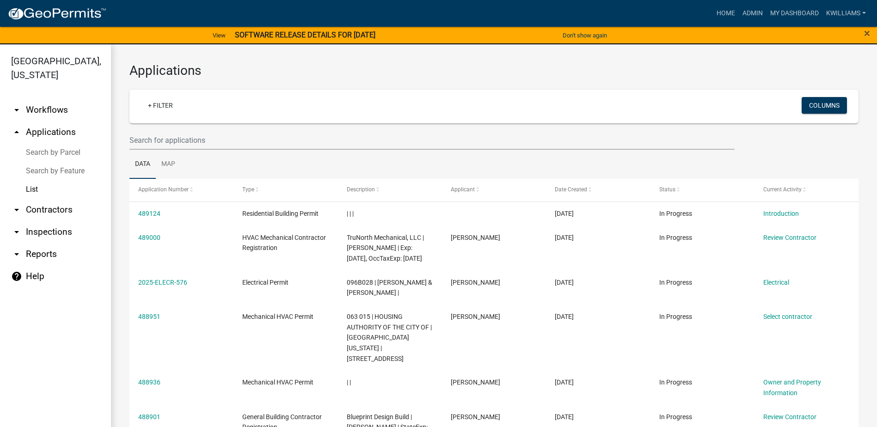
click at [51, 129] on link "arrow_drop_up Applications" at bounding box center [55, 132] width 111 height 22
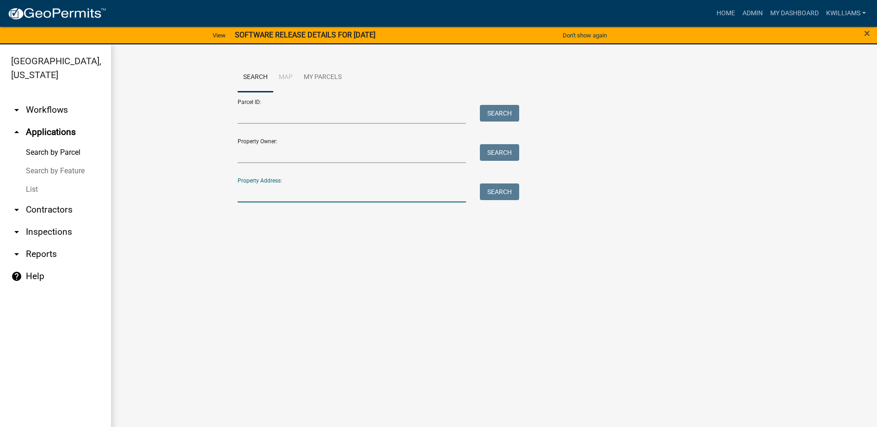
click at [289, 198] on input "Property Address:" at bounding box center [352, 193] width 229 height 19
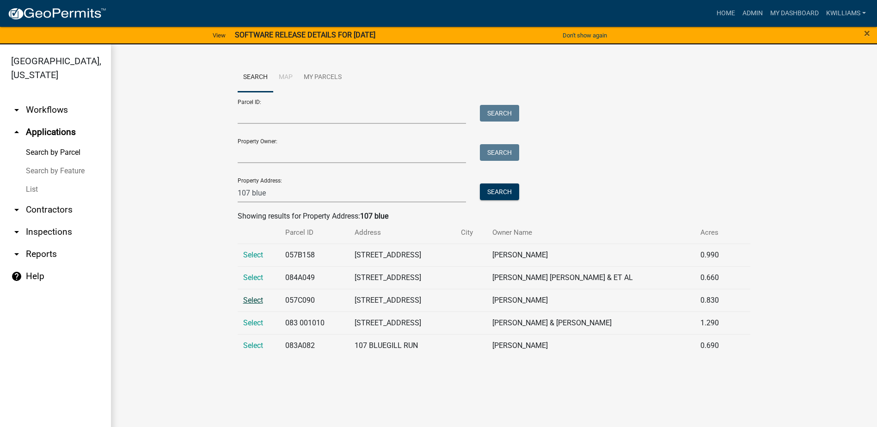
click at [258, 300] on span "Select" at bounding box center [253, 300] width 20 height 9
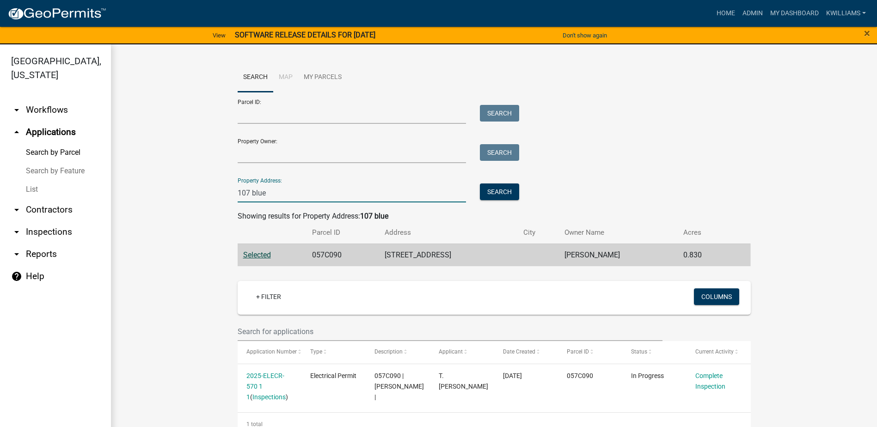
drag, startPoint x: 300, startPoint y: 123, endPoint x: 268, endPoint y: 197, distance: 81.4
click at [268, 197] on input "107 blue" at bounding box center [352, 193] width 229 height 19
drag, startPoint x: 217, startPoint y: 199, endPoint x: 176, endPoint y: 209, distance: 42.4
click at [176, 209] on wm-workflow-application-search-view "Search Map My Parcels Parcel ID: Search Property Owner: Search Property Address…" at bounding box center [493, 249] width 729 height 373
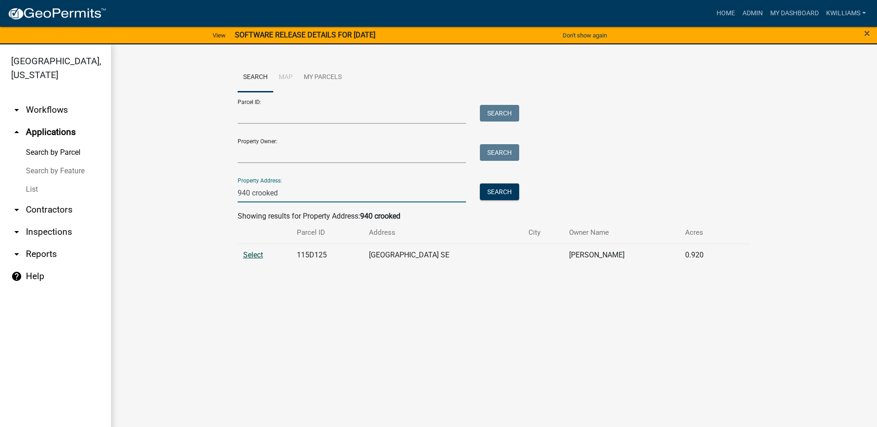
type input "940 crooked"
click at [258, 256] on span "Select" at bounding box center [253, 255] width 20 height 9
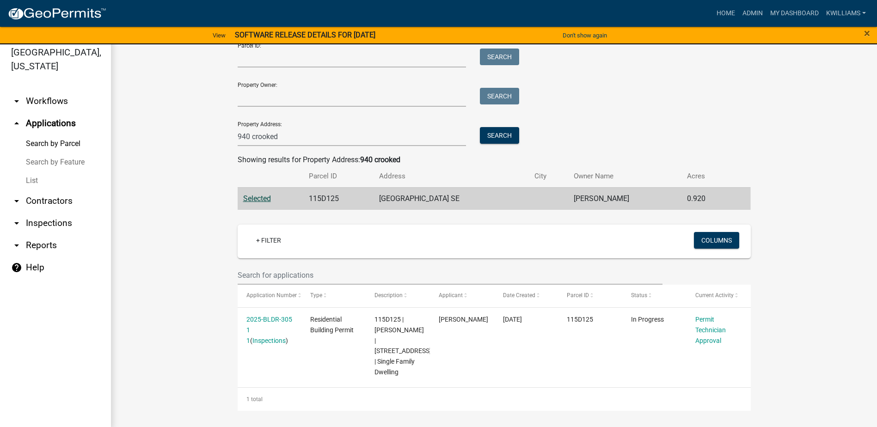
scroll to position [11, 0]
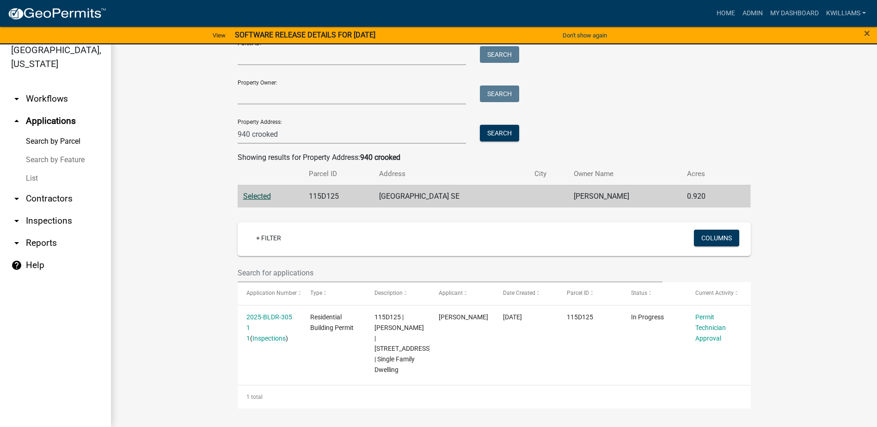
click at [59, 95] on link "arrow_drop_down Workflows" at bounding box center [55, 99] width 111 height 22
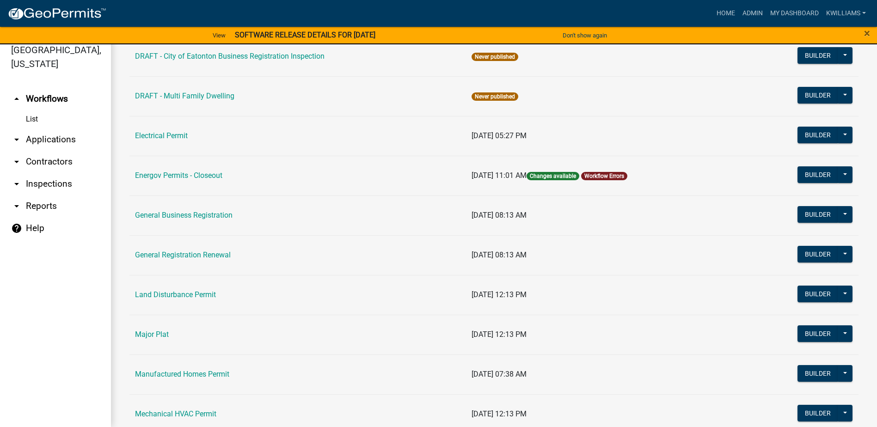
scroll to position [555, 0]
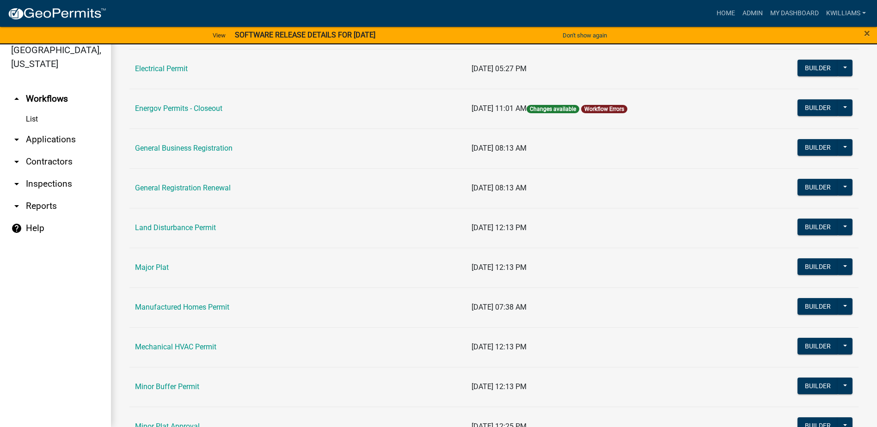
click at [195, 150] on link "General Business Registration" at bounding box center [184, 148] width 98 height 9
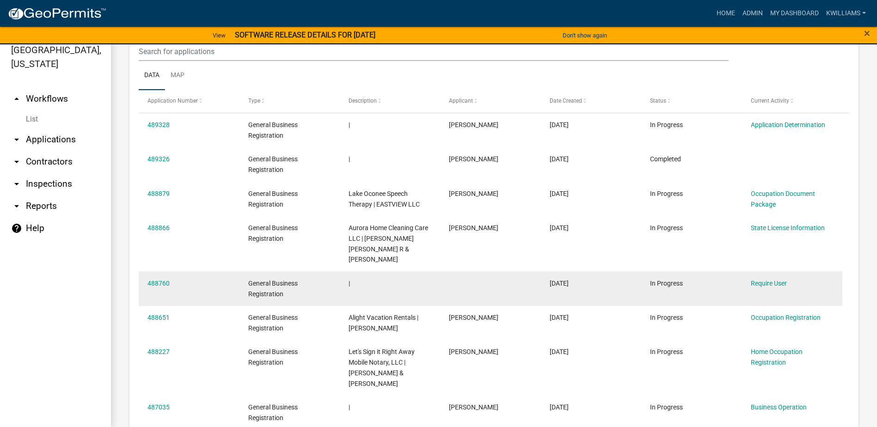
scroll to position [694, 0]
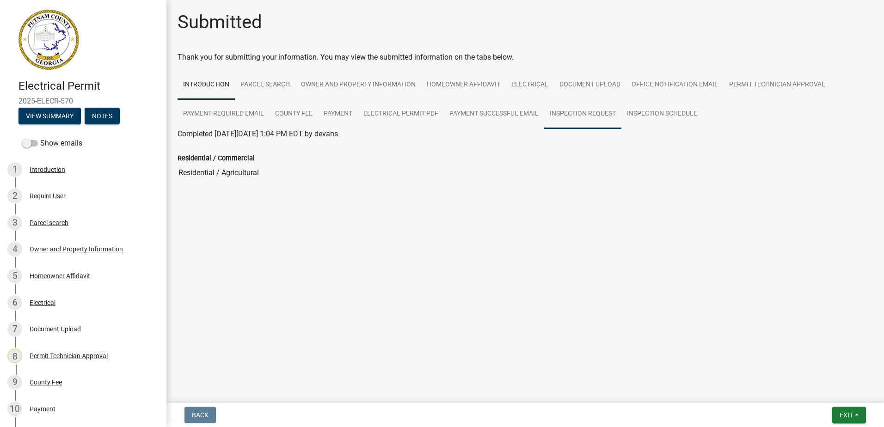
click at [561, 110] on link "Inspection Request" at bounding box center [582, 114] width 77 height 30
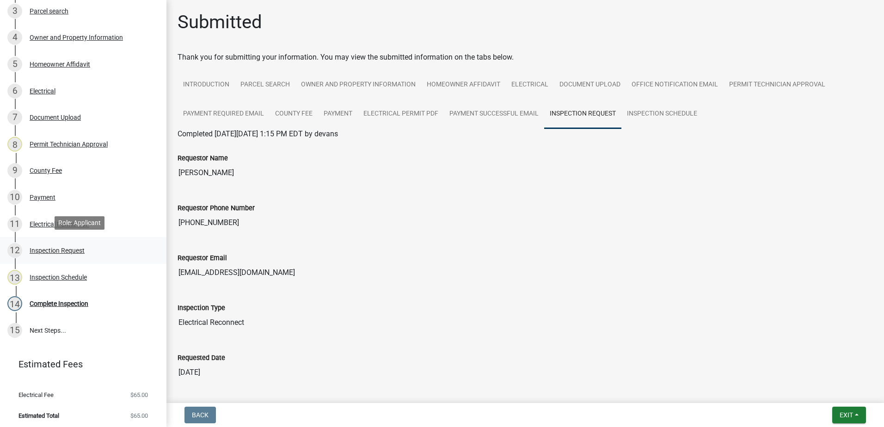
scroll to position [215, 0]
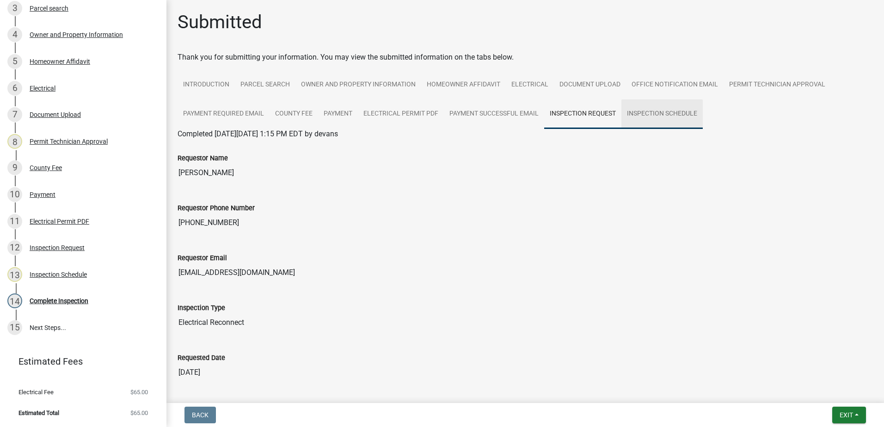
click at [657, 111] on link "Inspection Schedule" at bounding box center [662, 114] width 81 height 30
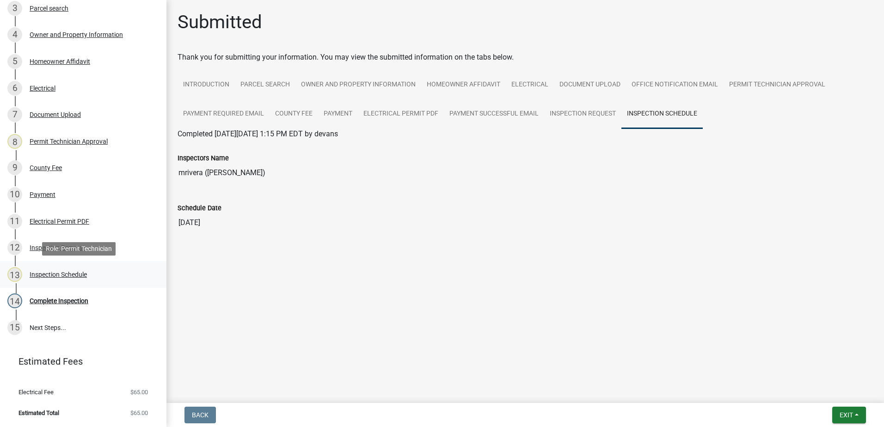
click at [64, 275] on div "Inspection Schedule" at bounding box center [58, 274] width 57 height 6
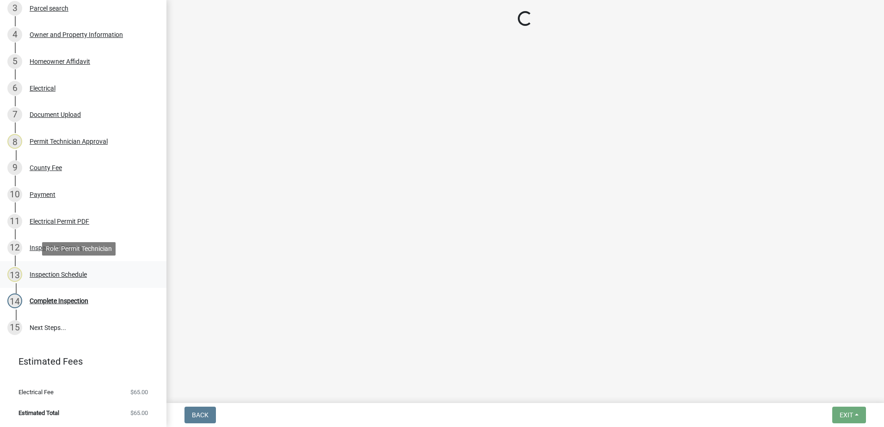
select select "07642ab0-564c-47bb-824b-0ccf2da83593"
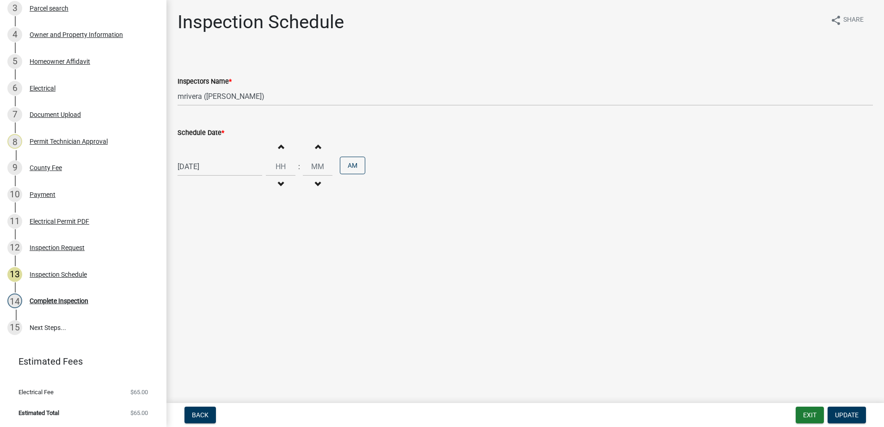
click at [218, 167] on div "[DATE]" at bounding box center [220, 166] width 85 height 19
select select "10"
select select "2025"
click at [217, 229] on div "8" at bounding box center [216, 230] width 15 height 15
type input "[DATE]"
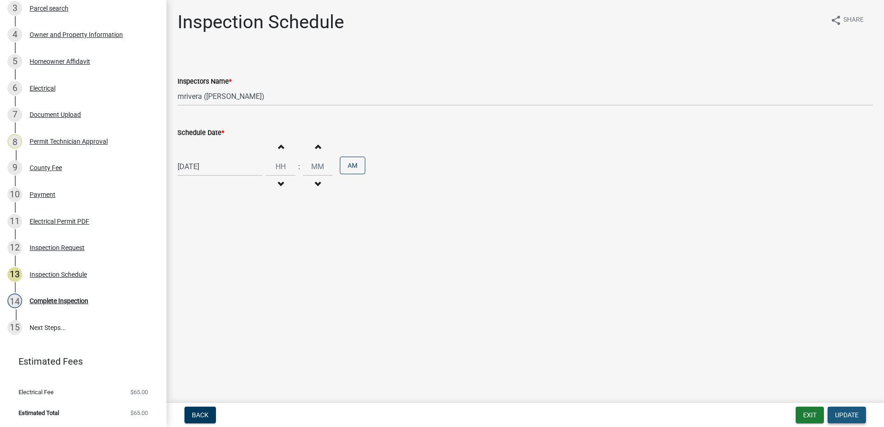
click at [852, 415] on span "Update" at bounding box center [847, 415] width 24 height 7
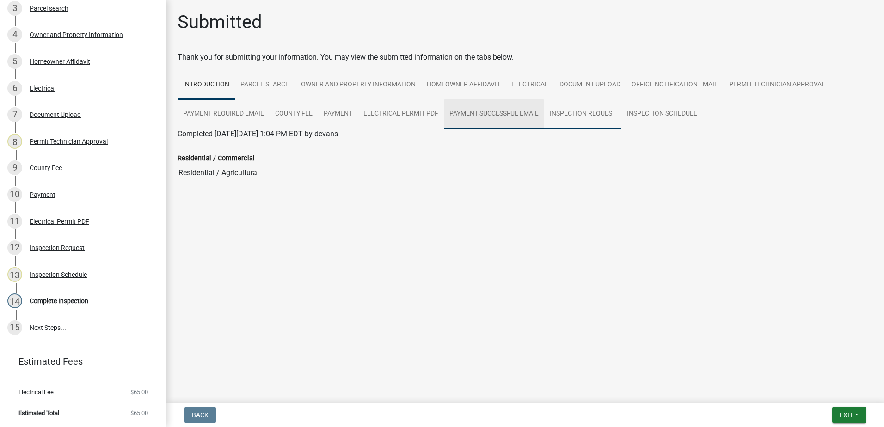
drag, startPoint x: 544, startPoint y: 104, endPoint x: 557, endPoint y: 107, distance: 13.3
click at [544, 104] on link "Payment Successful Email" at bounding box center [494, 114] width 100 height 30
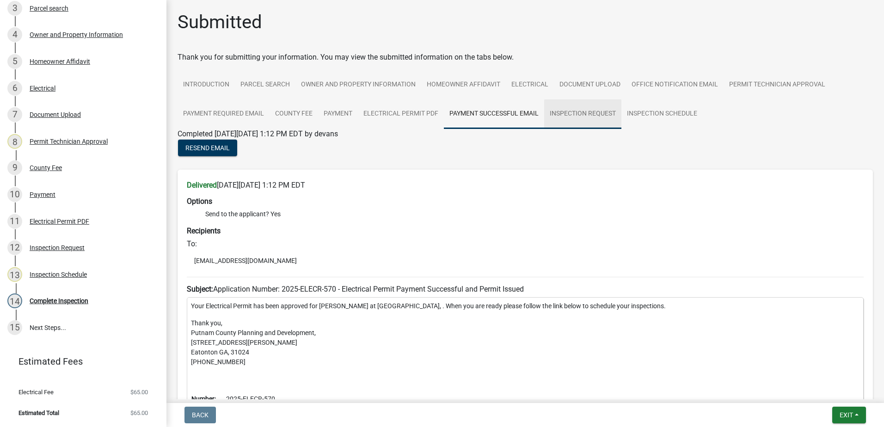
click at [569, 107] on link "Inspection Request" at bounding box center [582, 114] width 77 height 30
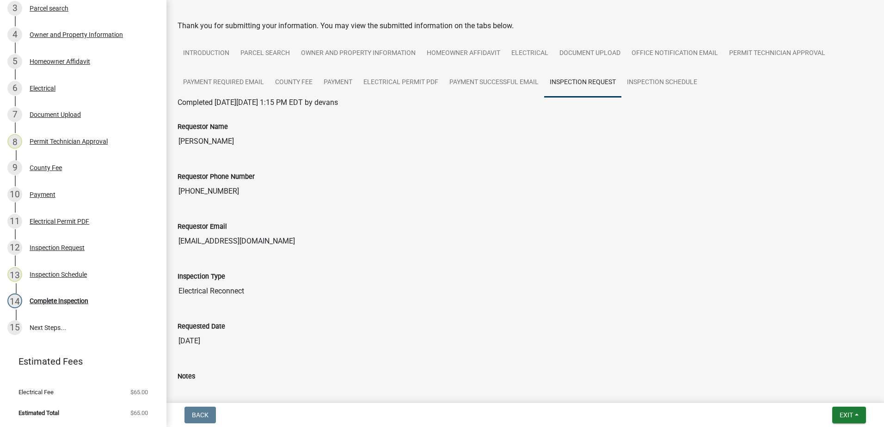
scroll to position [0, 0]
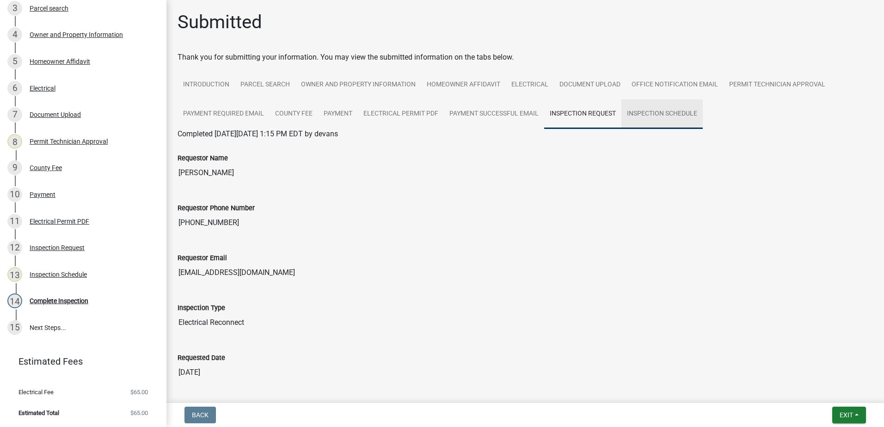
click at [657, 115] on link "Inspection Schedule" at bounding box center [662, 114] width 81 height 30
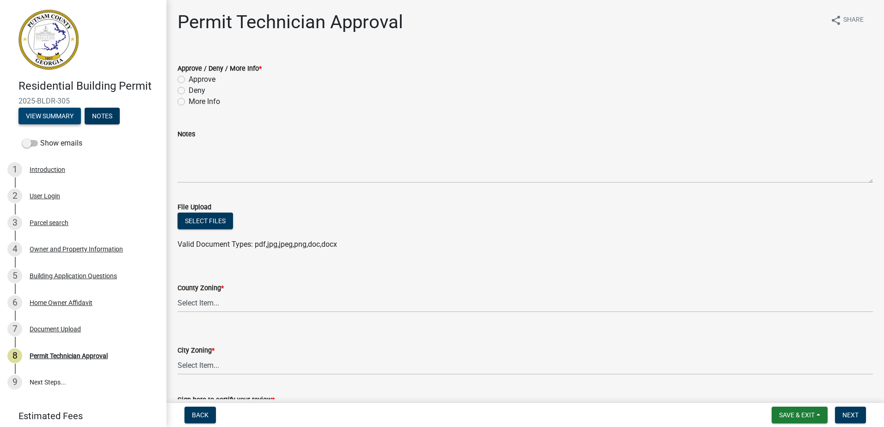
click at [49, 112] on button "View Summary" at bounding box center [49, 116] width 62 height 17
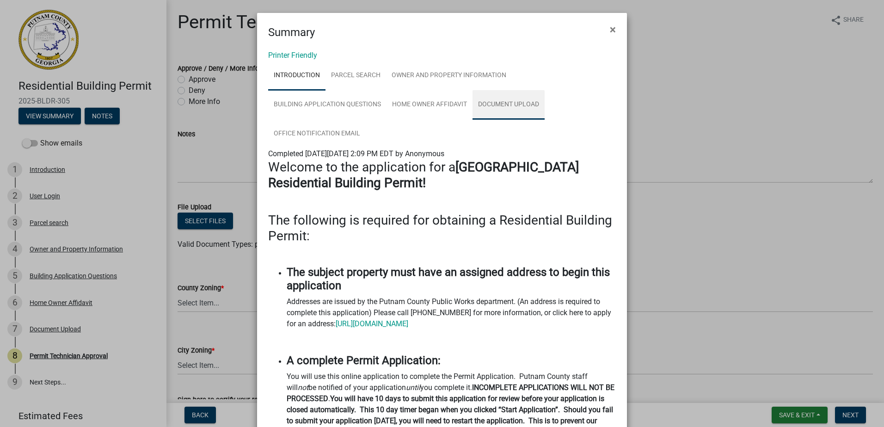
click at [491, 113] on link "Document Upload" at bounding box center [509, 105] width 72 height 30
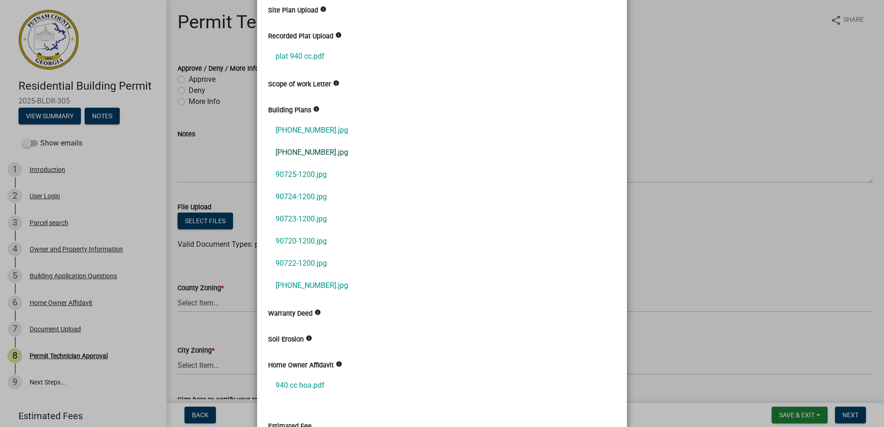
scroll to position [277, 0]
click at [317, 135] on link "32361-2-414.jpg" at bounding box center [442, 130] width 348 height 22
click at [297, 159] on link "32361-1-1200.jpg" at bounding box center [442, 152] width 348 height 22
click at [290, 177] on link "90725-1200.jpg" at bounding box center [442, 174] width 348 height 22
click at [307, 176] on link "90725-1200.jpg" at bounding box center [442, 174] width 348 height 22
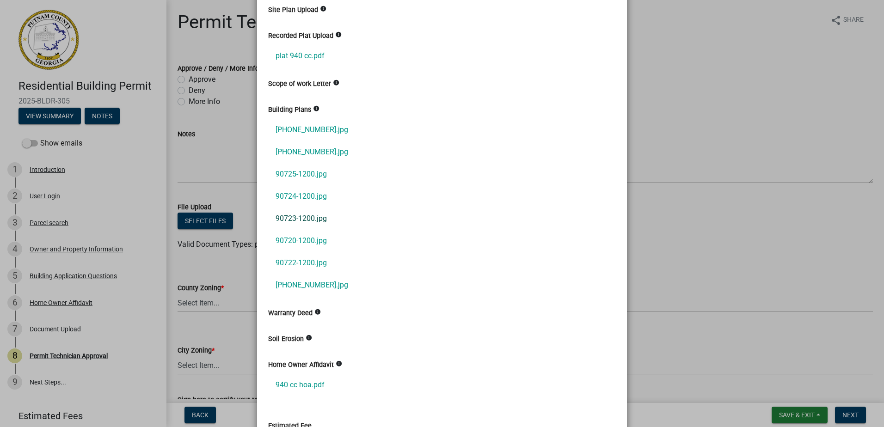
click at [308, 212] on link "90723-1200.jpg" at bounding box center [442, 219] width 348 height 22
click at [289, 258] on link "90722-1200.jpg" at bounding box center [442, 263] width 348 height 22
click at [314, 288] on link "32361-2-1200.jpg" at bounding box center [442, 285] width 348 height 22
click at [309, 259] on link "90722-1200.jpg" at bounding box center [442, 263] width 348 height 22
click at [301, 241] on link "90720-1200.jpg" at bounding box center [442, 241] width 348 height 22
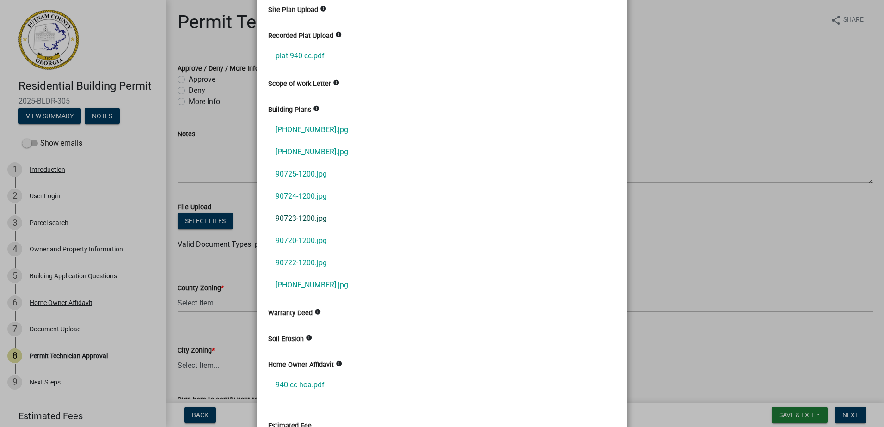
click at [300, 218] on link "90723-1200.jpg" at bounding box center [442, 219] width 348 height 22
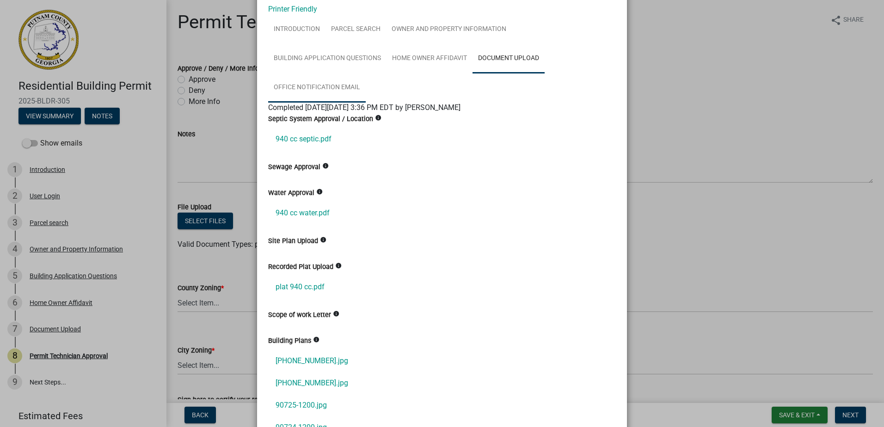
scroll to position [0, 0]
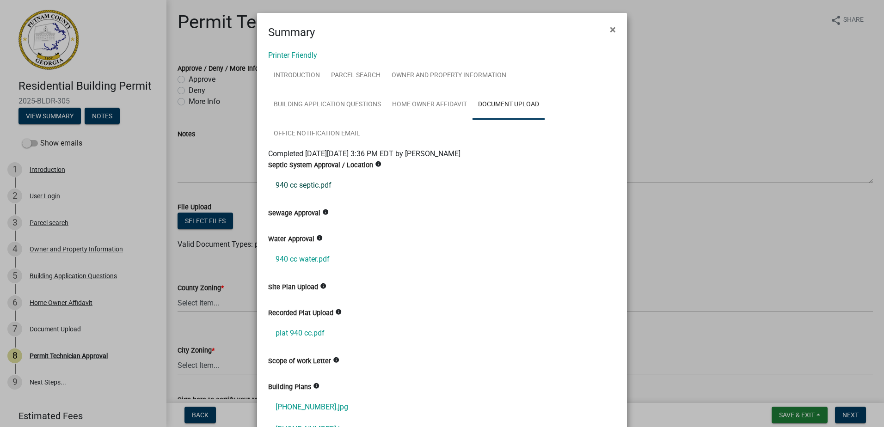
click at [313, 186] on link "940 cc septic.pdf" at bounding box center [442, 185] width 348 height 22
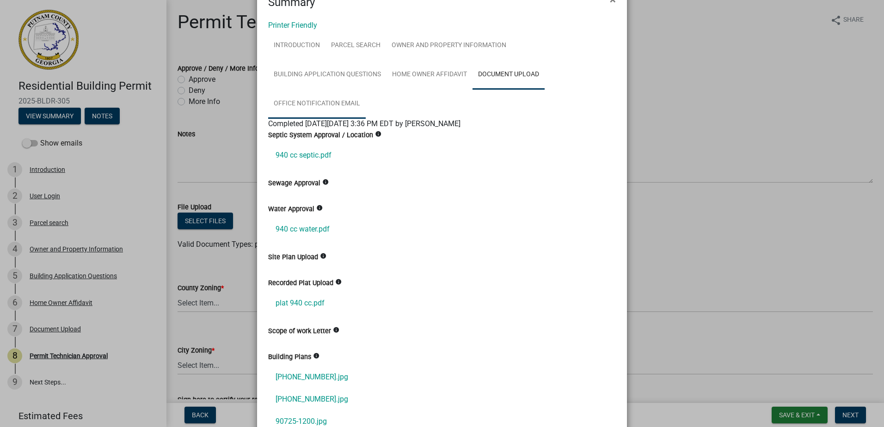
scroll to position [46, 0]
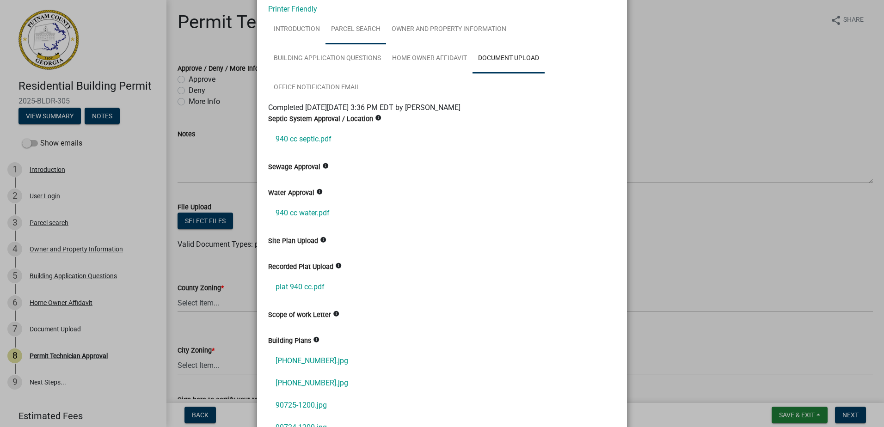
click at [346, 40] on link "Parcel search" at bounding box center [356, 30] width 61 height 30
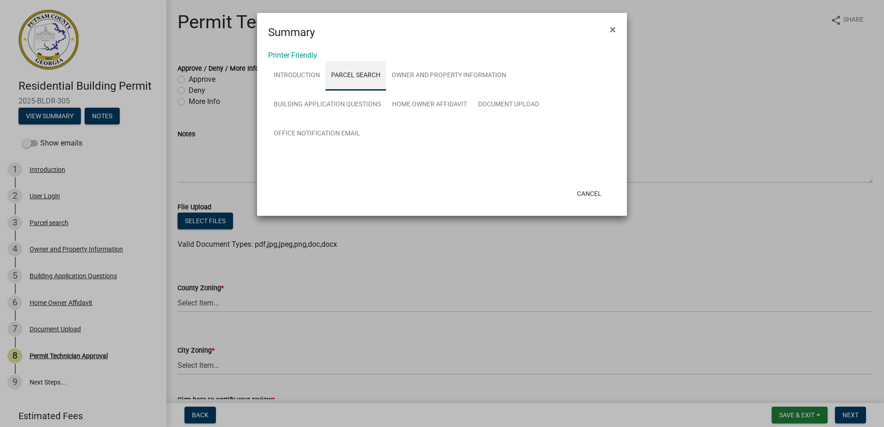
scroll to position [0, 0]
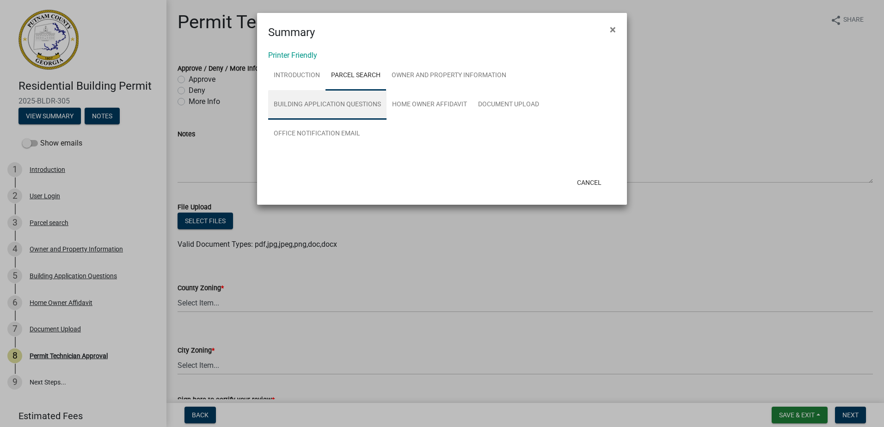
click at [338, 100] on link "Building Application Questions" at bounding box center [327, 105] width 118 height 30
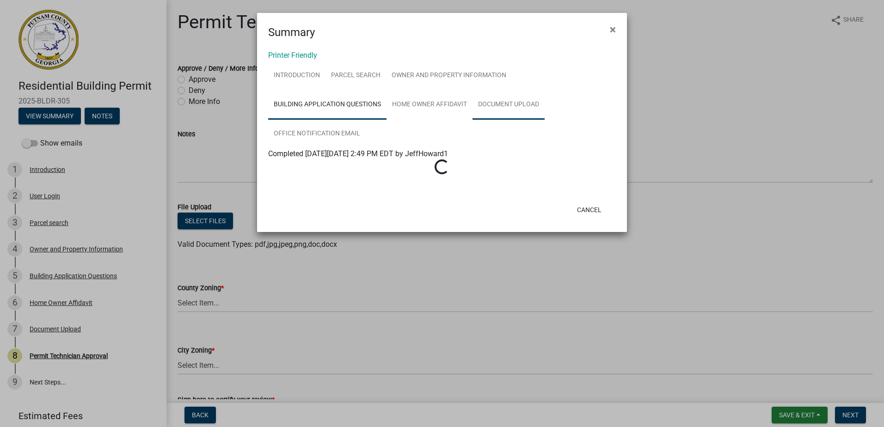
click at [499, 98] on link "Document Upload" at bounding box center [509, 105] width 72 height 30
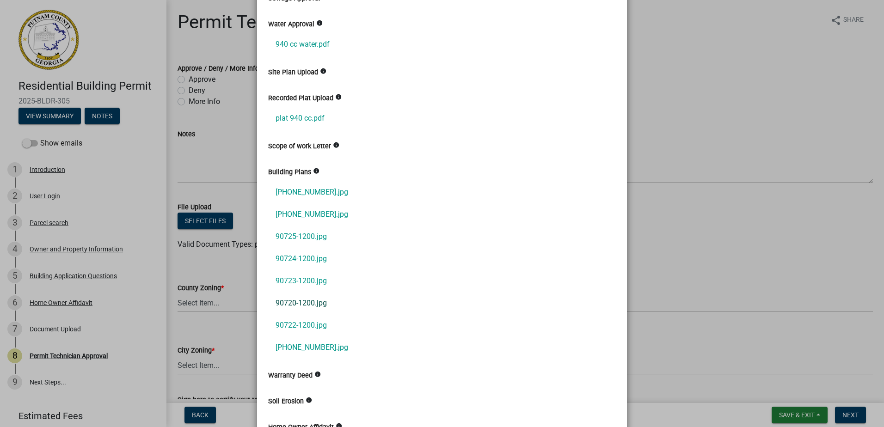
scroll to position [169, 0]
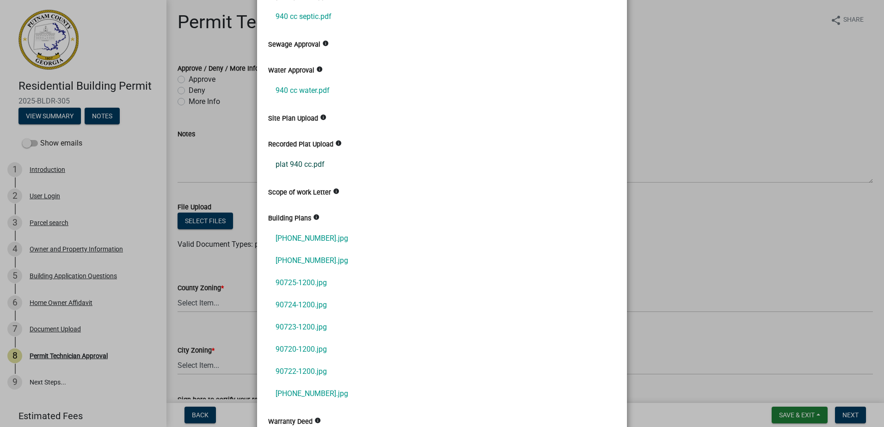
click at [297, 164] on link "plat 940 cc.pdf" at bounding box center [442, 165] width 348 height 22
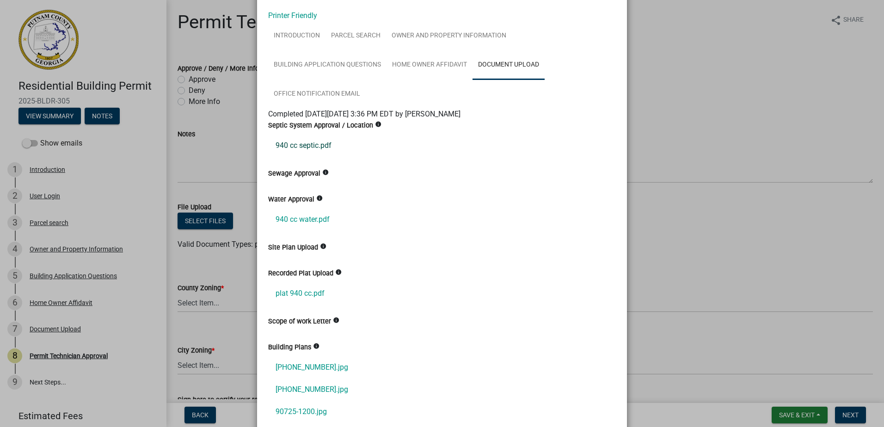
scroll to position [30, 0]
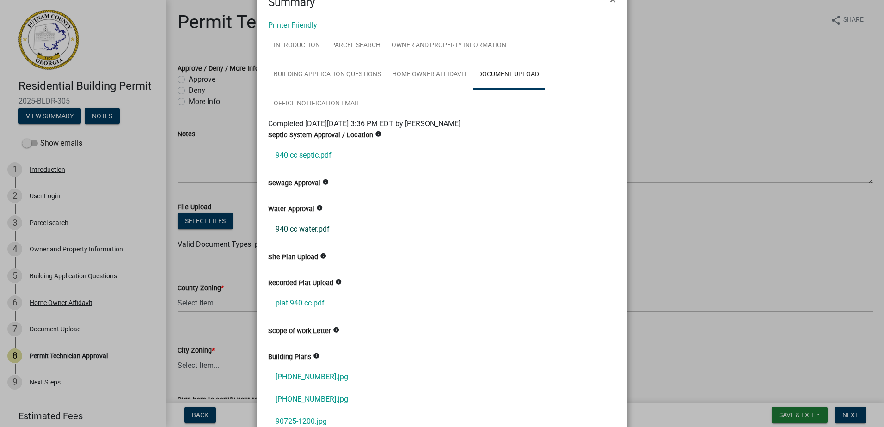
click at [283, 230] on link "940 cc water.pdf" at bounding box center [442, 229] width 348 height 22
click at [332, 45] on link "Parcel search" at bounding box center [356, 46] width 61 height 30
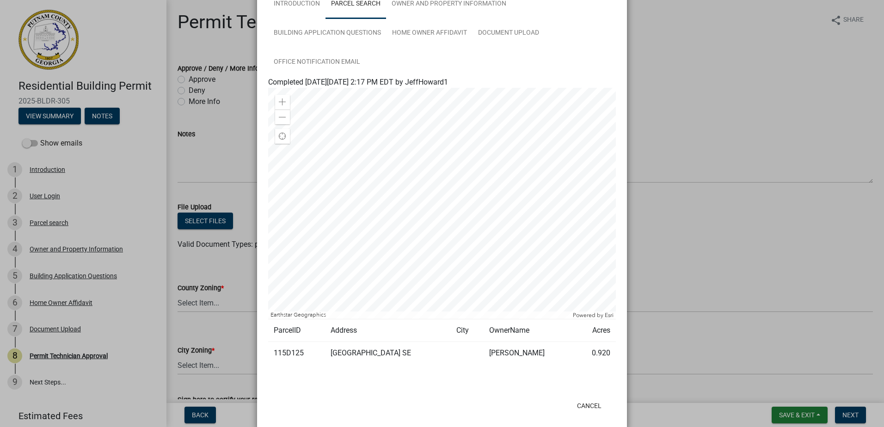
scroll to position [86, 0]
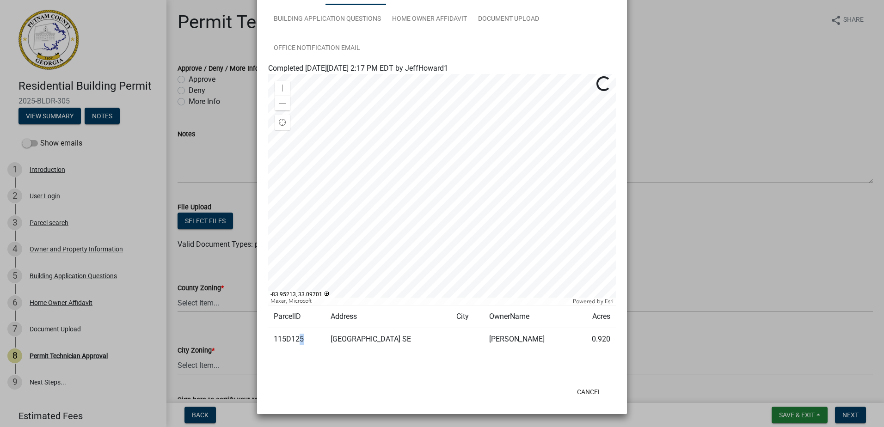
click at [299, 340] on td "115D125" at bounding box center [296, 339] width 57 height 23
click at [301, 341] on td "115D125" at bounding box center [296, 339] width 57 height 23
click at [298, 337] on td "115D125" at bounding box center [296, 339] width 57 height 23
drag, startPoint x: 300, startPoint y: 339, endPoint x: 270, endPoint y: 335, distance: 30.0
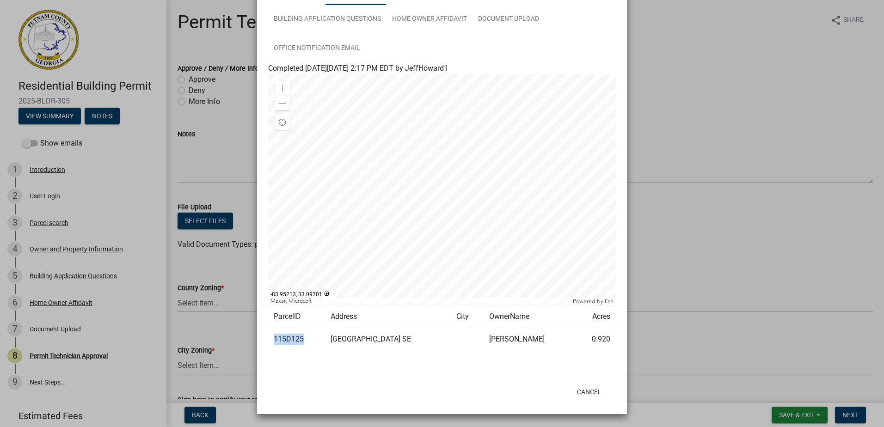
click at [270, 335] on td "115D125" at bounding box center [296, 339] width 57 height 23
drag, startPoint x: 270, startPoint y: 335, endPoint x: 277, endPoint y: 339, distance: 7.7
copy td "115D125"
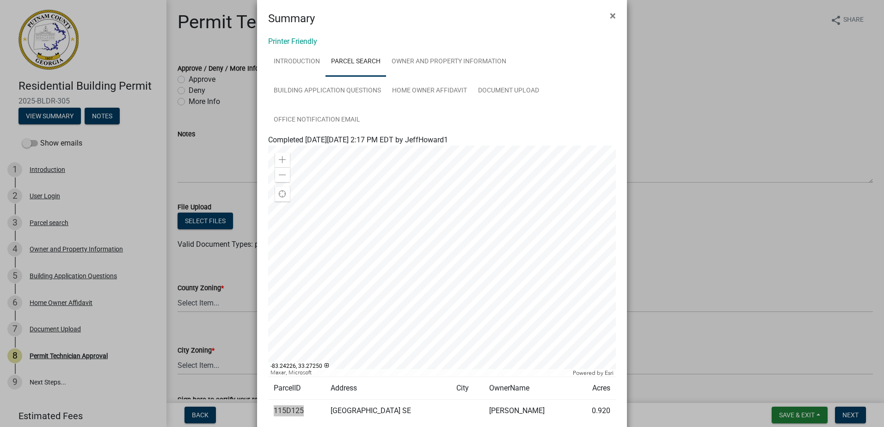
scroll to position [0, 0]
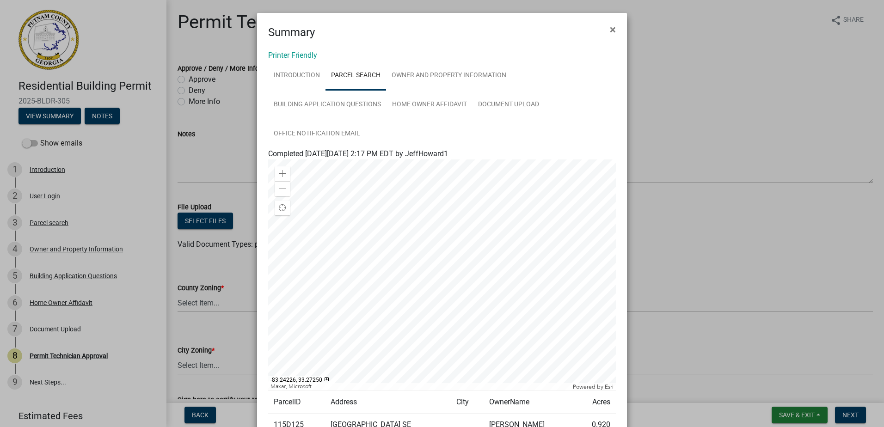
click at [524, 69] on ul "Introduction Parcel search Owner and Property Information Building Application …" at bounding box center [442, 104] width 348 height 87
click at [504, 97] on link "Document Upload" at bounding box center [509, 105] width 72 height 30
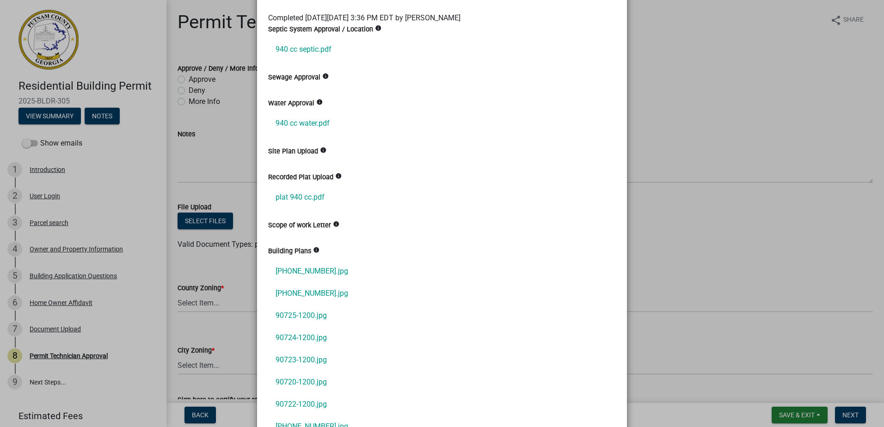
scroll to position [139, 0]
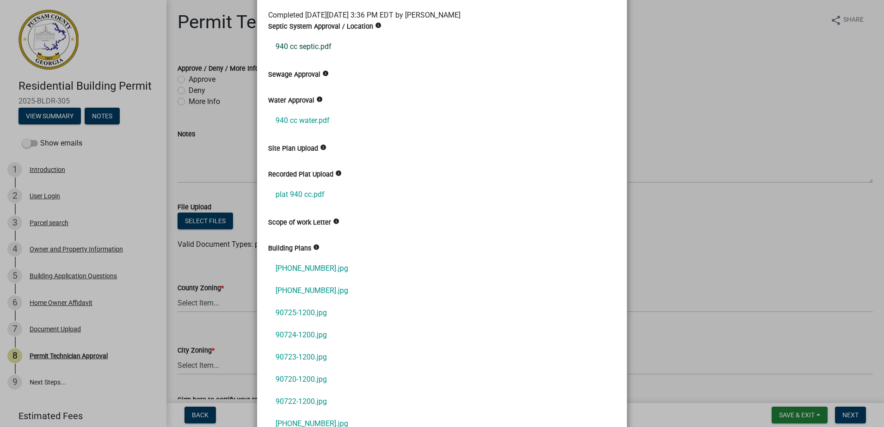
click at [321, 55] on link "940 cc septic.pdf" at bounding box center [442, 47] width 348 height 22
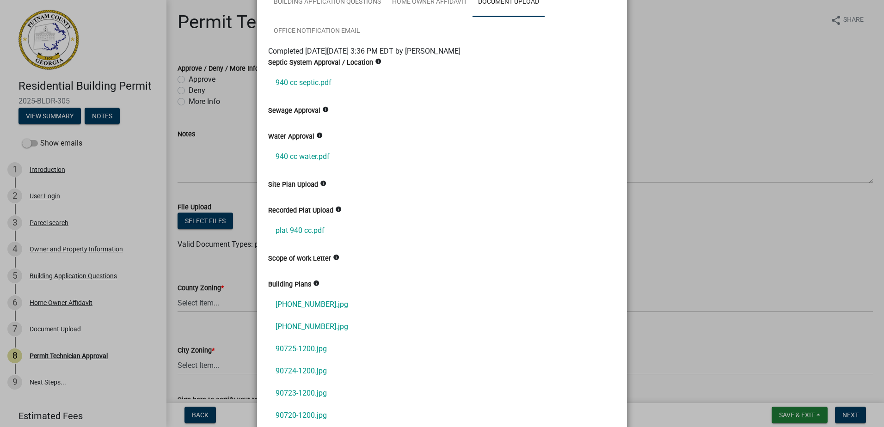
scroll to position [0, 0]
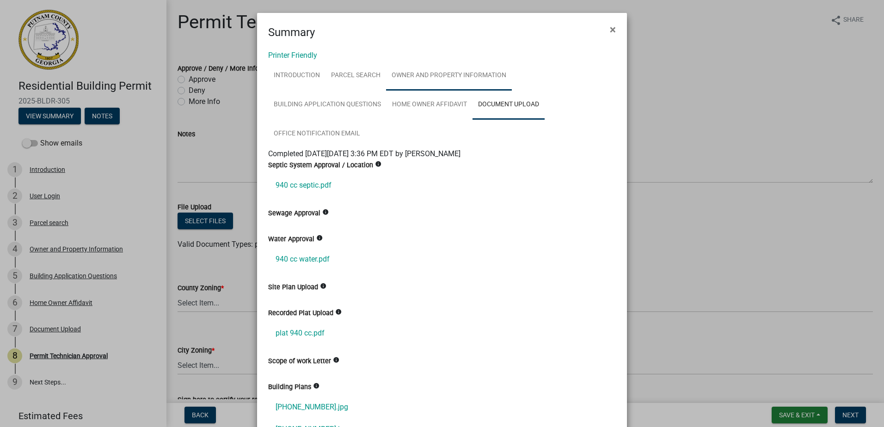
click at [437, 69] on link "Owner and Property Information" at bounding box center [449, 76] width 126 height 30
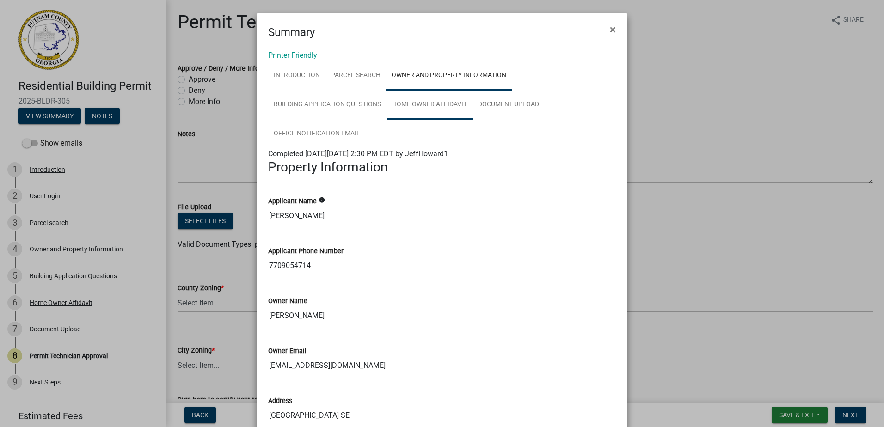
click at [425, 92] on link "Home Owner Affidavit" at bounding box center [430, 105] width 86 height 30
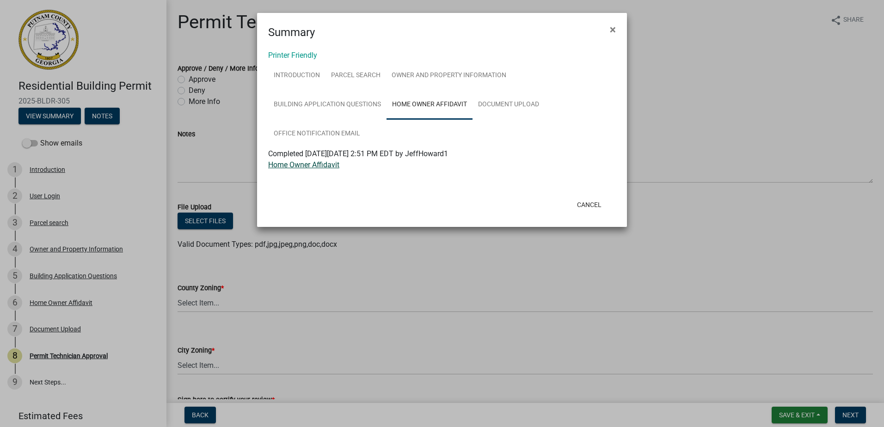
click at [330, 167] on link "Home Owner Affidavit" at bounding box center [303, 164] width 71 height 9
click at [498, 95] on link "Document Upload" at bounding box center [509, 105] width 72 height 30
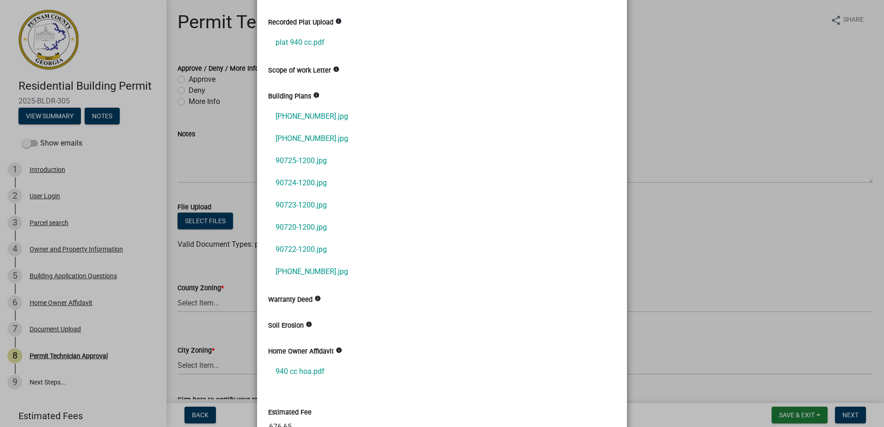
scroll to position [400, 0]
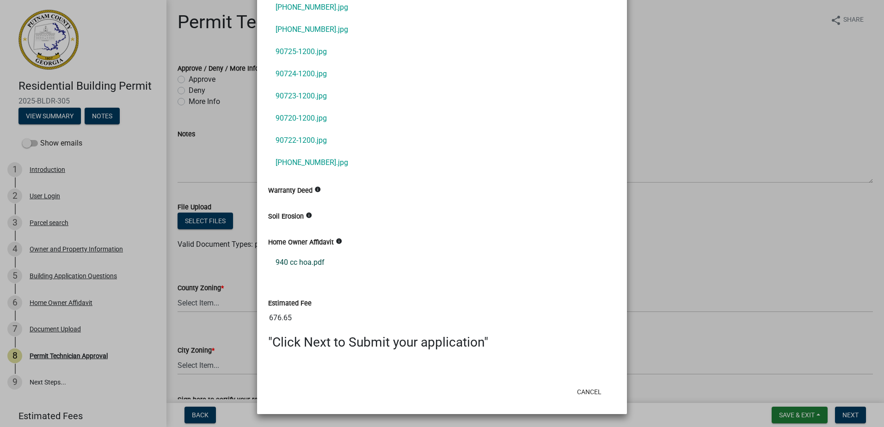
click at [306, 265] on link "940 cc hoa.pdf" at bounding box center [442, 263] width 348 height 22
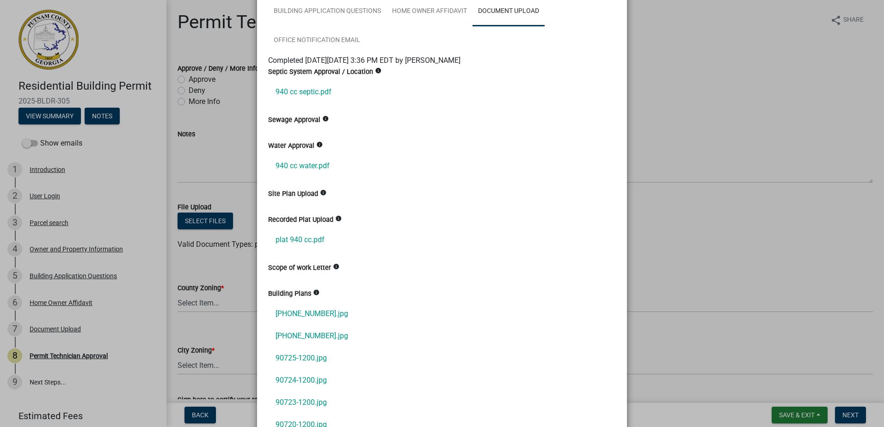
scroll to position [0, 0]
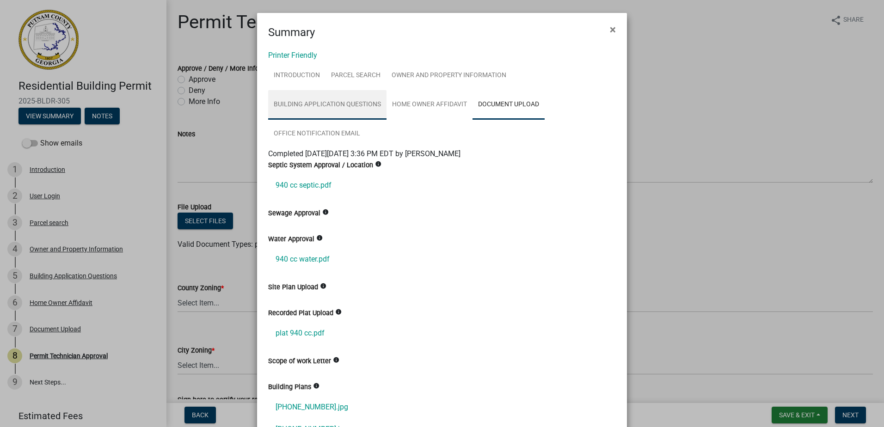
click at [306, 111] on link "Building Application Questions" at bounding box center [327, 105] width 118 height 30
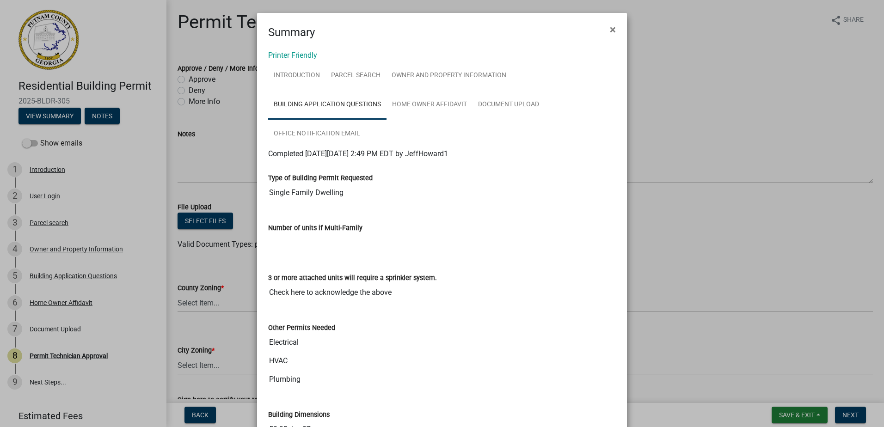
click at [49, 171] on ngb-modal-window "Summary × Printer Friendly Introduction Parcel search Owner and Property Inform…" at bounding box center [442, 213] width 884 height 427
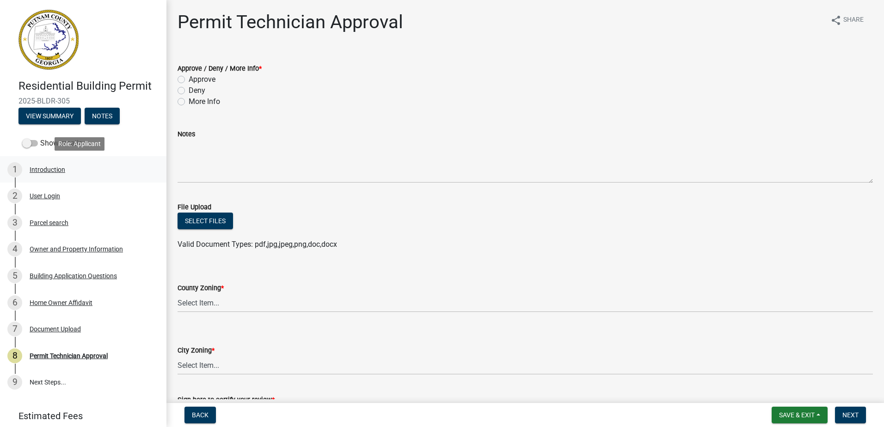
click at [49, 170] on div "Introduction" at bounding box center [48, 169] width 36 height 6
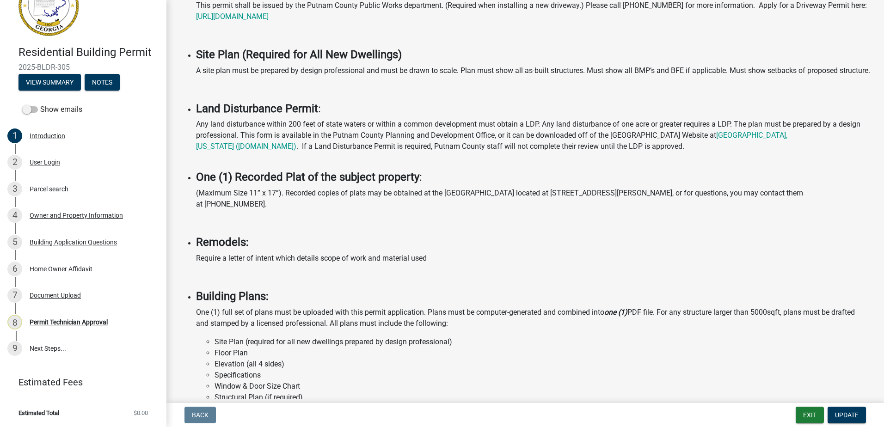
scroll to position [416, 0]
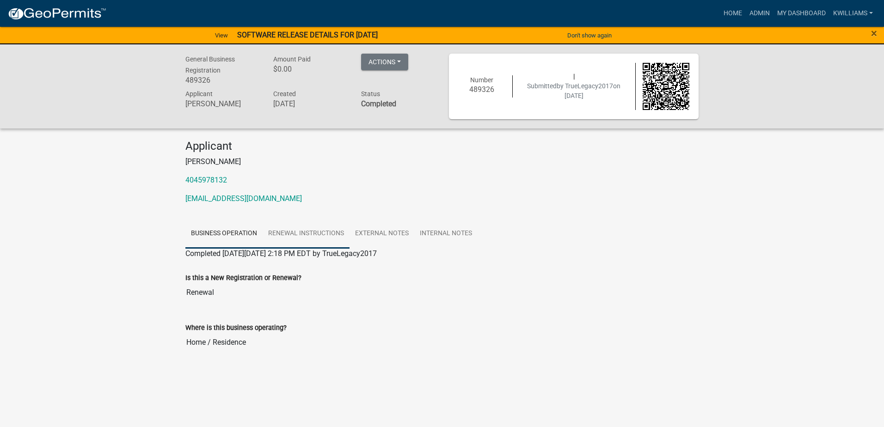
click at [291, 235] on link "Renewal Instructions" at bounding box center [306, 234] width 87 height 30
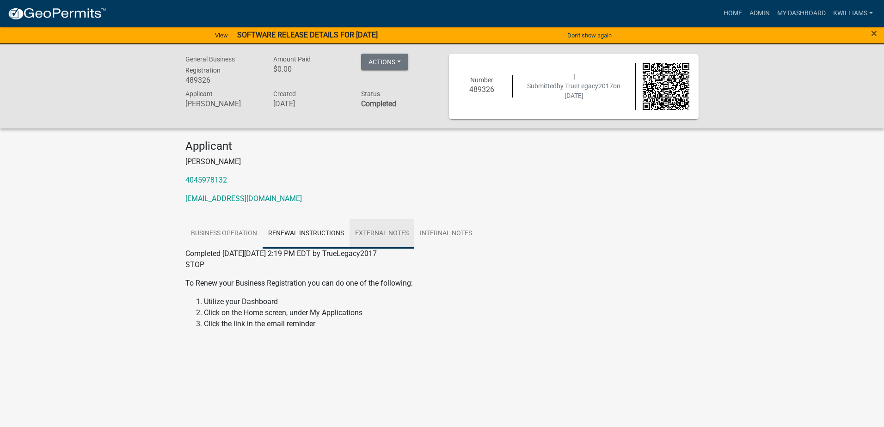
click at [379, 232] on link "External Notes" at bounding box center [382, 234] width 65 height 30
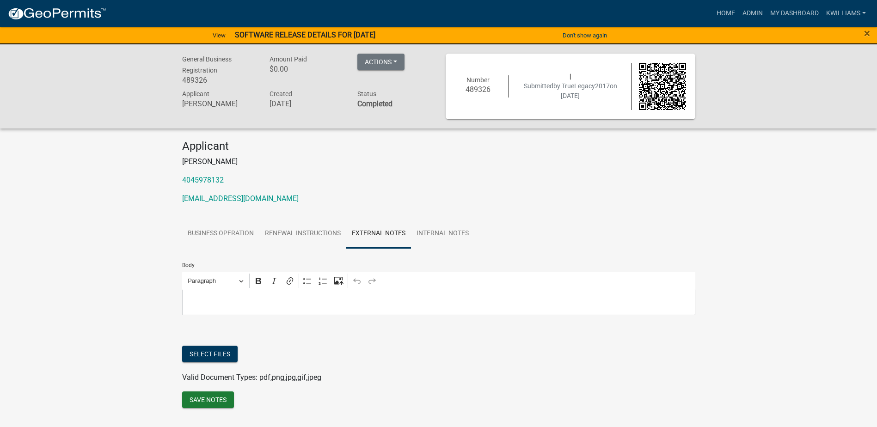
click at [286, 253] on form "Body Rich Text Editor Paragraph Bold Italic Link Bulleted List Numbered List Up…" at bounding box center [438, 281] width 513 height 67
click at [275, 240] on link "Renewal Instructions" at bounding box center [302, 234] width 87 height 30
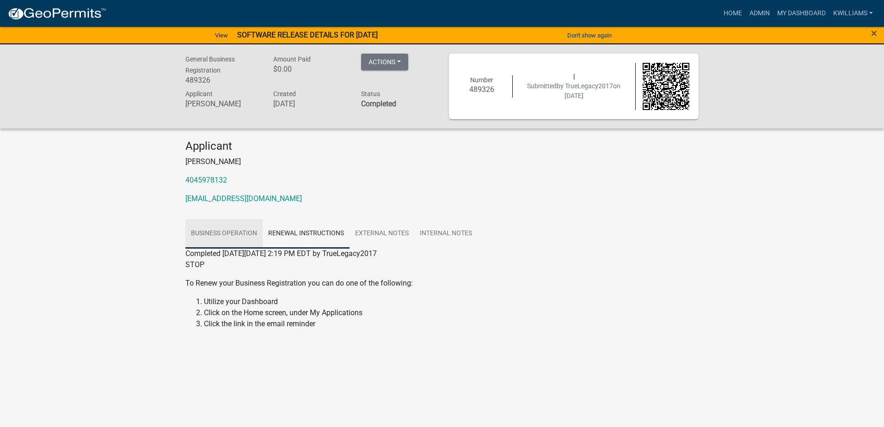
click at [214, 236] on link "Business Operation" at bounding box center [223, 234] width 77 height 30
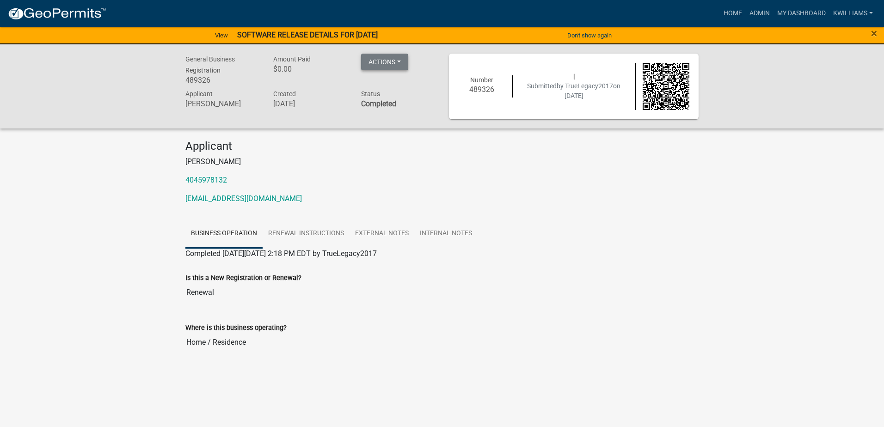
click at [384, 55] on button "Actions" at bounding box center [384, 62] width 47 height 17
click at [380, 54] on button "Actions" at bounding box center [384, 62] width 47 height 17
drag, startPoint x: 322, startPoint y: 232, endPoint x: 333, endPoint y: 230, distance: 10.8
click at [322, 232] on link "Renewal Instructions" at bounding box center [306, 234] width 87 height 30
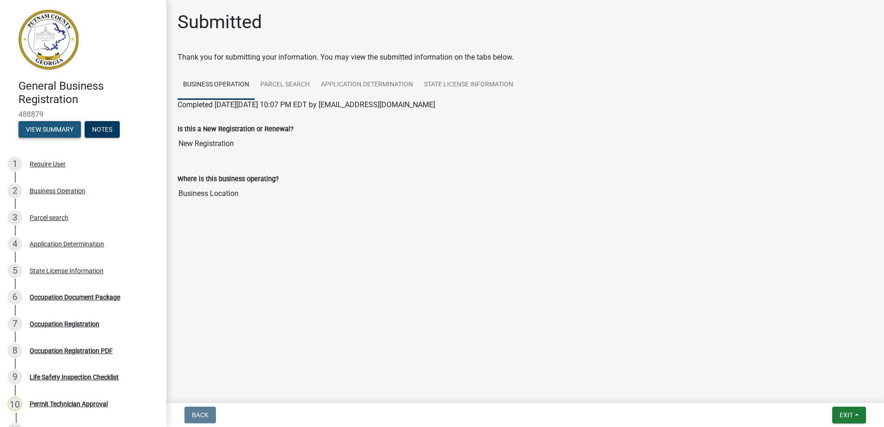
click at [62, 128] on button "View Summary" at bounding box center [49, 129] width 62 height 17
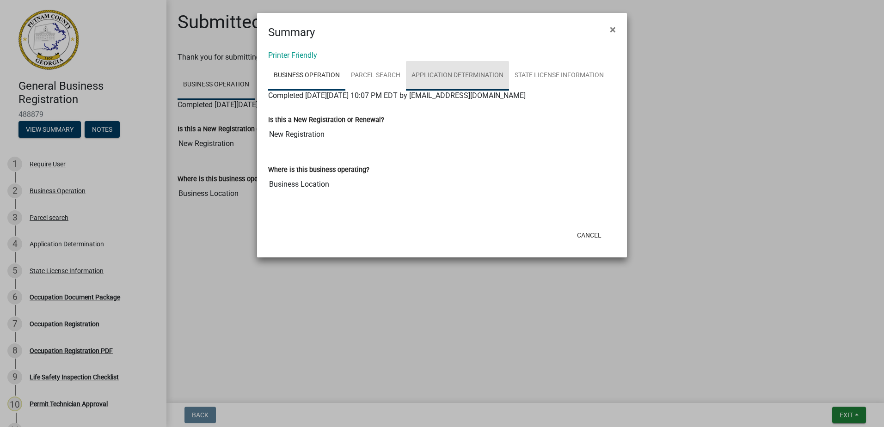
click at [488, 69] on link "Application Determination" at bounding box center [457, 76] width 103 height 30
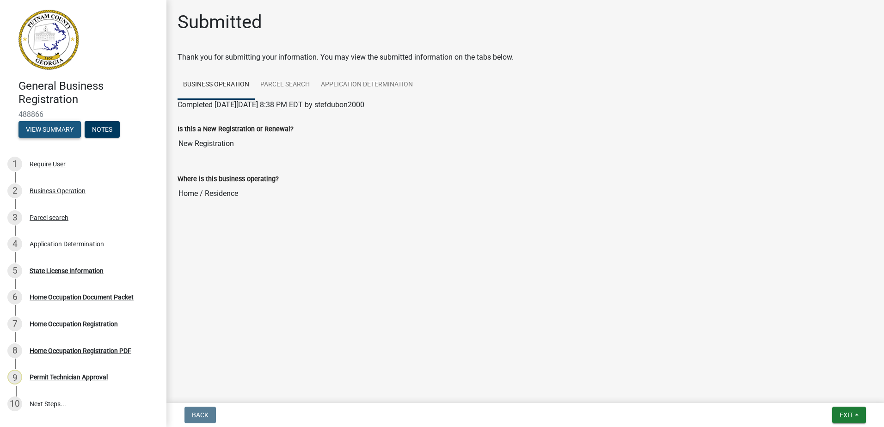
click at [74, 123] on button "View Summary" at bounding box center [49, 129] width 62 height 17
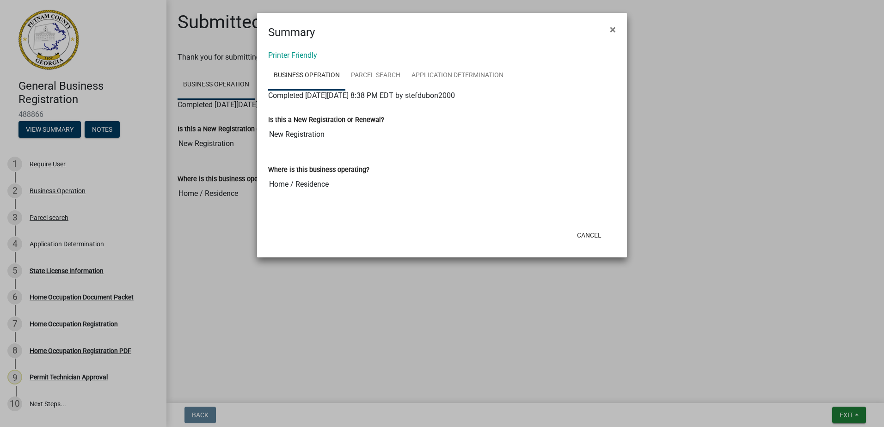
click at [78, 334] on ngb-modal-window "Summary × Printer Friendly Business Operation Parcel search Application Determi…" at bounding box center [442, 213] width 884 height 427
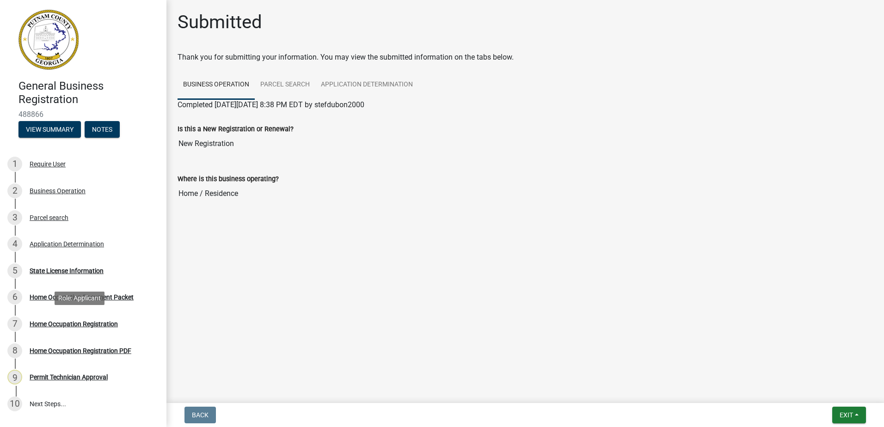
click at [77, 323] on div "Home Occupation Registration" at bounding box center [74, 324] width 88 height 6
click at [95, 295] on div "Home Occupation Document Packet" at bounding box center [82, 297] width 104 height 6
click at [95, 296] on div "Home Occupation Document Packet" at bounding box center [82, 297] width 104 height 6
drag, startPoint x: 95, startPoint y: 296, endPoint x: 90, endPoint y: 313, distance: 17.0
click at [95, 299] on div "Home Occupation Document Packet" at bounding box center [82, 297] width 104 height 6
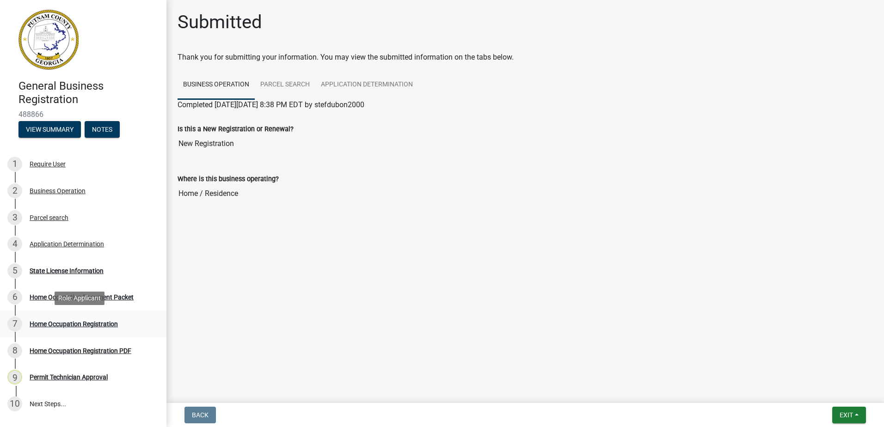
drag, startPoint x: 85, startPoint y: 323, endPoint x: 88, endPoint y: 339, distance: 16.5
click at [85, 323] on div "Home Occupation Registration" at bounding box center [74, 324] width 88 height 6
click at [84, 352] on div "Home Occupation Registration PDF" at bounding box center [81, 351] width 102 height 6
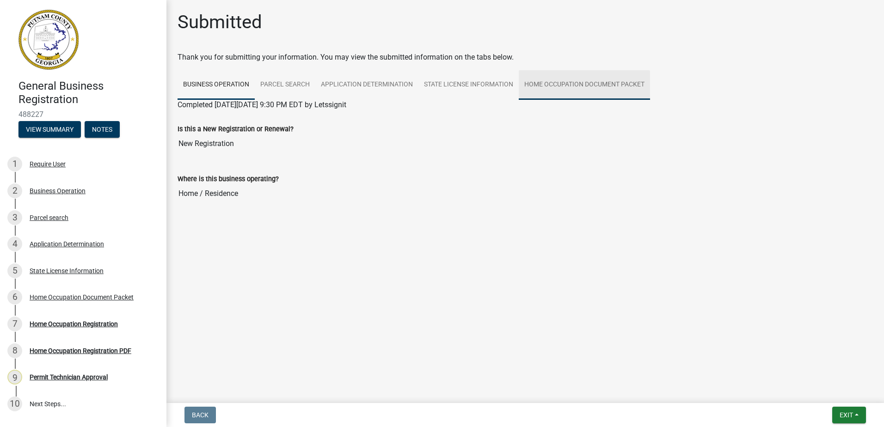
click at [579, 74] on link "Home Occupation Document Packet" at bounding box center [584, 85] width 131 height 30
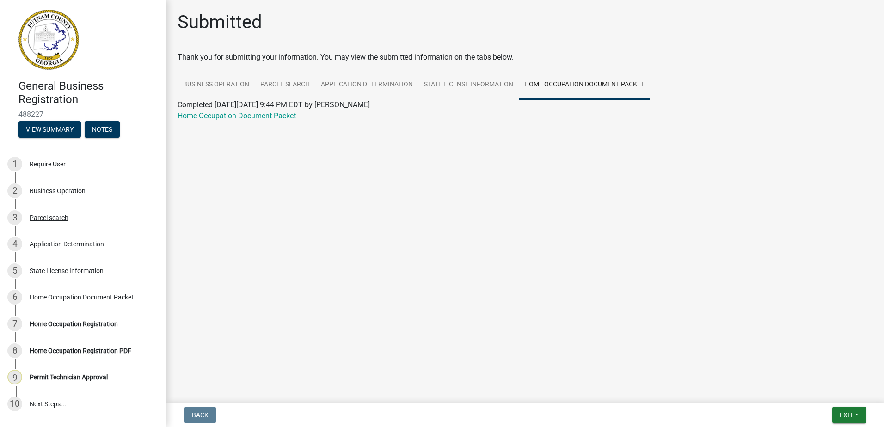
click at [288, 121] on div "Home Occupation Document Packet" at bounding box center [525, 116] width 709 height 11
click at [287, 117] on link "Home Occupation Document Packet" at bounding box center [237, 115] width 118 height 9
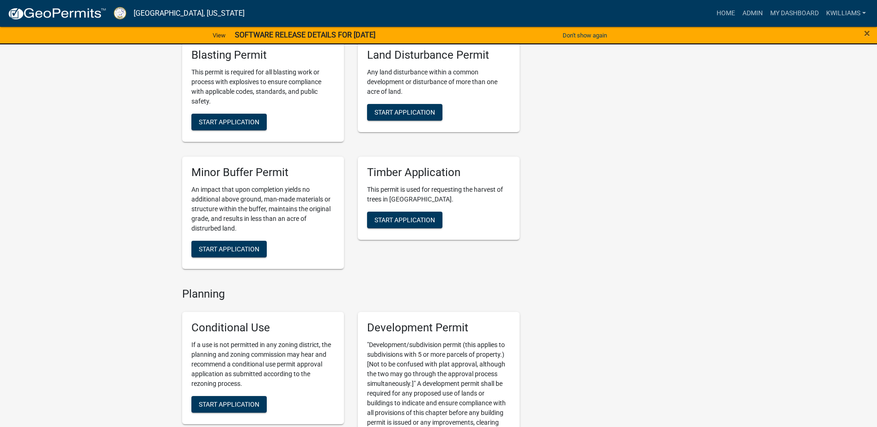
scroll to position [1665, 0]
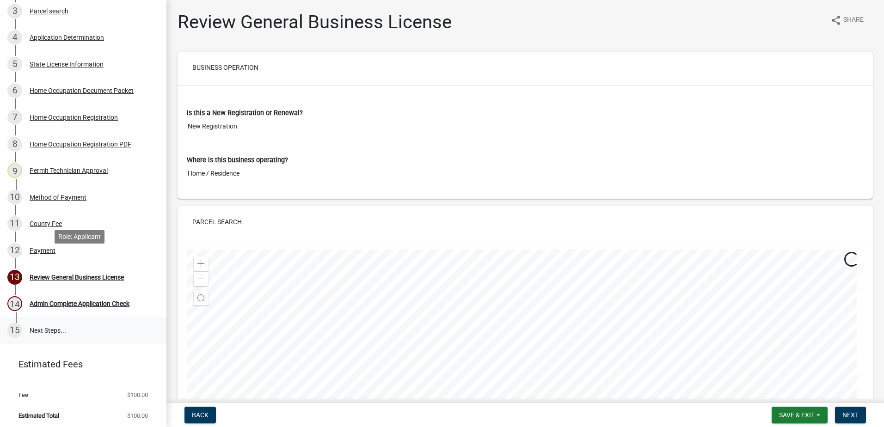
scroll to position [228, 0]
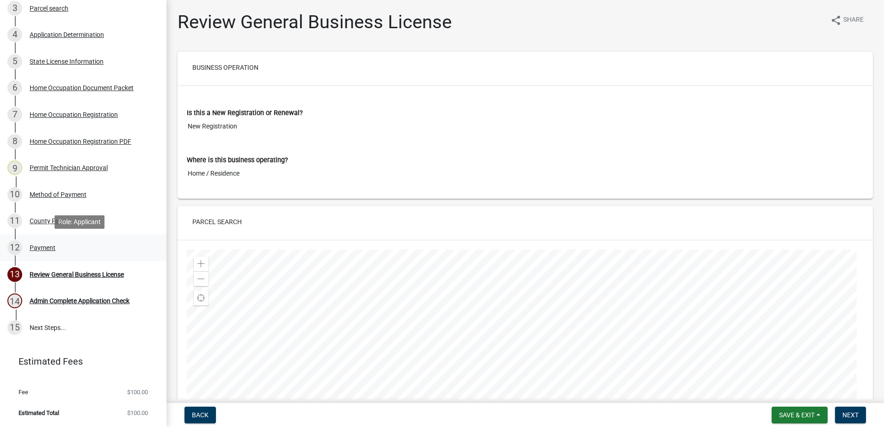
click at [45, 241] on div "12 Payment" at bounding box center [79, 247] width 144 height 15
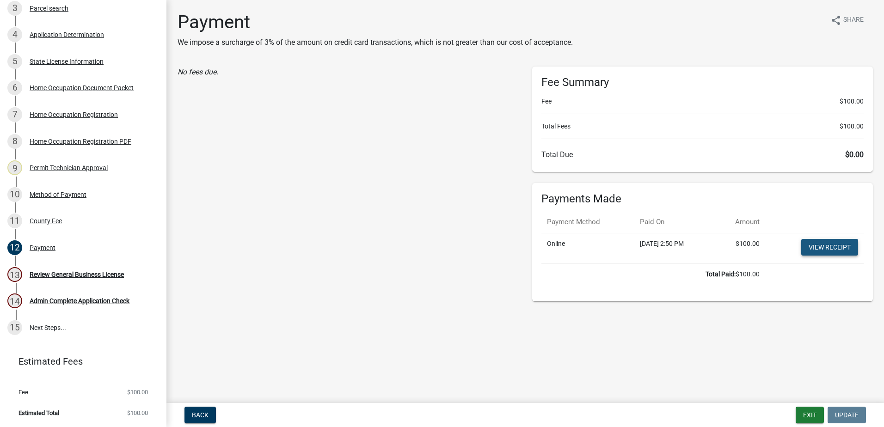
click at [826, 243] on link "View receipt" at bounding box center [829, 247] width 57 height 17
click at [67, 274] on div "Review General Business License" at bounding box center [77, 274] width 94 height 6
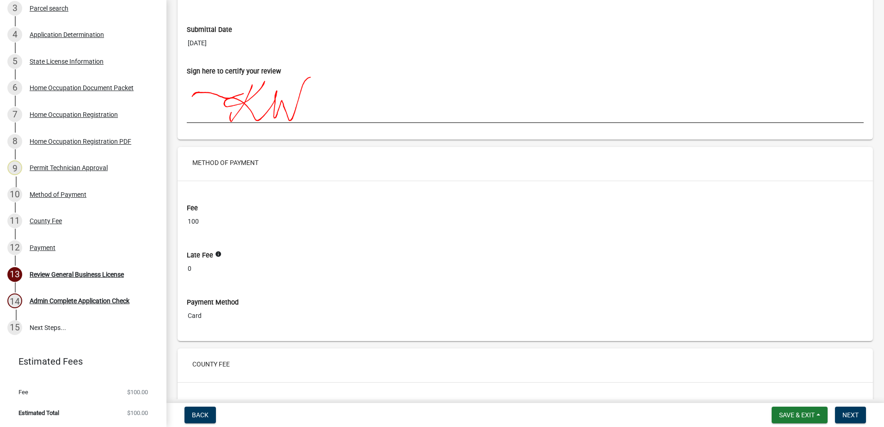
scroll to position [2636, 0]
click at [860, 414] on button "Next" at bounding box center [850, 415] width 31 height 17
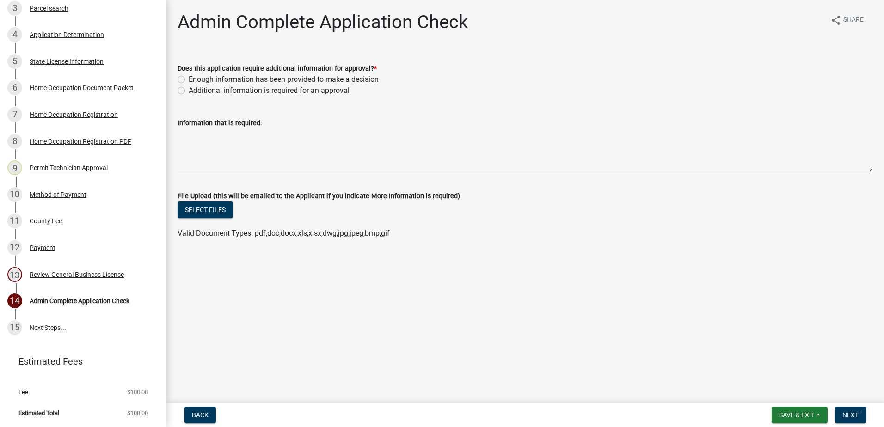
click at [178, 72] on label "Does this application require additional information for approval? *" at bounding box center [277, 69] width 199 height 6
click at [189, 79] on label "Enough information has been provided to make a decision" at bounding box center [284, 79] width 190 height 11
click at [189, 79] on input "Enough information has been provided to make a decision" at bounding box center [192, 77] width 6 height 6
radio input "true"
click at [852, 414] on span "Next" at bounding box center [851, 415] width 16 height 7
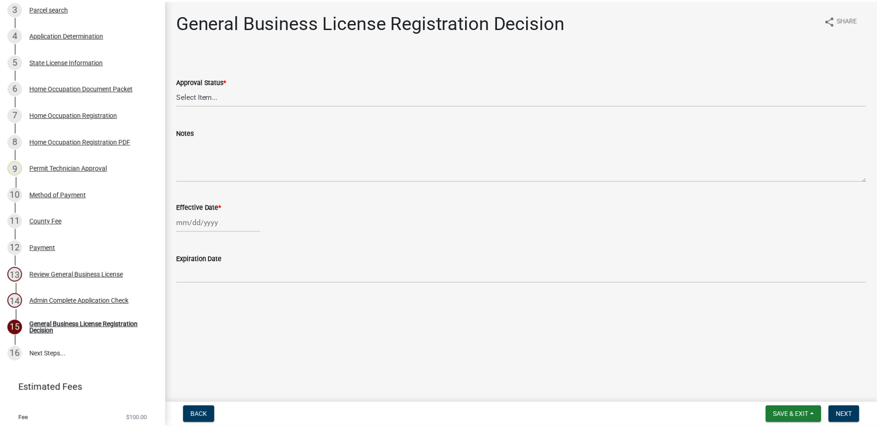
scroll to position [254, 0]
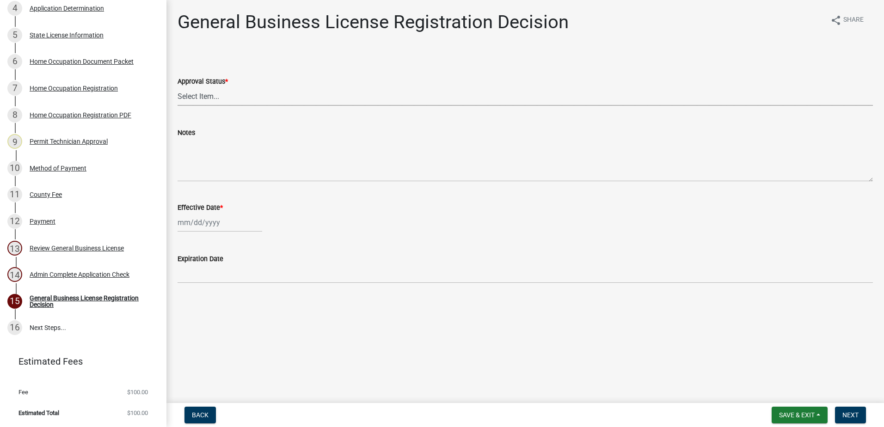
click at [183, 98] on select "Select Item... Approved Denied" at bounding box center [525, 96] width 695 height 19
click at [178, 87] on select "Select Item... Approved Denied" at bounding box center [525, 96] width 695 height 19
select select "4b86b809-39dd-4c68-9f3d-fdb3e7050482"
click at [202, 233] on wm-data-entity-input "Effective Date *" at bounding box center [525, 214] width 695 height 51
click at [201, 228] on div at bounding box center [220, 222] width 85 height 19
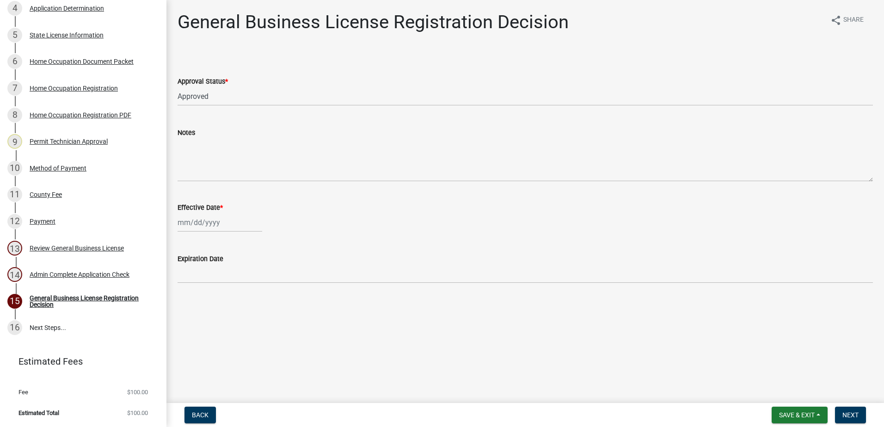
select select "10"
select select "2025"
click at [200, 285] on div "7" at bounding box center [201, 286] width 15 height 15
type input "[DATE]"
click at [845, 420] on button "Next" at bounding box center [850, 415] width 31 height 17
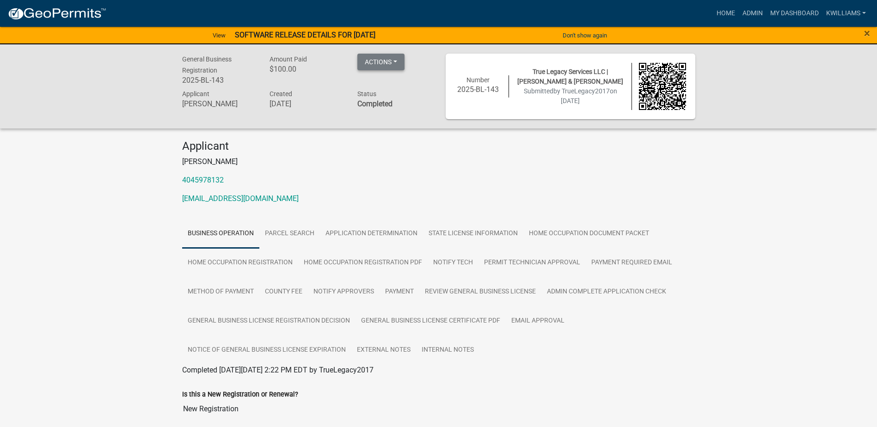
click at [376, 62] on button "Actions" at bounding box center [380, 62] width 47 height 17
click at [336, 163] on p "[PERSON_NAME]" at bounding box center [438, 161] width 513 height 11
click at [307, 353] on link "Notice of General Business License Expiration" at bounding box center [266, 351] width 169 height 30
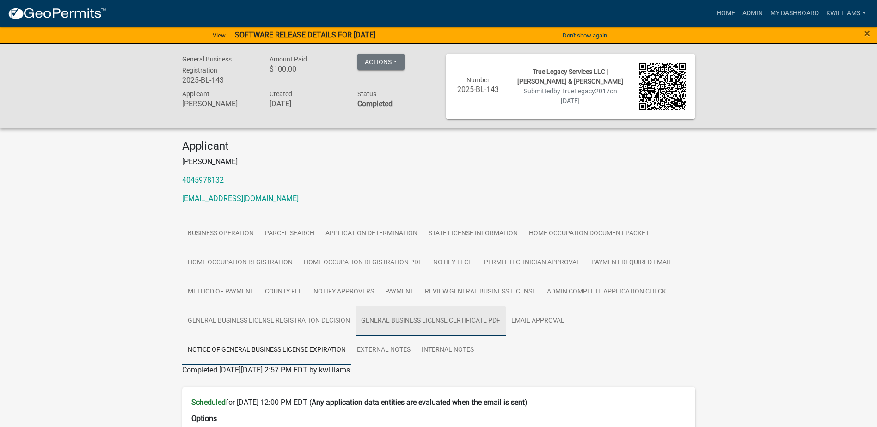
click at [487, 326] on link "General Business License Certificate PDF" at bounding box center [431, 322] width 150 height 30
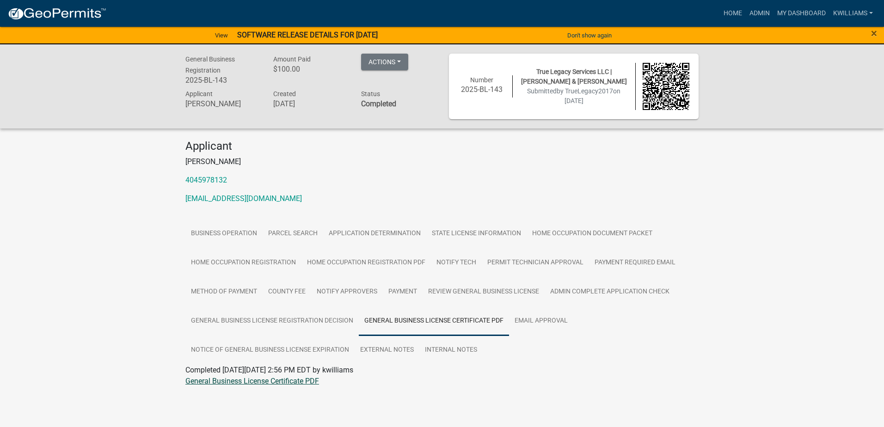
drag, startPoint x: 288, startPoint y: 386, endPoint x: 287, endPoint y: 382, distance: 4.8
click at [288, 385] on div "General Business License Certificate PDF" at bounding box center [441, 381] width 527 height 11
click at [285, 377] on link "General Business License Certificate PDF" at bounding box center [252, 381] width 134 height 9
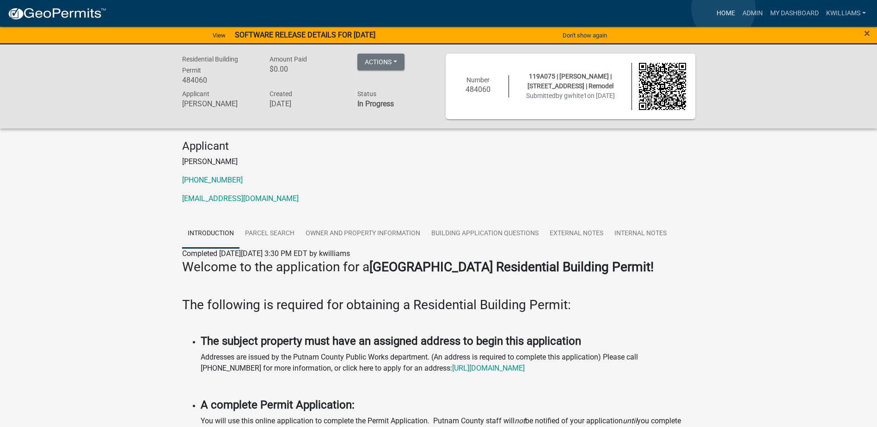
click at [724, 9] on link "Home" at bounding box center [726, 14] width 26 height 18
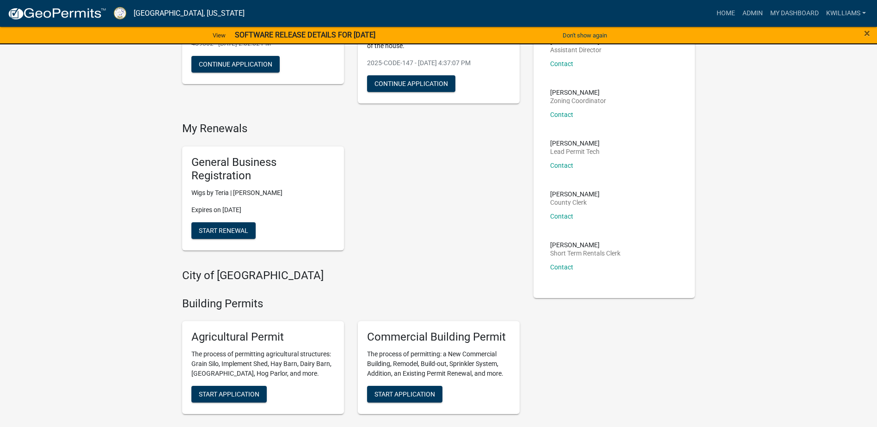
scroll to position [139, 0]
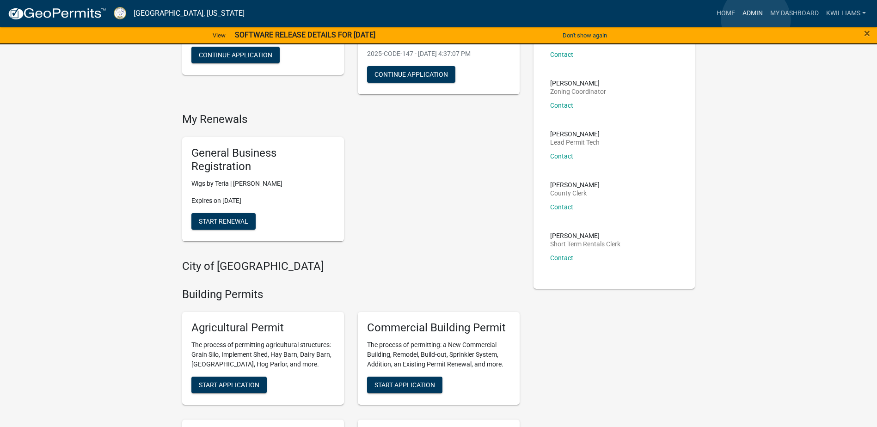
click at [756, 20] on link "Admin" at bounding box center [753, 14] width 28 height 18
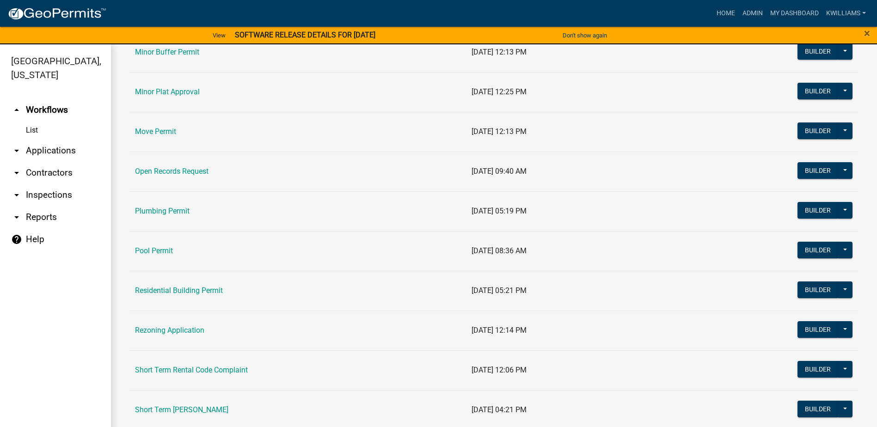
scroll to position [925, 0]
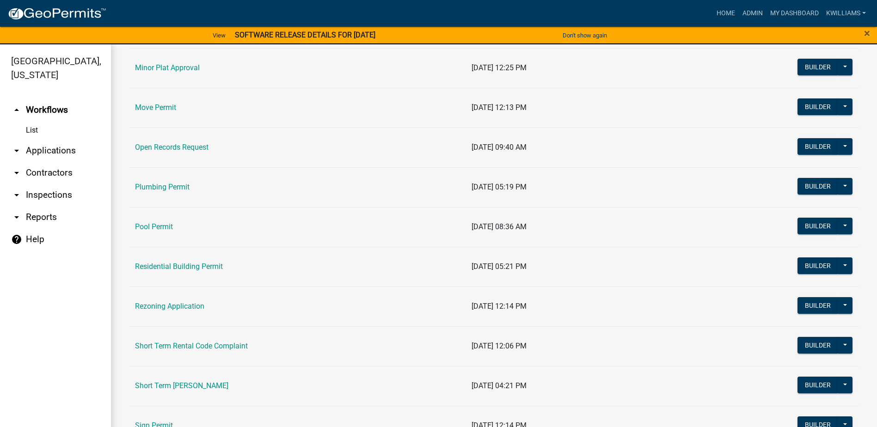
click at [48, 151] on link "arrow_drop_down Applications" at bounding box center [55, 151] width 111 height 22
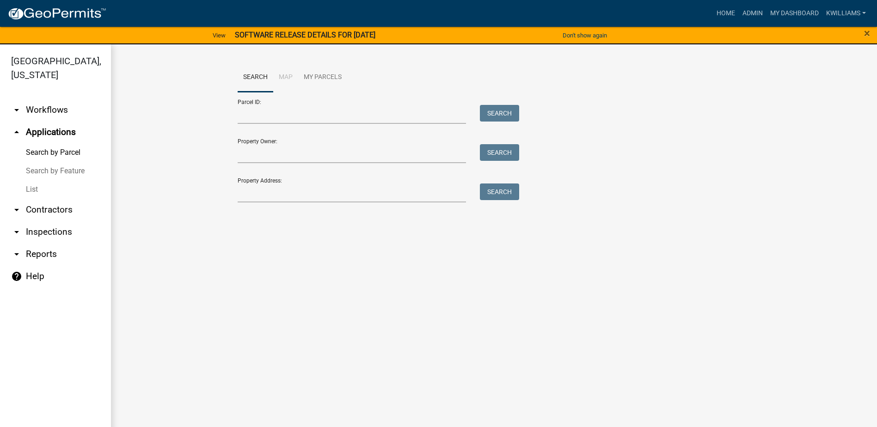
click at [24, 198] on link "List" at bounding box center [55, 189] width 111 height 18
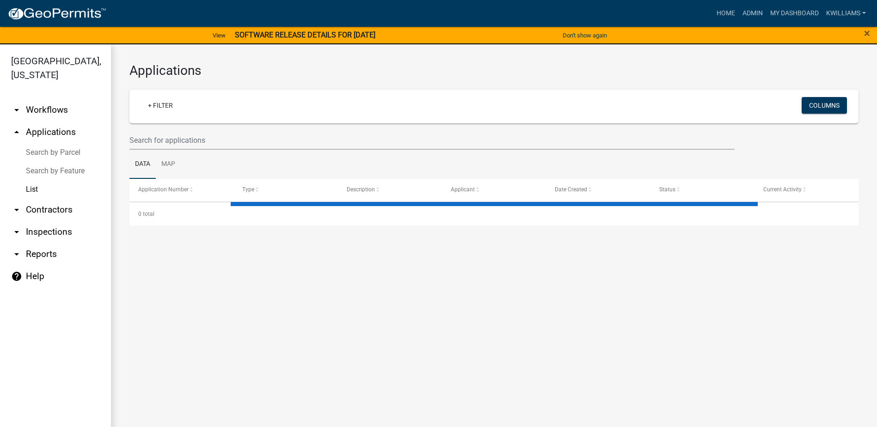
click at [172, 123] on div "+ Filter Columns" at bounding box center [494, 107] width 721 height 34
click at [159, 139] on input "text" at bounding box center [431, 140] width 605 height 19
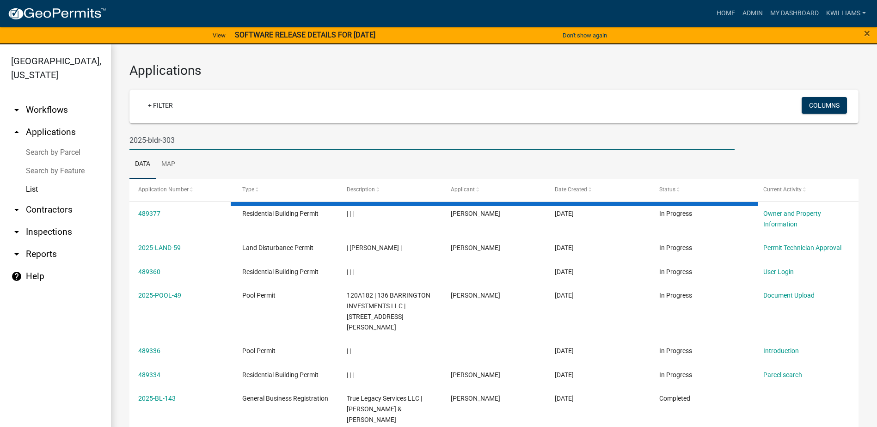
type input "2025-bldr-303"
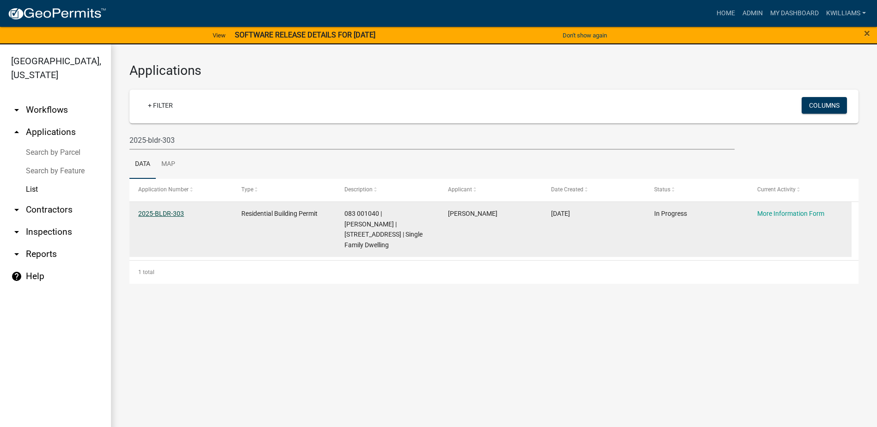
click at [149, 215] on link "2025-BLDR-303" at bounding box center [161, 213] width 46 height 7
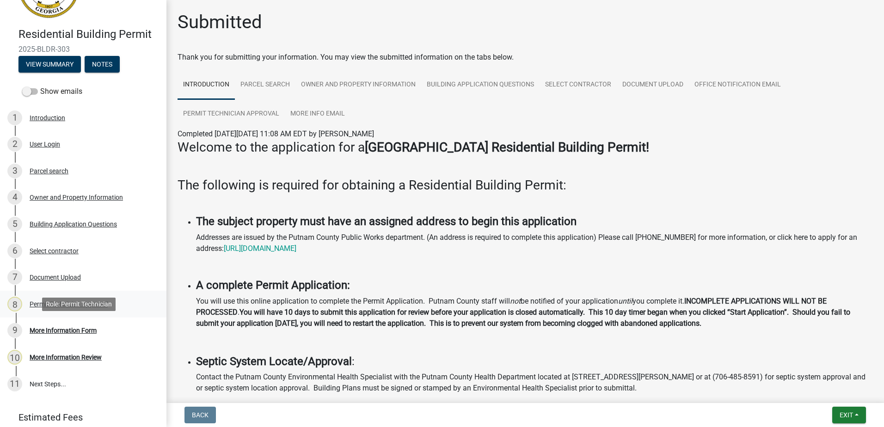
scroll to position [41, 0]
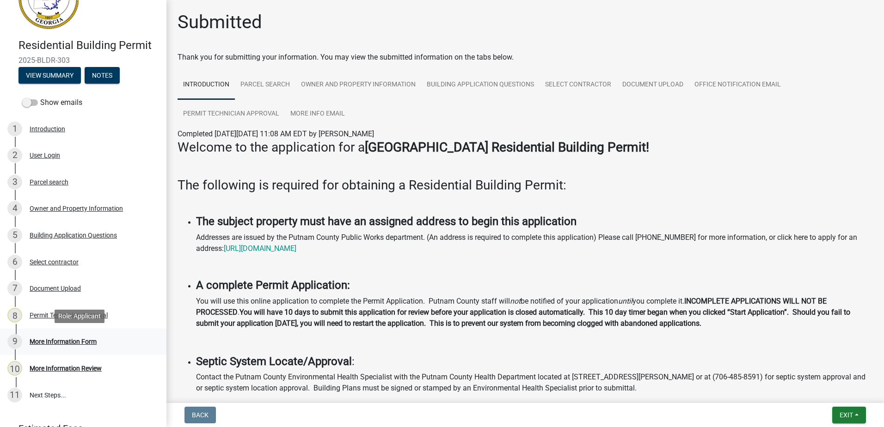
click at [70, 337] on div "9 More Information Form" at bounding box center [79, 341] width 144 height 15
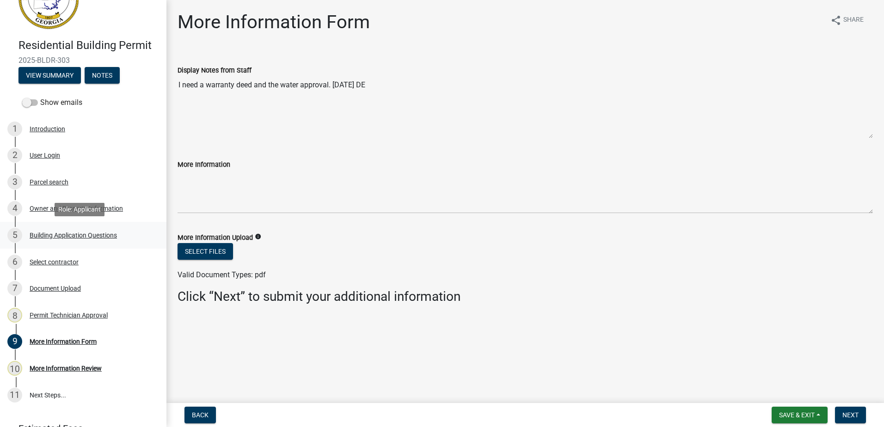
click at [73, 229] on div "5 Building Application Questions" at bounding box center [79, 235] width 144 height 15
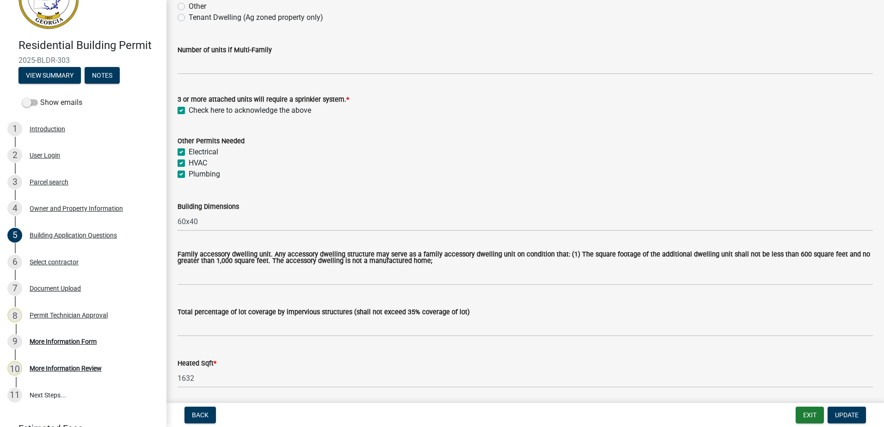
scroll to position [324, 0]
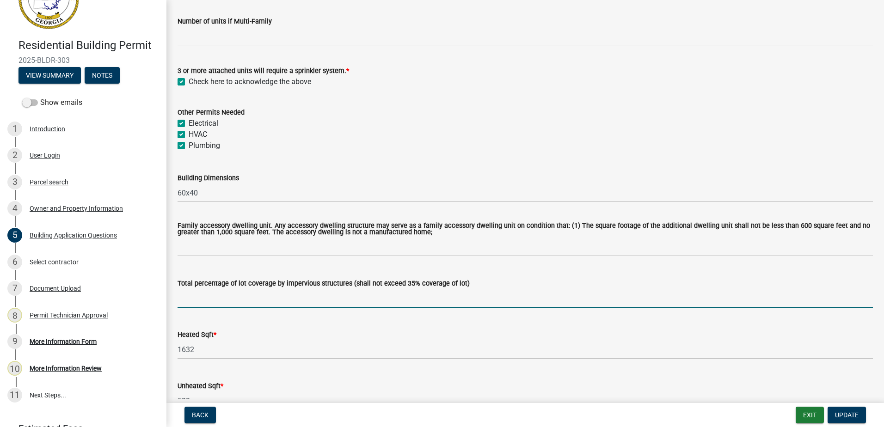
click at [197, 294] on input "text" at bounding box center [525, 298] width 695 height 19
drag, startPoint x: 195, startPoint y: 296, endPoint x: 131, endPoint y: 301, distance: 64.0
click at [131, 301] on div "Residential Building Permit 2025-BLDR-303 View Summary Notes Show emails 1 Intr…" at bounding box center [442, 213] width 884 height 427
type input "1"
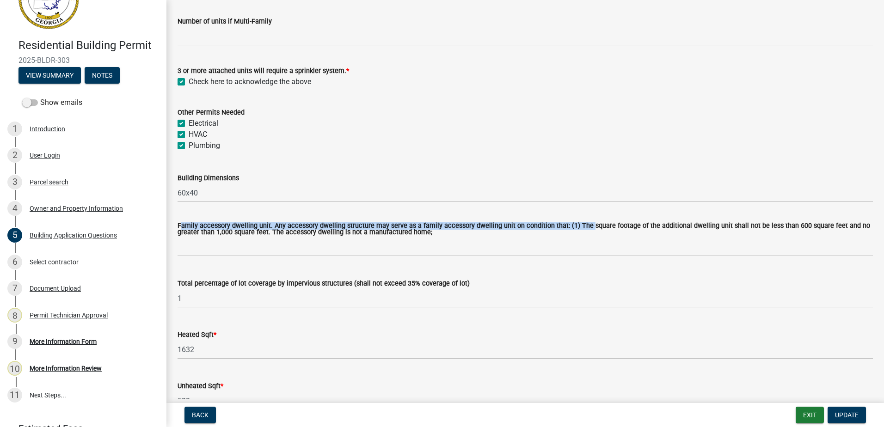
click at [580, 226] on div "Family accessory dwelling unit. Any accessory dwelling structure may serve as a…" at bounding box center [525, 233] width 695 height 47
click at [847, 413] on span "Update" at bounding box center [847, 415] width 24 height 7
click at [853, 414] on span "Update" at bounding box center [847, 415] width 24 height 7
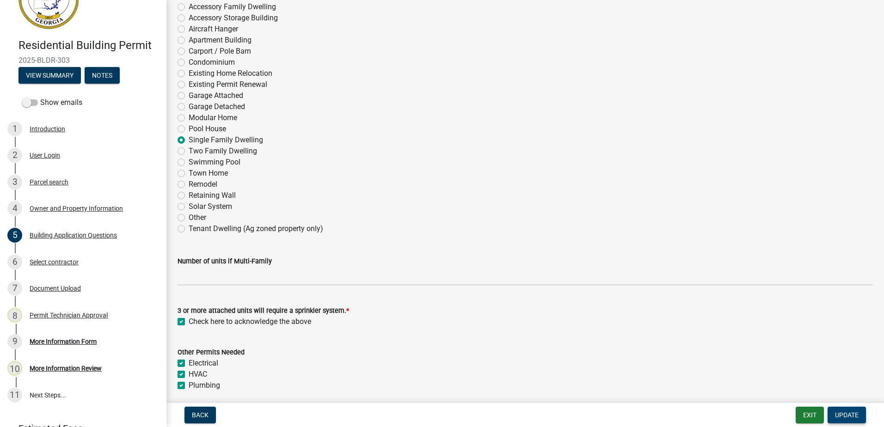
scroll to position [231, 0]
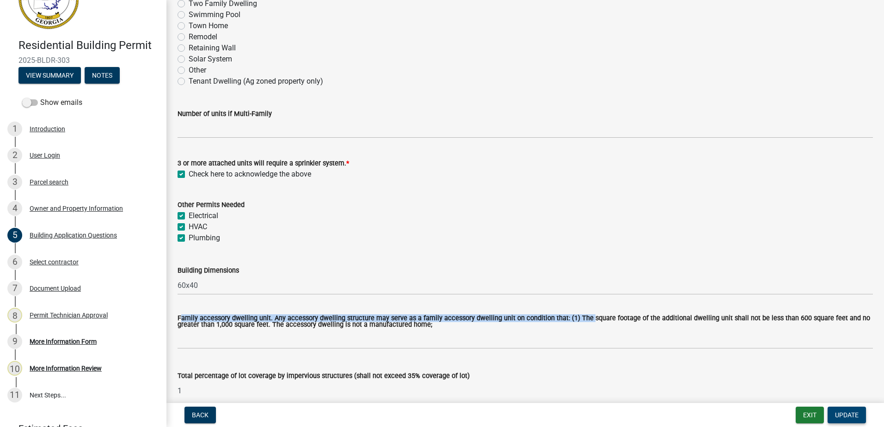
click at [847, 410] on button "Update" at bounding box center [847, 415] width 38 height 17
click at [846, 407] on button "Update" at bounding box center [847, 415] width 38 height 17
click at [845, 418] on span "Update" at bounding box center [847, 415] width 24 height 7
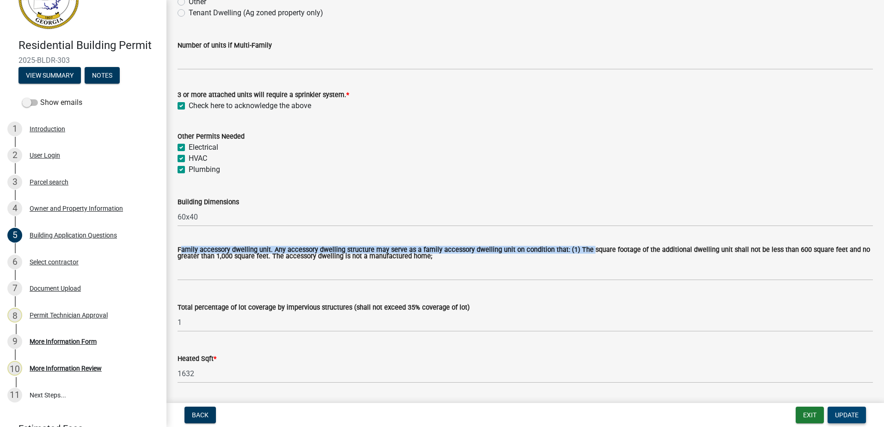
scroll to position [324, 0]
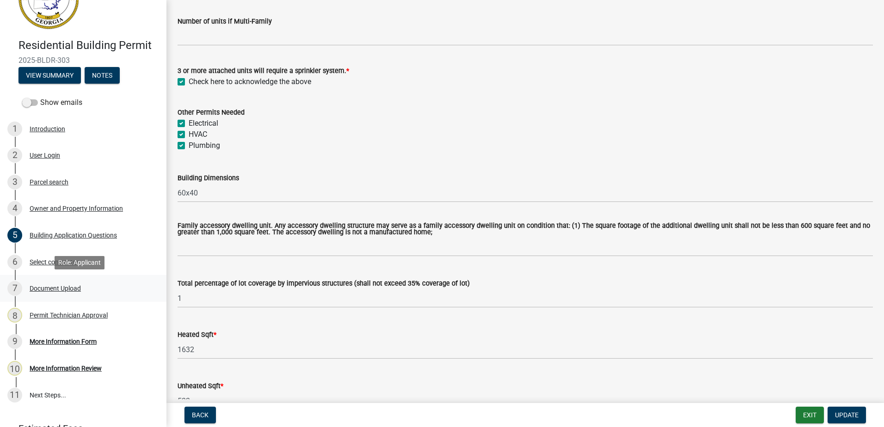
click at [81, 295] on div "7 Document Upload" at bounding box center [79, 288] width 144 height 15
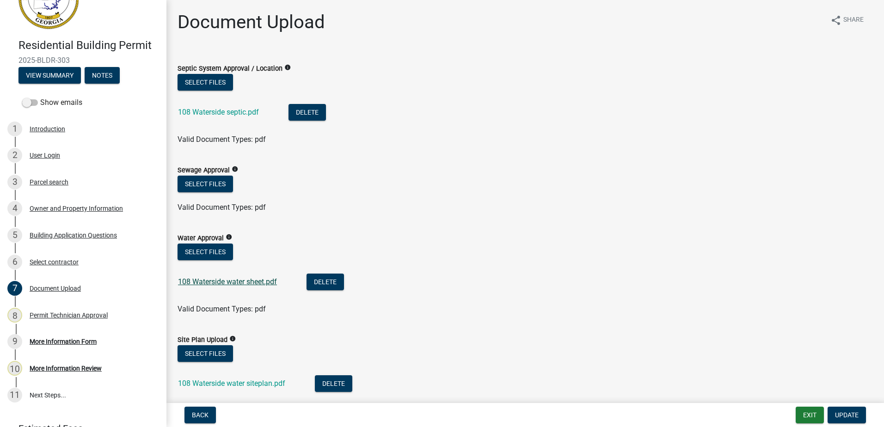
click at [215, 280] on link "108 Waterside water sheet.pdf" at bounding box center [227, 281] width 99 height 9
click at [808, 409] on button "Exit" at bounding box center [810, 415] width 28 height 17
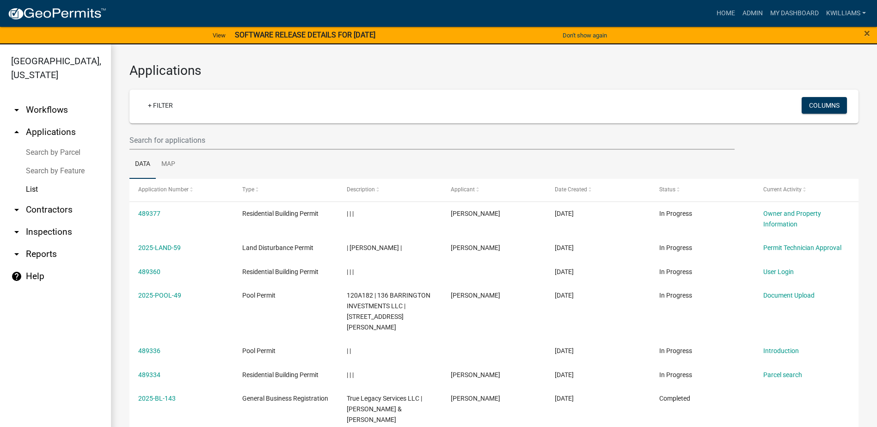
click at [209, 154] on ul "Data Map" at bounding box center [493, 164] width 729 height 29
click at [209, 140] on input "text" at bounding box center [431, 140] width 605 height 19
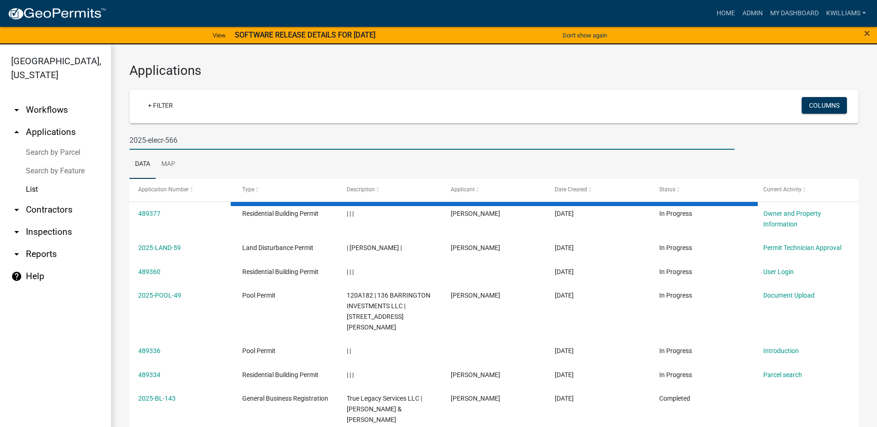
type input "2025-elecr-566"
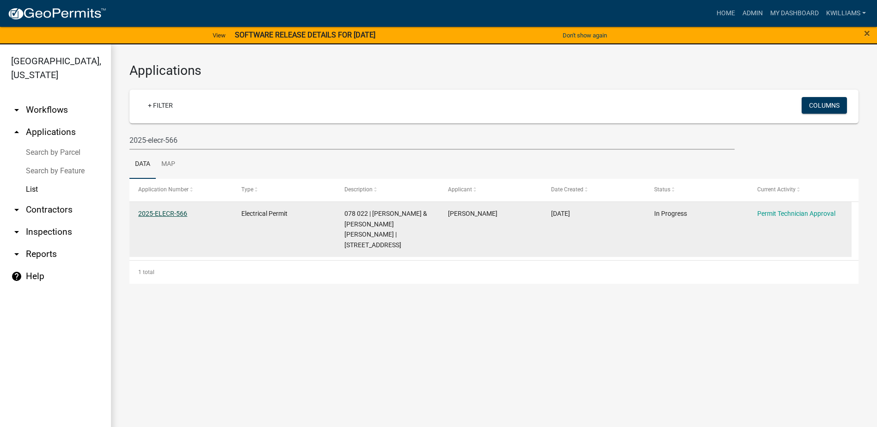
click at [165, 212] on link "2025-ELECR-566" at bounding box center [162, 213] width 49 height 7
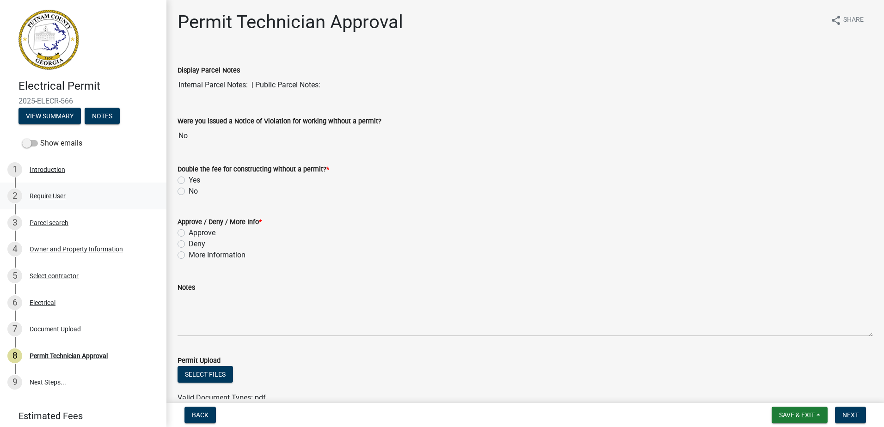
click at [48, 193] on div "Require User" at bounding box center [48, 196] width 36 height 6
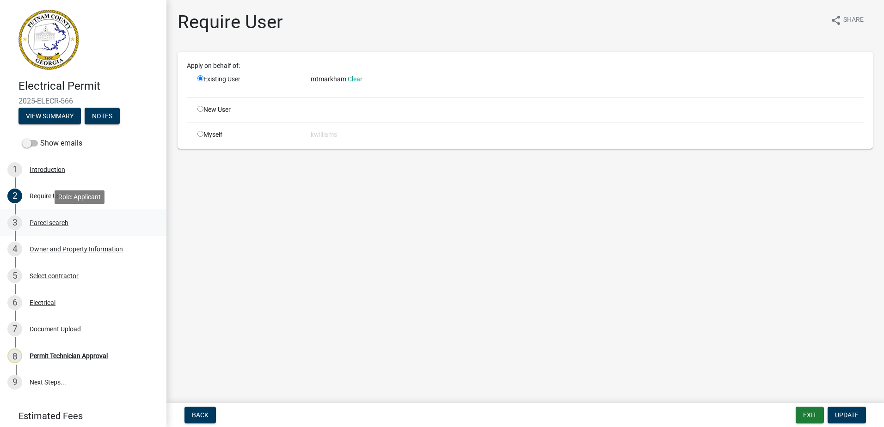
click at [57, 223] on div "Parcel search" at bounding box center [49, 223] width 39 height 6
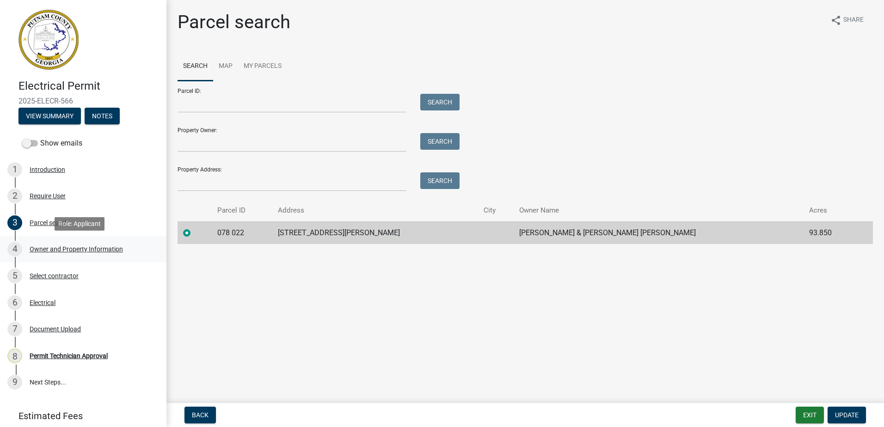
click at [65, 246] on div "Owner and Property Information" at bounding box center [76, 249] width 93 height 6
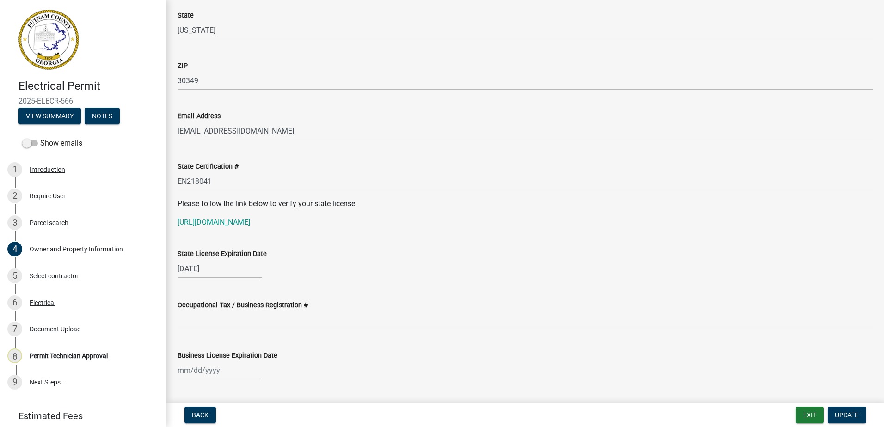
scroll to position [1064, 0]
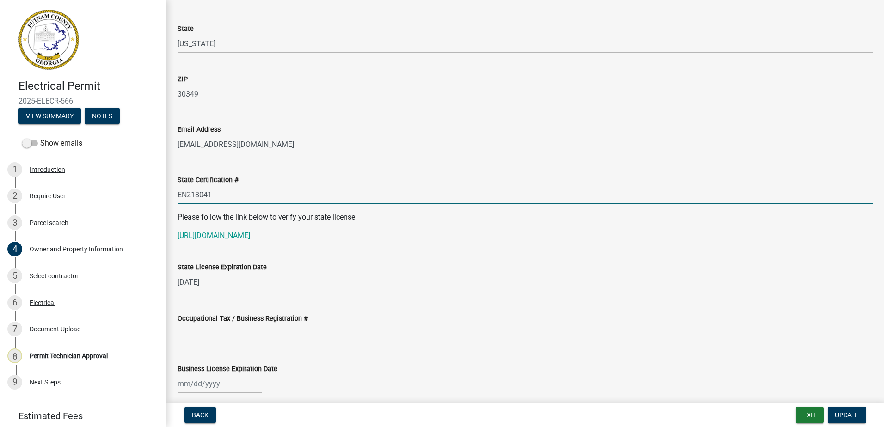
drag, startPoint x: 213, startPoint y: 193, endPoint x: 179, endPoint y: 217, distance: 41.1
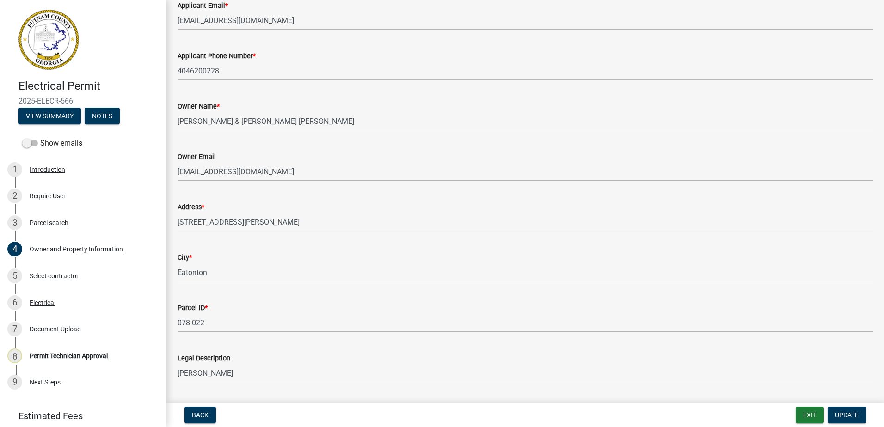
scroll to position [185, 0]
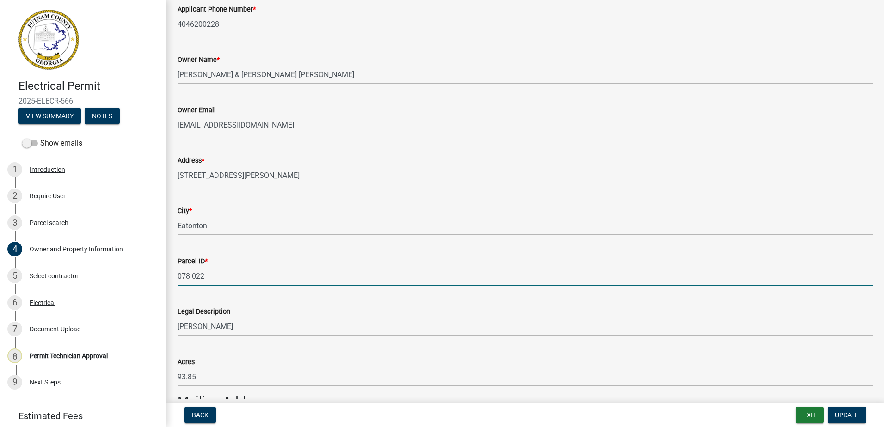
drag, startPoint x: 217, startPoint y: 271, endPoint x: 176, endPoint y: 269, distance: 41.2
click at [176, 269] on div "Parcel ID * 078 022" at bounding box center [525, 264] width 709 height 43
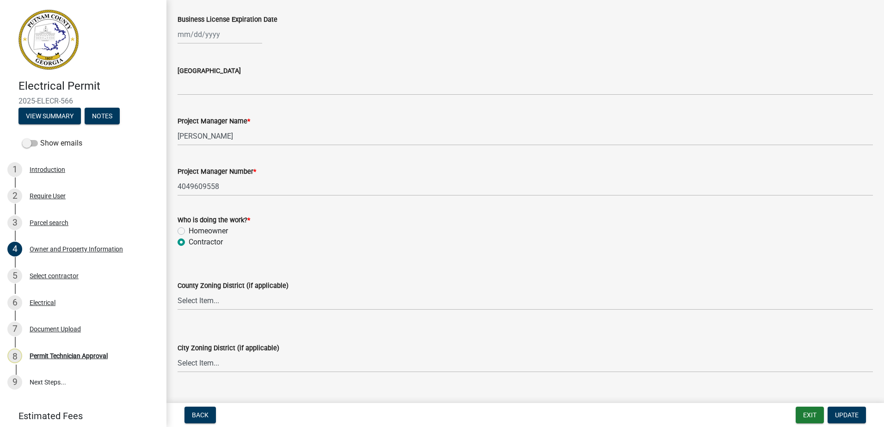
scroll to position [1434, 0]
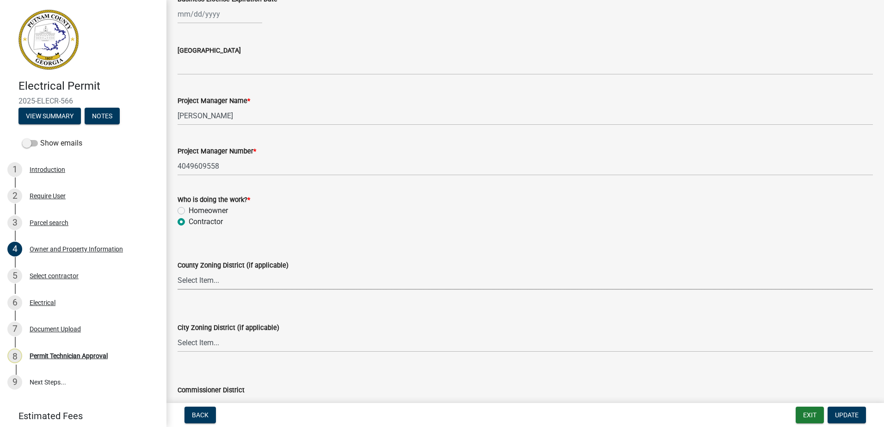
click at [212, 277] on select "Select Item... AG-1 R-1R R-1 R-2 MHP RM-1 RM-3 C-1 C-2 I-M PUD N/A" at bounding box center [525, 280] width 695 height 19
click at [178, 271] on select "Select Item... AG-1 R-1R R-1 R-2 MHP RM-1 RM-3 C-1 C-2 I-M PUD N/A" at bounding box center [525, 280] width 695 height 19
select select "a4366e26-0f82-401b-a682-956e4112ff86"
click at [216, 349] on select "Select Item... A-1 A-2 R-1 R-2 R-3 R-4 MHP C-1 C-2 I-1 I-2 DB FH H-P N/A" at bounding box center [525, 342] width 695 height 19
click at [178, 333] on select "Select Item... A-1 A-2 R-1 R-2 R-3 R-4 MHP C-1 C-2 I-1 I-2 DB FH H-P N/A" at bounding box center [525, 342] width 695 height 19
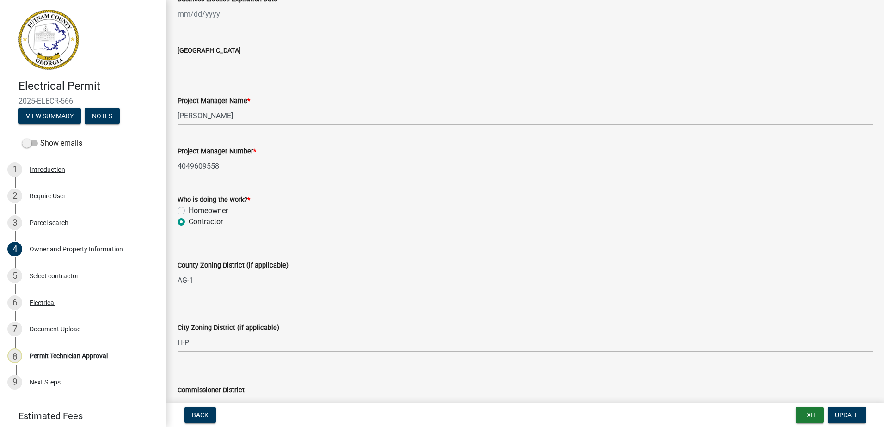
scroll to position [1480, 0]
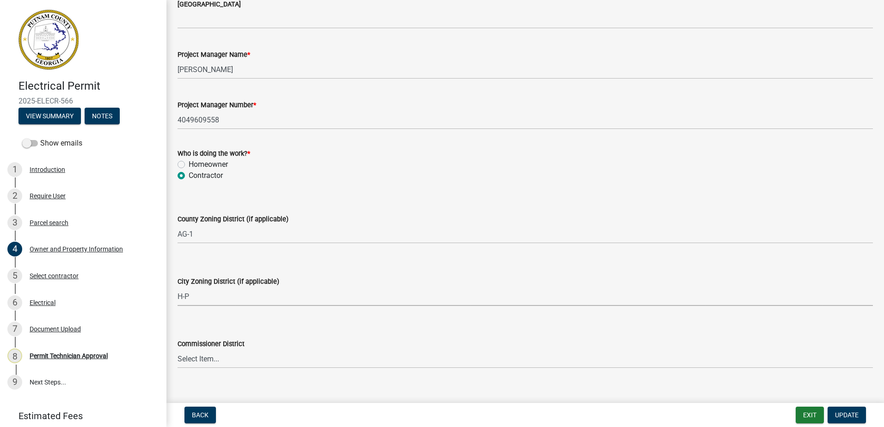
click at [226, 295] on select "Select Item... A-1 A-2 R-1 R-2 R-3 R-4 MHP C-1 C-2 I-1 I-2 DB FH H-P N/A" at bounding box center [525, 296] width 695 height 19
click at [178, 287] on select "Select Item... A-1 A-2 R-1 R-2 R-3 R-4 MHP C-1 C-2 I-1 I-2 DB FH H-P N/A" at bounding box center [525, 296] width 695 height 19
select select "83394b22-4a11-496c-8e5c-75ade2e72faf"
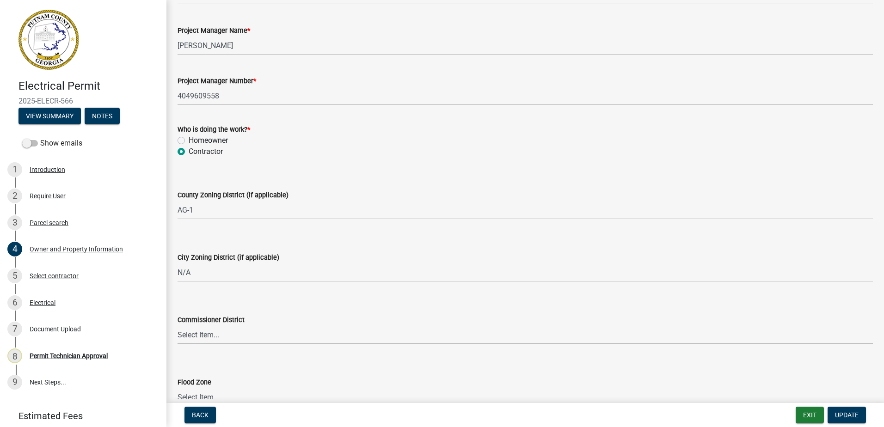
scroll to position [1526, 0]
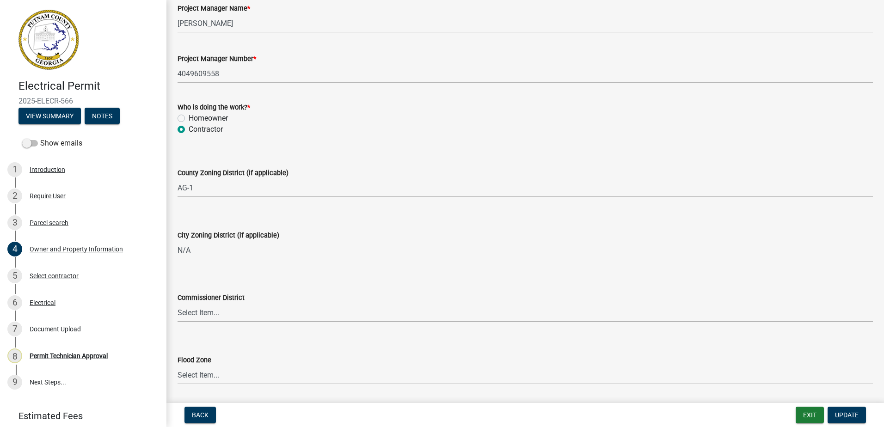
click at [185, 319] on select "Select Item... District 1 District 2 District 3 District 4" at bounding box center [525, 312] width 695 height 19
click at [178, 303] on select "Select Item... District 1 District 2 District 3 District 4" at bounding box center [525, 312] width 695 height 19
select select "95c2f08d-bd21-40ac-acc0-bf0ad2ba7c20"
click at [860, 411] on button "Update" at bounding box center [847, 415] width 38 height 17
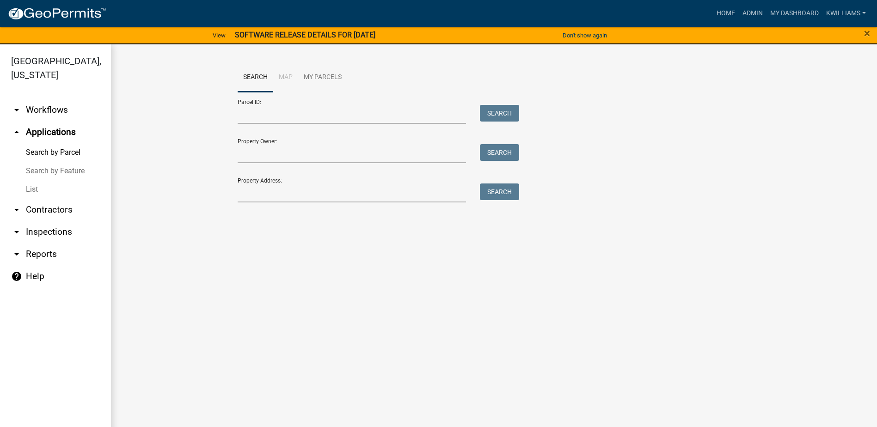
click at [43, 186] on link "List" at bounding box center [55, 189] width 111 height 18
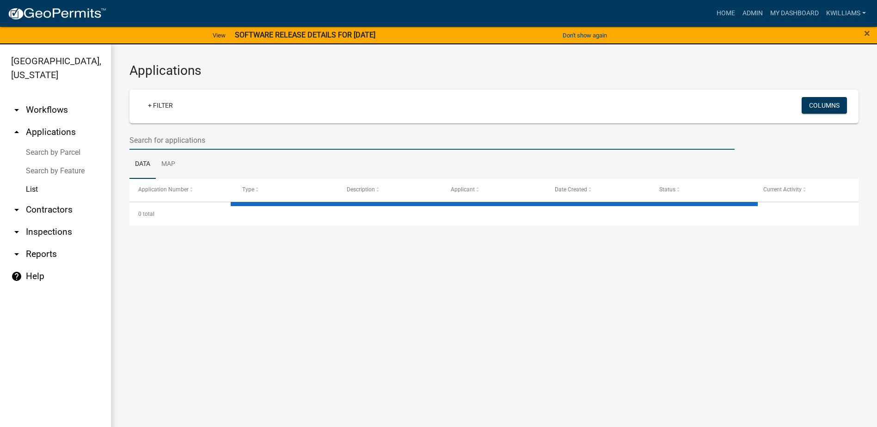
drag, startPoint x: 153, startPoint y: 148, endPoint x: 154, endPoint y: 133, distance: 14.4
click at [153, 147] on input "text" at bounding box center [431, 140] width 605 height 19
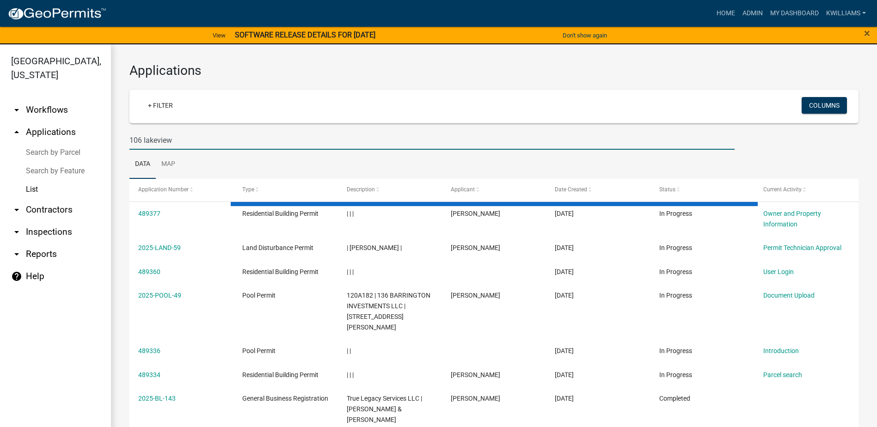
type input "106 lakeview"
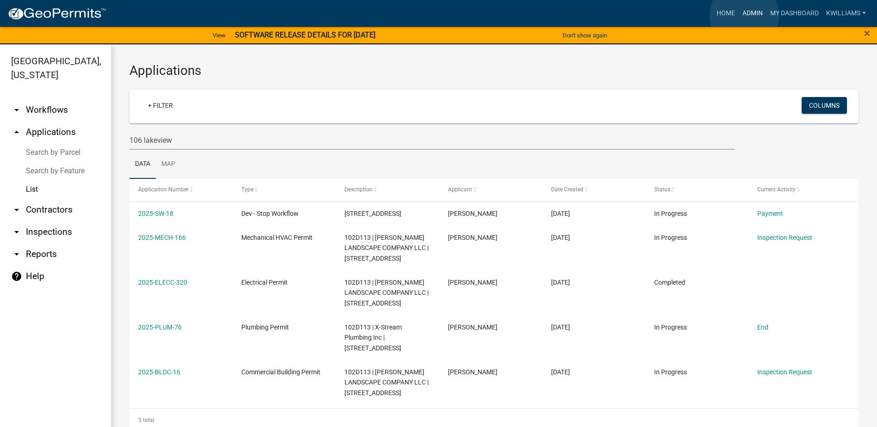
click at [745, 15] on link "Admin" at bounding box center [753, 14] width 28 height 18
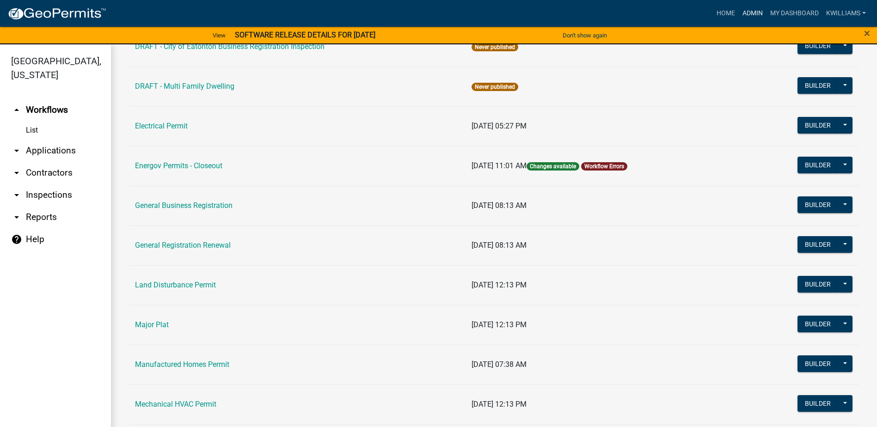
scroll to position [694, 0]
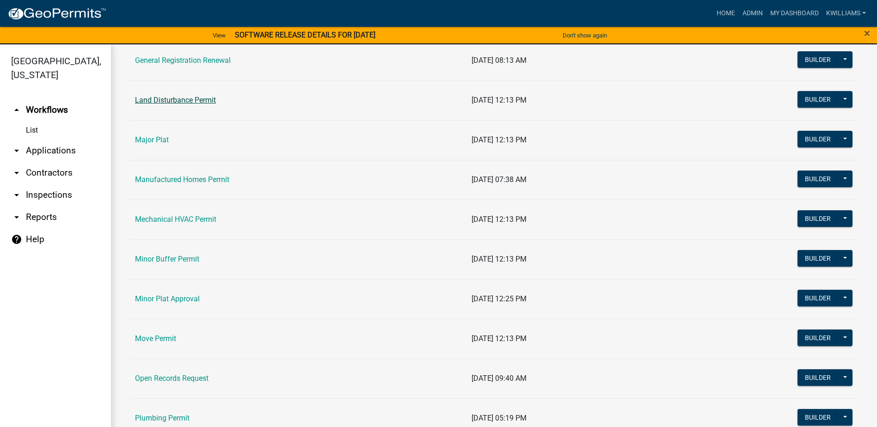
click at [148, 103] on link "Land Disturbance Permit" at bounding box center [175, 100] width 81 height 9
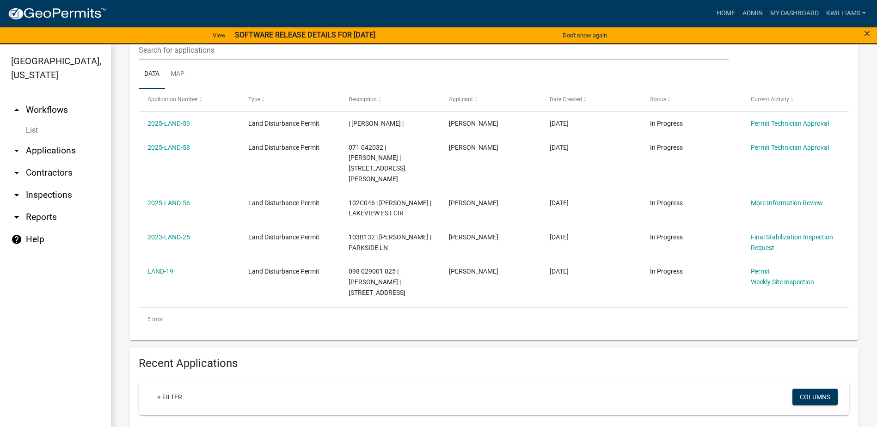
scroll to position [416, 0]
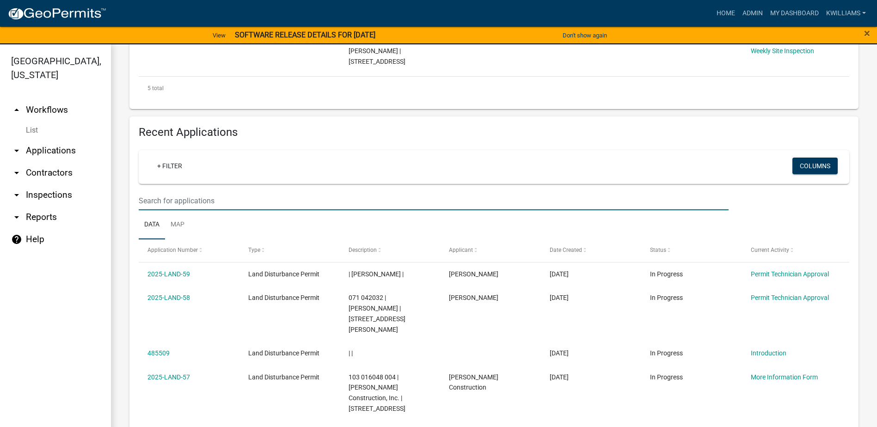
drag, startPoint x: 183, startPoint y: 184, endPoint x: 194, endPoint y: 187, distance: 12.1
click at [183, 191] on input "text" at bounding box center [434, 200] width 590 height 19
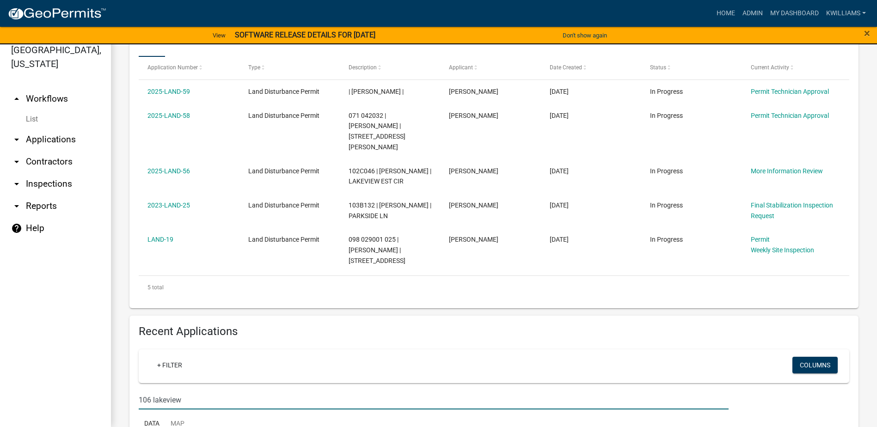
scroll to position [64, 0]
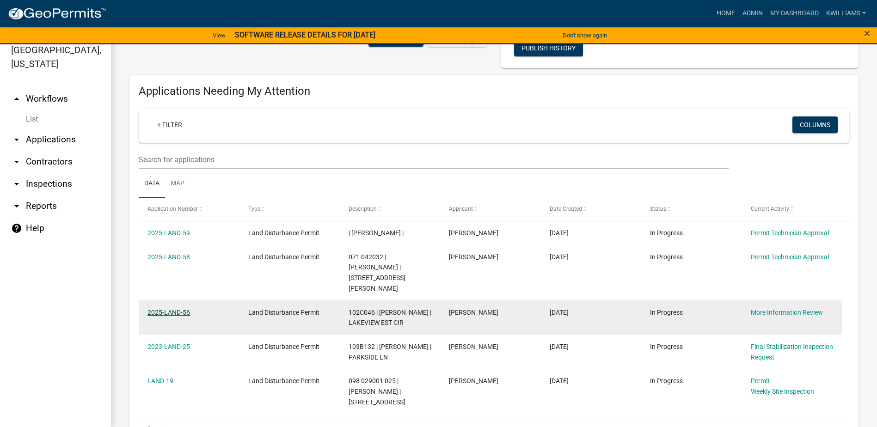
type input "106 lakeview"
click at [170, 309] on link "2025-LAND-56" at bounding box center [169, 312] width 43 height 7
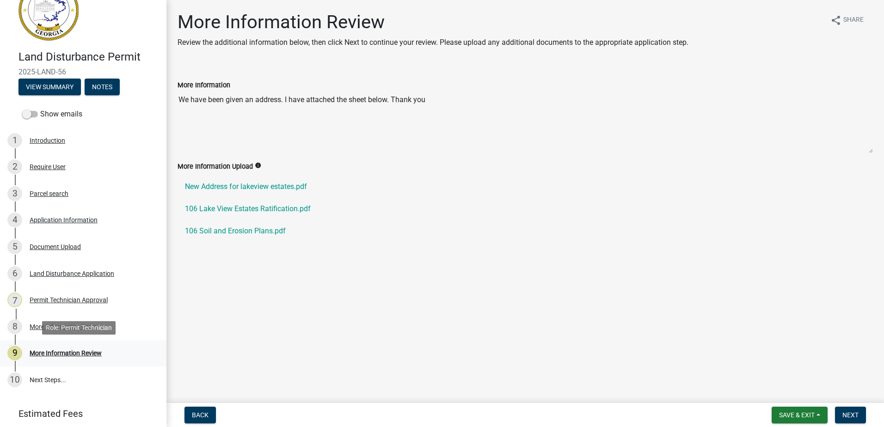
scroll to position [61, 0]
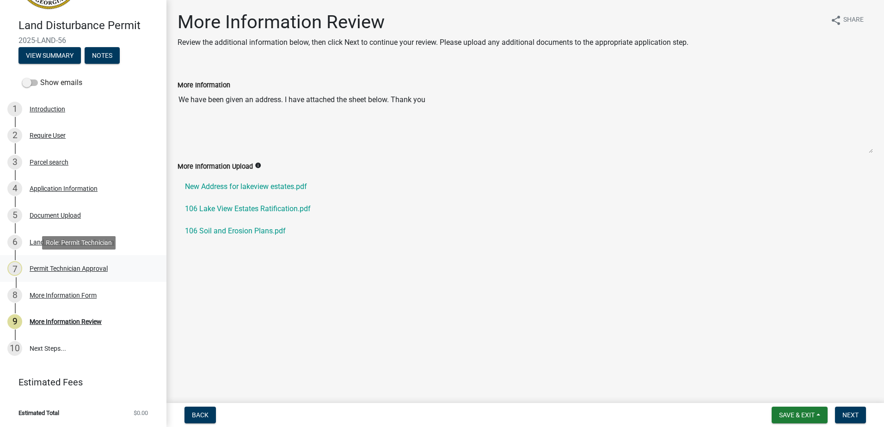
click at [82, 261] on div "7 Permit Technician Approval" at bounding box center [79, 268] width 144 height 15
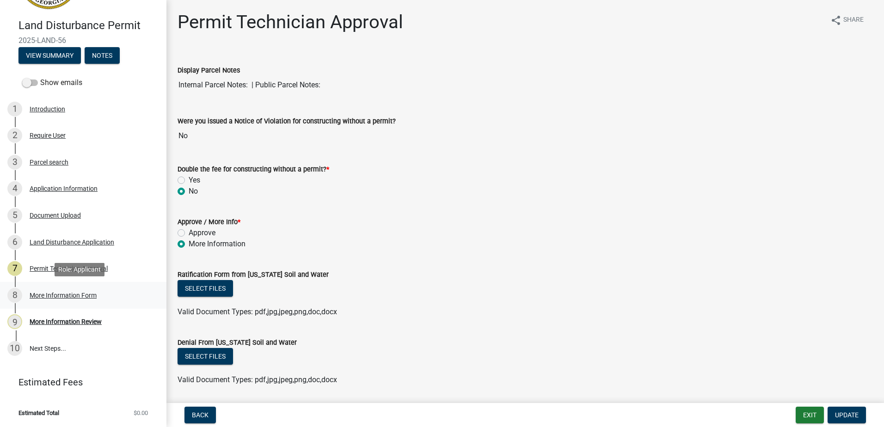
click at [44, 301] on div "8 More Information Form" at bounding box center [79, 295] width 144 height 15
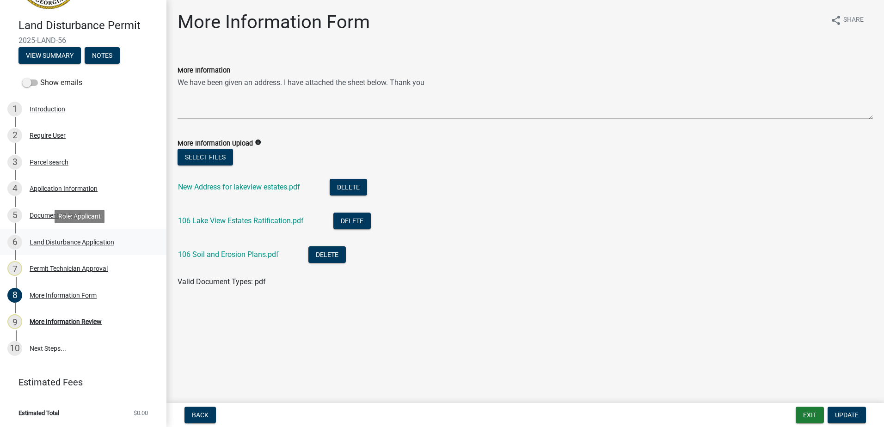
click at [47, 255] on link "6 Land Disturbance Application" at bounding box center [83, 242] width 166 height 27
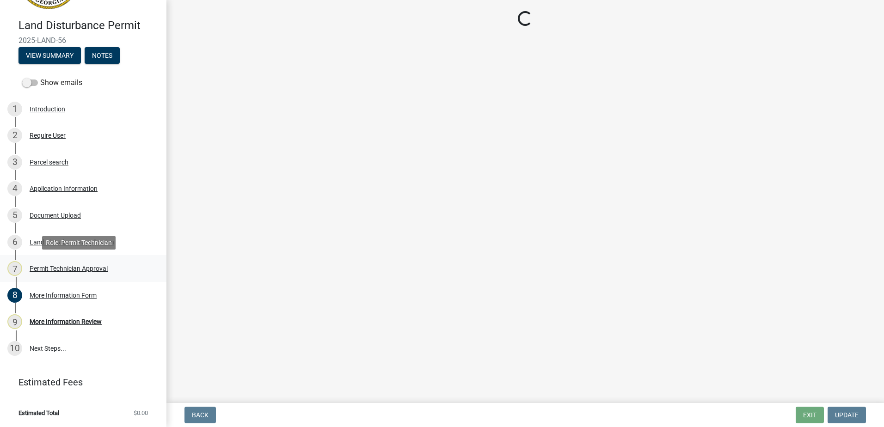
click at [45, 267] on div "Permit Technician Approval" at bounding box center [69, 268] width 78 height 6
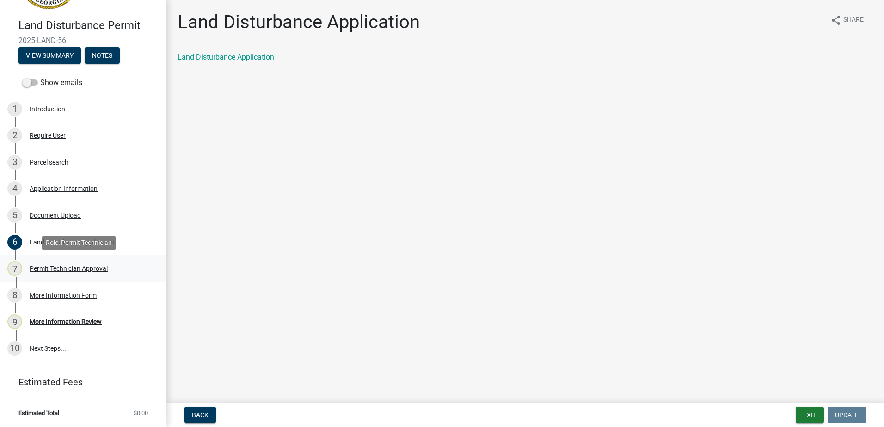
click at [62, 271] on div "Permit Technician Approval" at bounding box center [69, 268] width 78 height 6
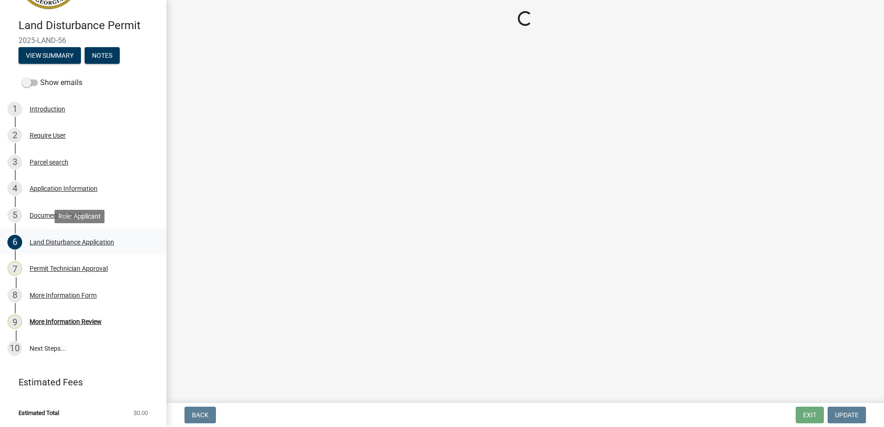
click at [77, 240] on div "Land Disturbance Application" at bounding box center [72, 242] width 85 height 6
click at [77, 264] on div "7 Permit Technician Approval" at bounding box center [79, 268] width 144 height 15
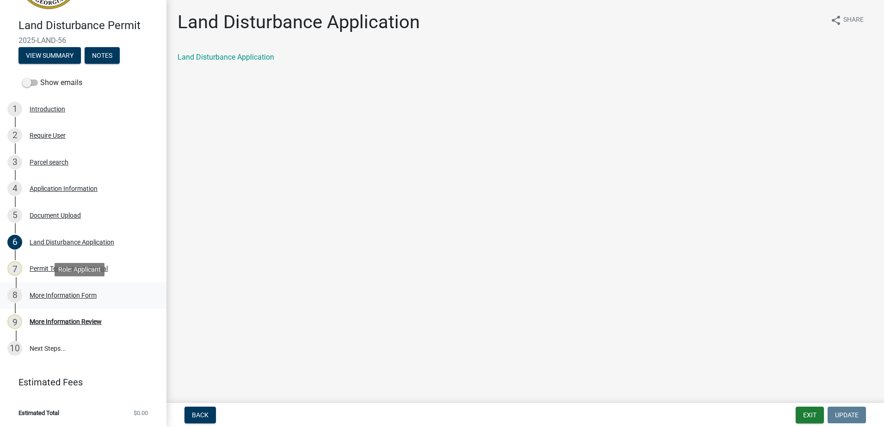
click at [72, 294] on div "More Information Form" at bounding box center [63, 295] width 67 height 6
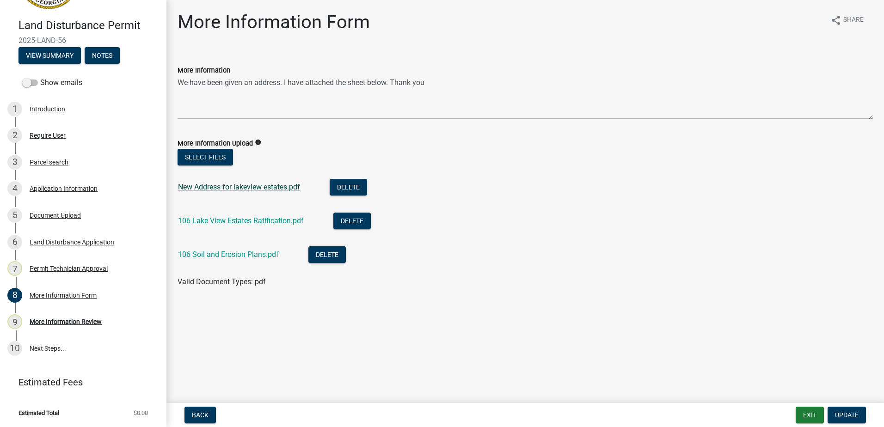
click at [220, 188] on link "New Address for lakeview estates.pdf" at bounding box center [239, 187] width 122 height 9
click at [211, 215] on div "106 Lake View Estates Ratification.pdf" at bounding box center [248, 222] width 141 height 19
click at [211, 220] on link "106 Lake View Estates Ratification.pdf" at bounding box center [241, 220] width 126 height 9
click at [63, 159] on div "Parcel search" at bounding box center [49, 162] width 39 height 6
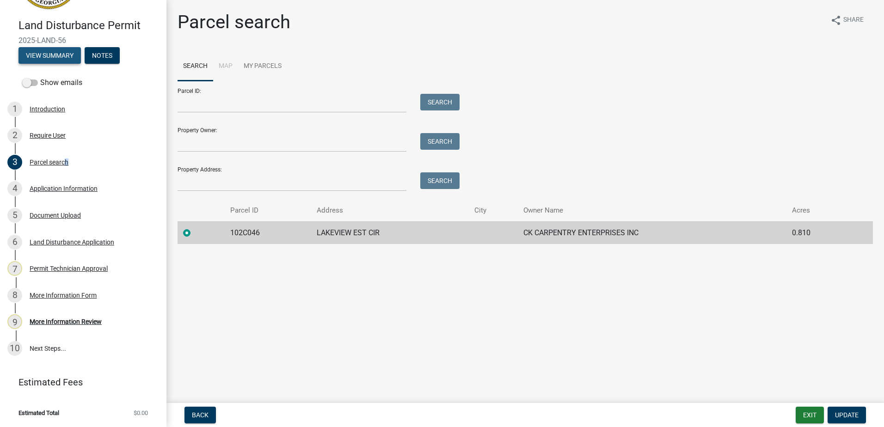
drag, startPoint x: 63, startPoint y: 158, endPoint x: 49, endPoint y: 57, distance: 101.7
click at [49, 57] on button "View Summary" at bounding box center [49, 55] width 62 height 17
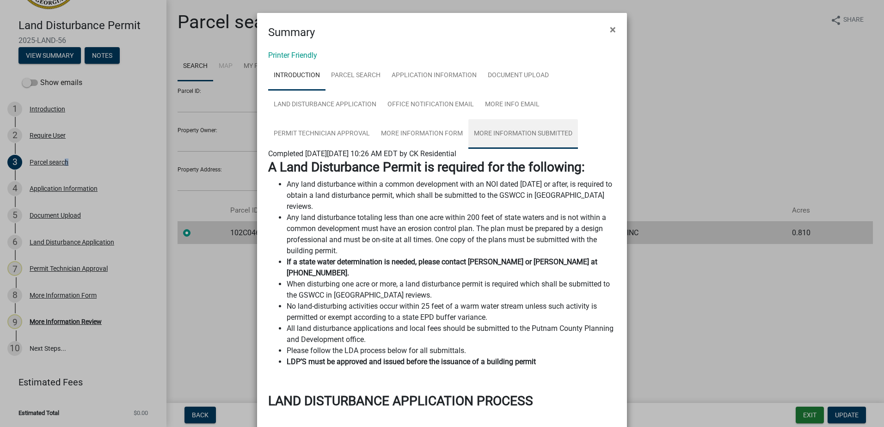
click at [474, 128] on link "More Information Submitted" at bounding box center [523, 134] width 110 height 30
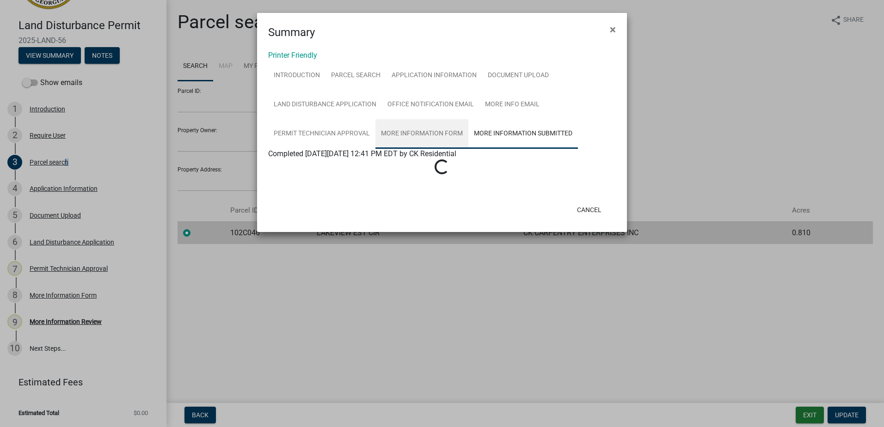
click at [432, 132] on link "More Information Form" at bounding box center [421, 134] width 93 height 30
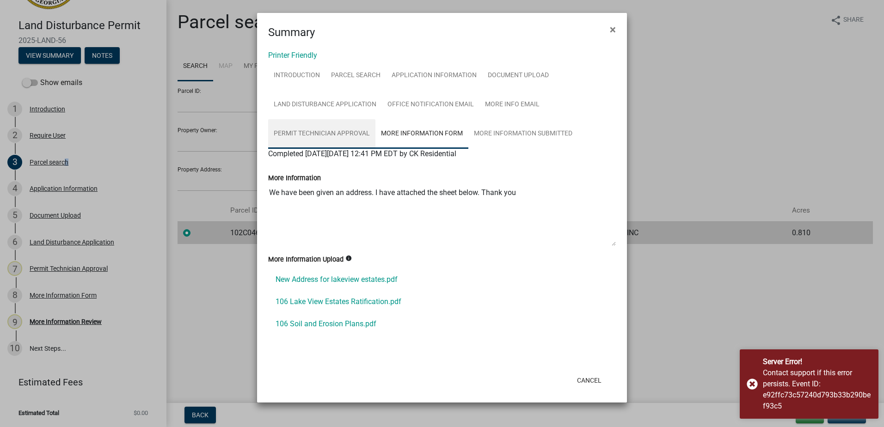
click at [354, 134] on link "Permit Technician Approval" at bounding box center [321, 134] width 107 height 30
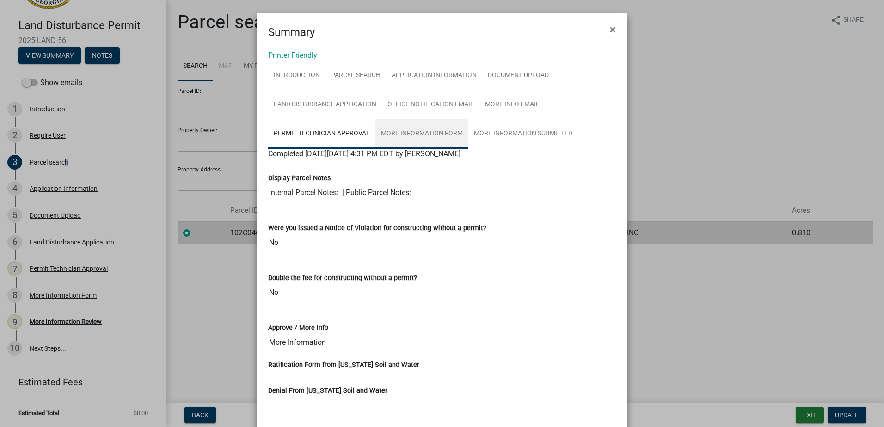
click at [409, 132] on link "More Information Form" at bounding box center [421, 134] width 93 height 30
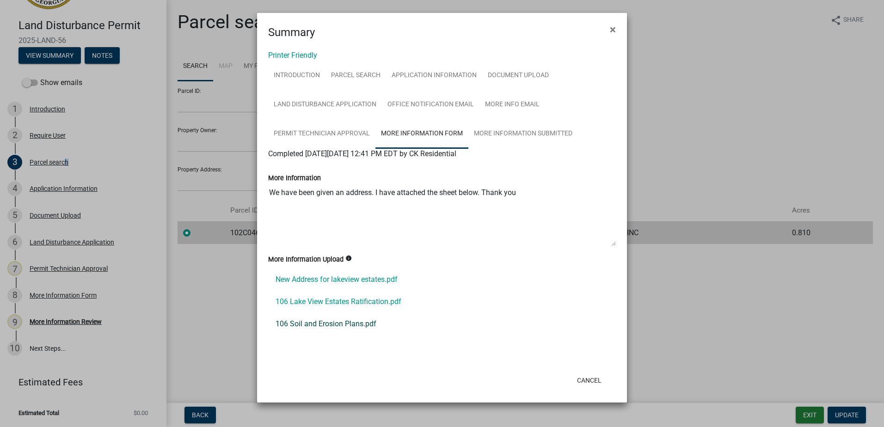
click at [322, 322] on link "106 Soil and Erosion Plans.pdf" at bounding box center [442, 324] width 348 height 22
click at [343, 303] on link "106 Lake View Estates Ratification.pdf" at bounding box center [442, 302] width 348 height 22
click at [333, 325] on link "106 Soil and Erosion Plans.pdf" at bounding box center [442, 324] width 348 height 22
click at [523, 132] on link "More Information Submitted" at bounding box center [523, 134] width 110 height 30
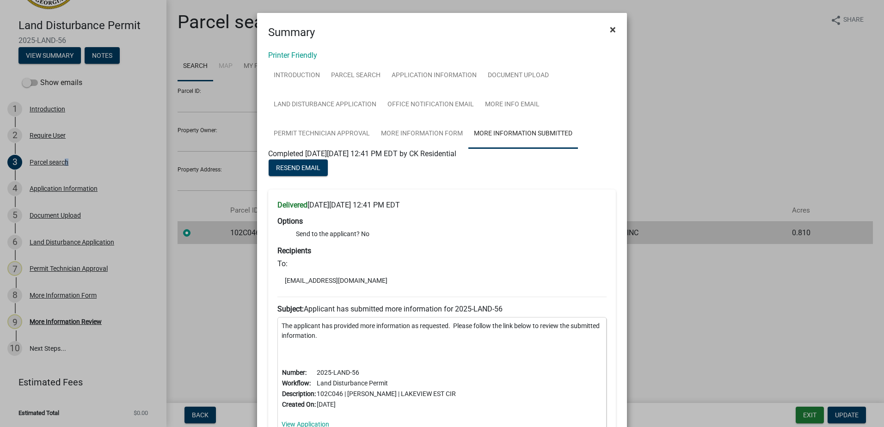
click at [611, 23] on span "×" at bounding box center [613, 29] width 6 height 13
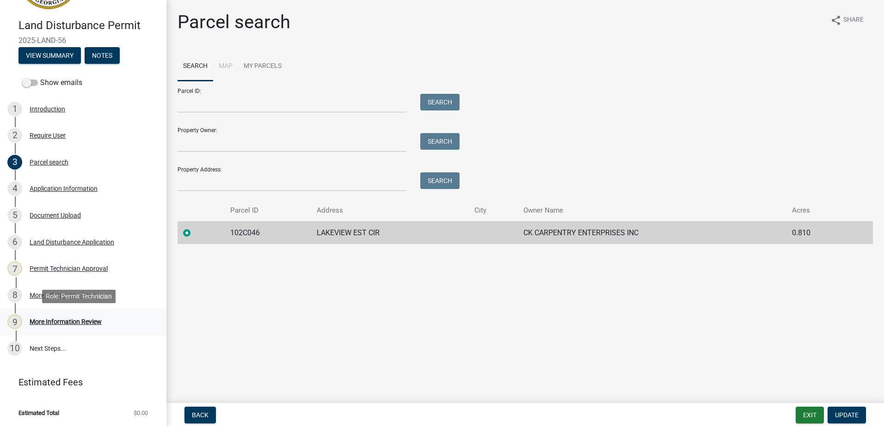
drag, startPoint x: 69, startPoint y: 318, endPoint x: 149, endPoint y: 330, distance: 80.9
click at [69, 319] on div "More Information Review" at bounding box center [66, 322] width 72 height 6
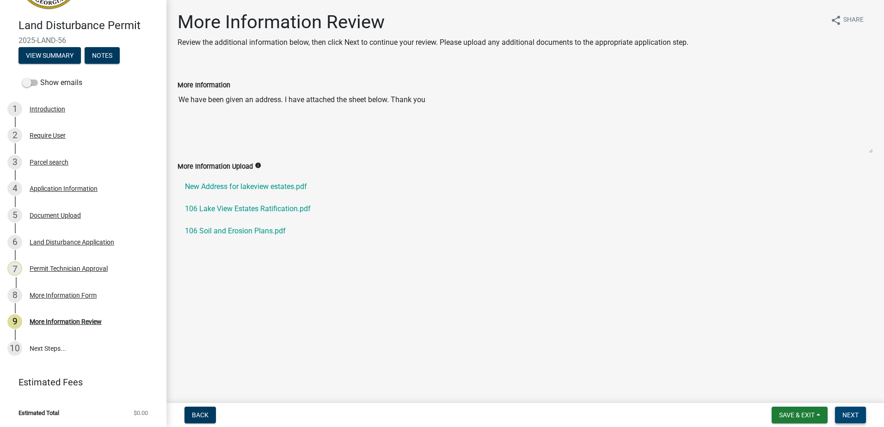
click at [859, 419] on span "Next" at bounding box center [851, 415] width 16 height 7
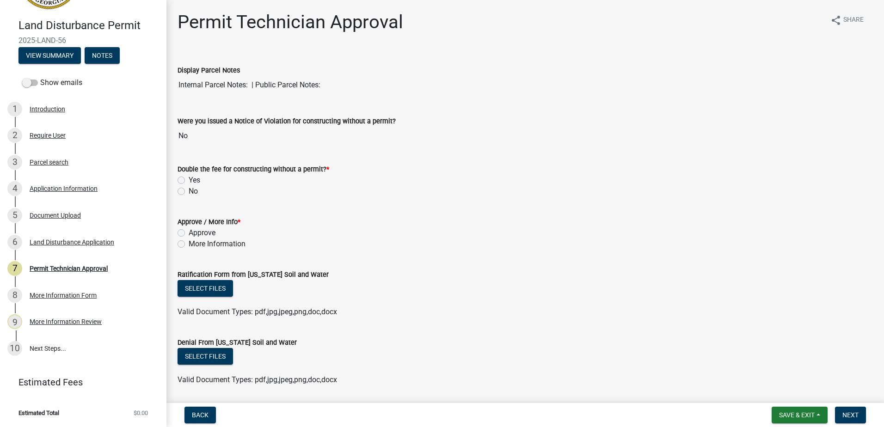
click at [189, 189] on label "No" at bounding box center [193, 191] width 9 height 11
click at [189, 189] on input "No" at bounding box center [192, 189] width 6 height 6
radio input "true"
click at [183, 228] on div "Approve" at bounding box center [525, 233] width 695 height 11
click at [189, 232] on label "Approve" at bounding box center [202, 233] width 27 height 11
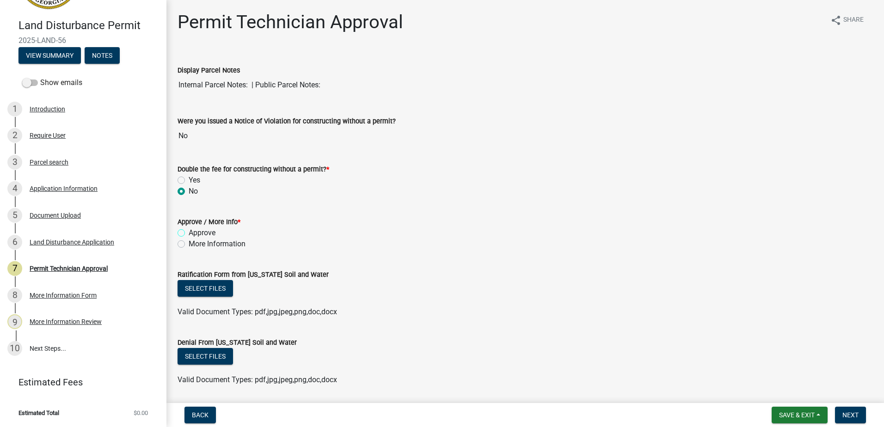
click at [189, 232] on input "Approve" at bounding box center [192, 231] width 6 height 6
radio input "true"
click at [194, 285] on button "Select files" at bounding box center [205, 288] width 55 height 17
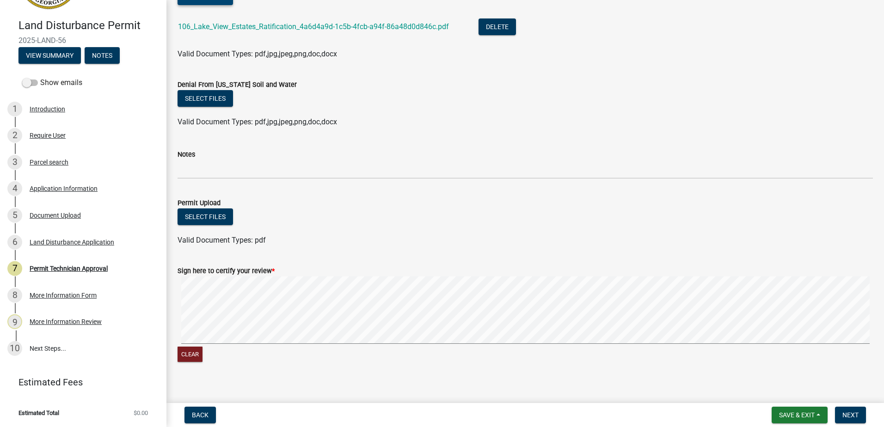
scroll to position [301, 0]
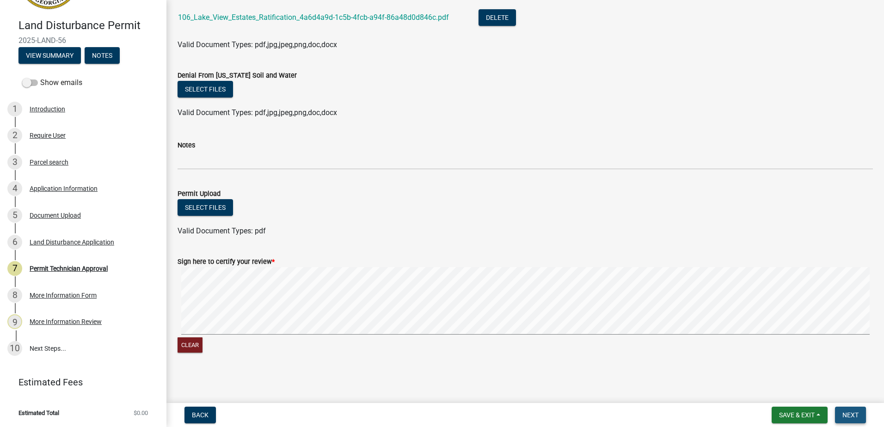
drag, startPoint x: 854, startPoint y: 415, endPoint x: 749, endPoint y: 393, distance: 107.7
click at [854, 414] on span "Next" at bounding box center [851, 415] width 16 height 7
